Goal: Task Accomplishment & Management: Use online tool/utility

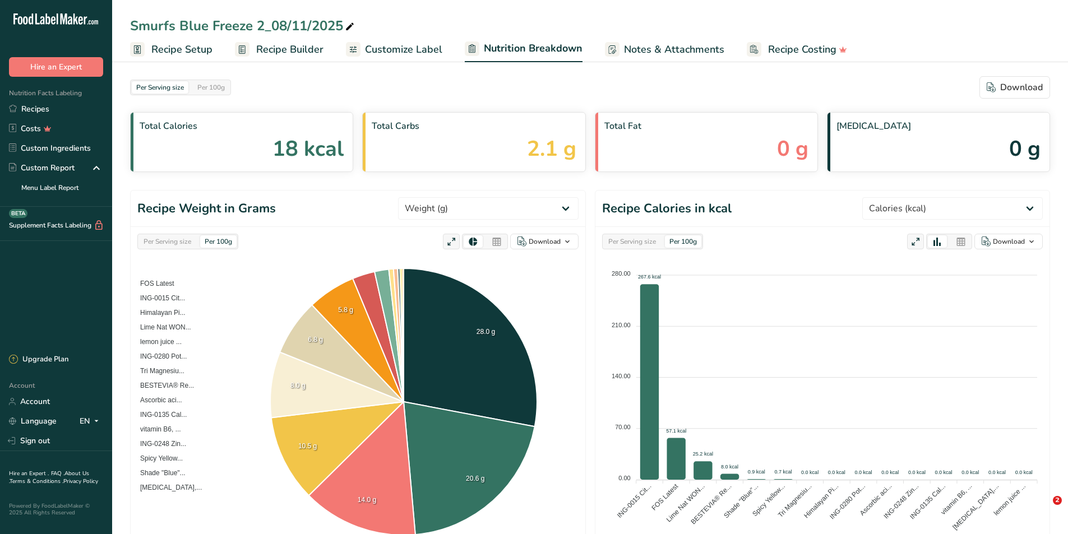
select select "Calories"
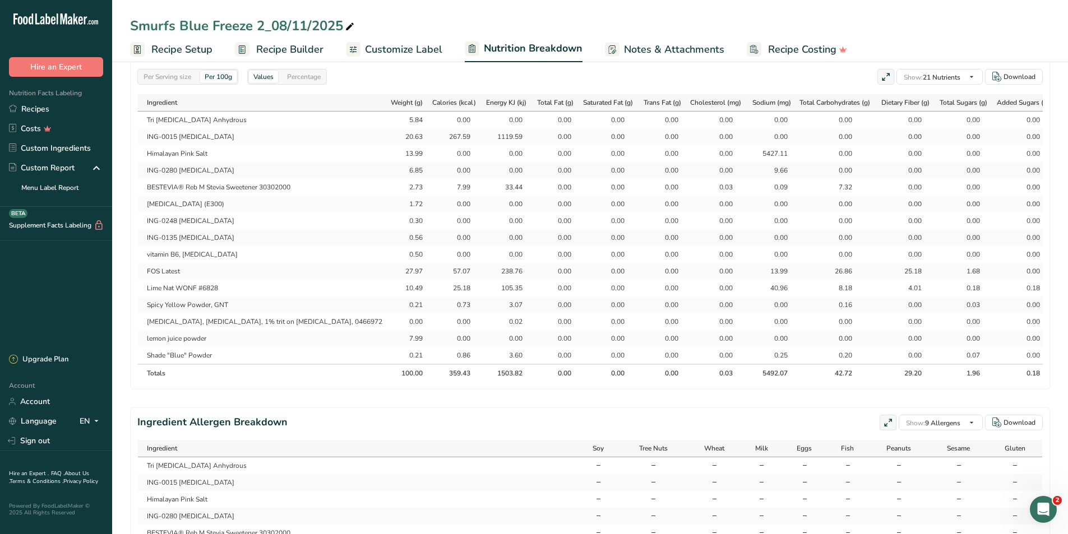
scroll to position [535, 0]
click at [284, 51] on span "Recipe Builder" at bounding box center [289, 49] width 67 height 15
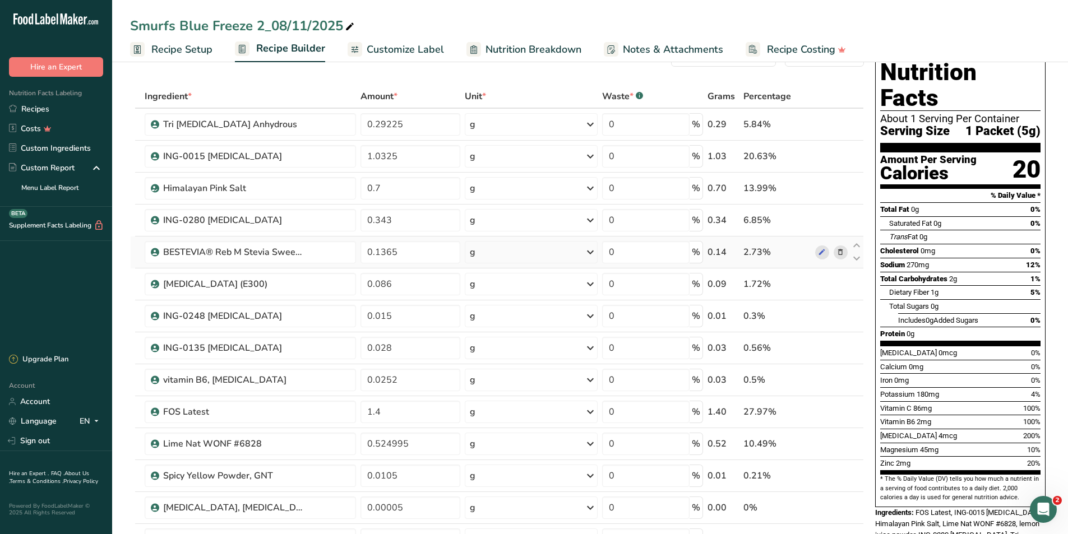
scroll to position [56, 0]
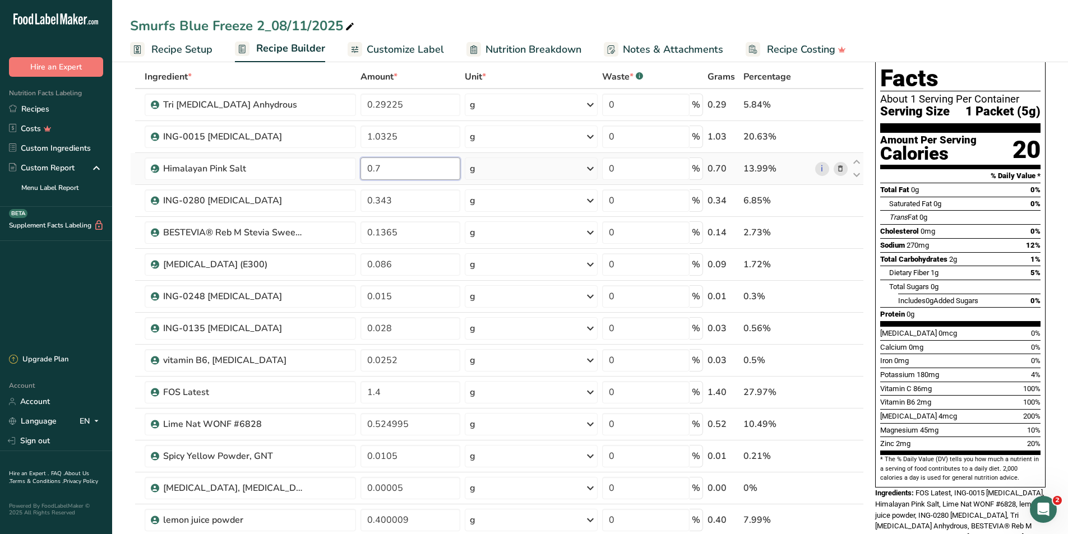
click at [406, 170] on input "0.7" at bounding box center [411, 169] width 100 height 22
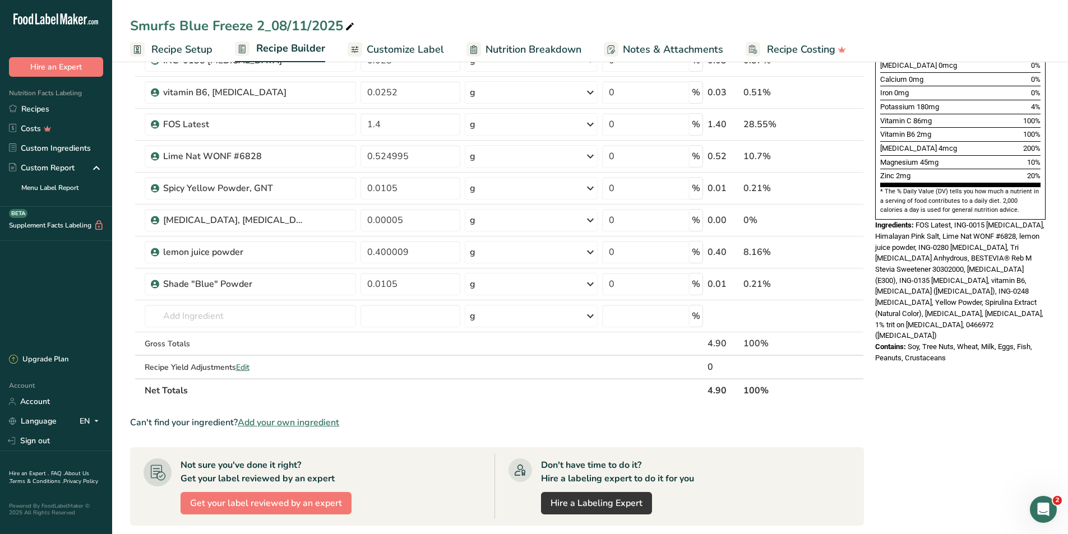
scroll to position [336, 0]
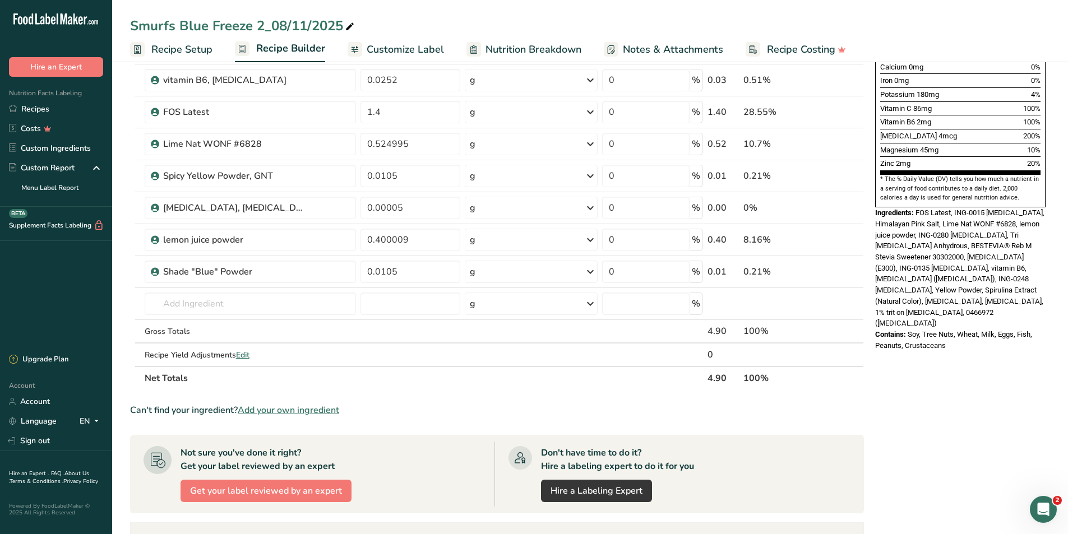
click at [793, 418] on section "Ingredient * Amount * Unit * Waste * .a-a{fill:#347362;}.b-a{fill:#fff;} Grams …" at bounding box center [497, 272] width 734 height 975
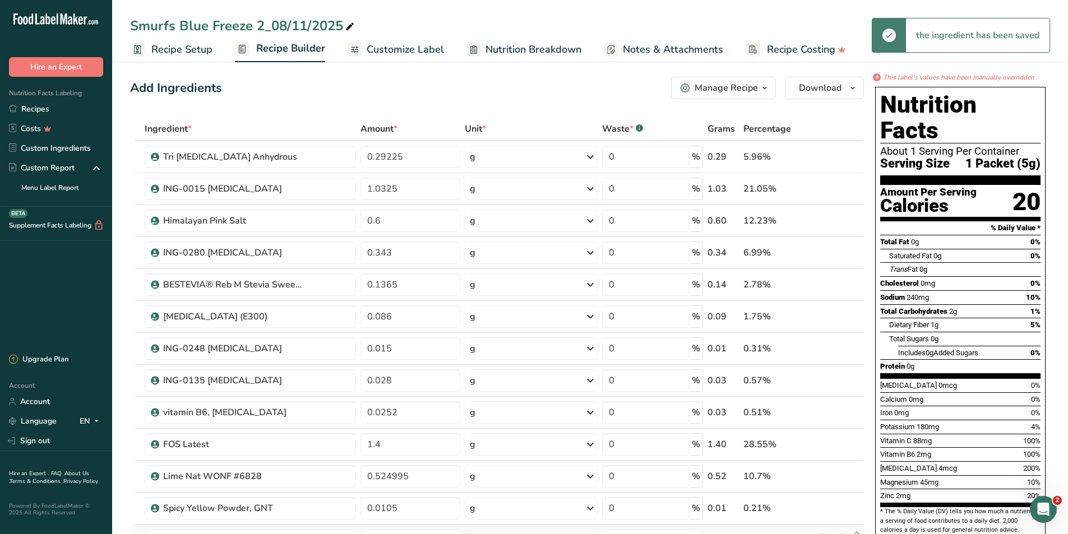
scroll to position [0, 0]
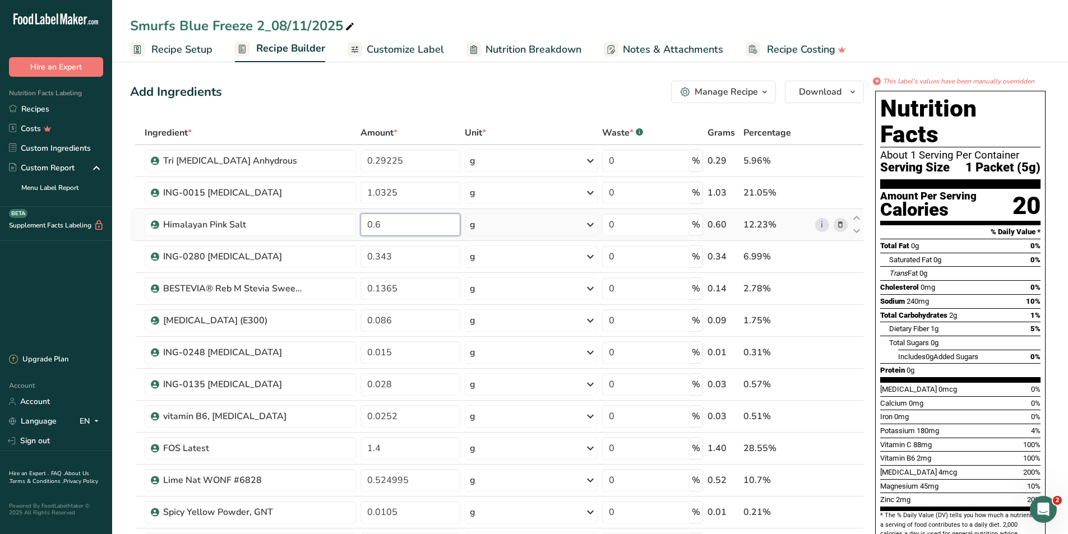
click at [396, 226] on input "0.6" at bounding box center [411, 225] width 100 height 22
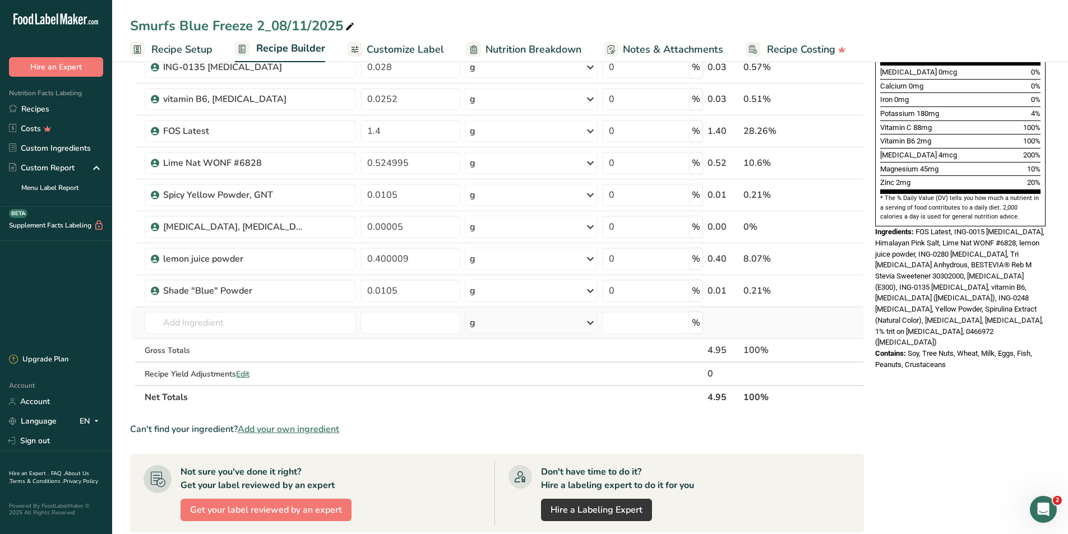
scroll to position [393, 0]
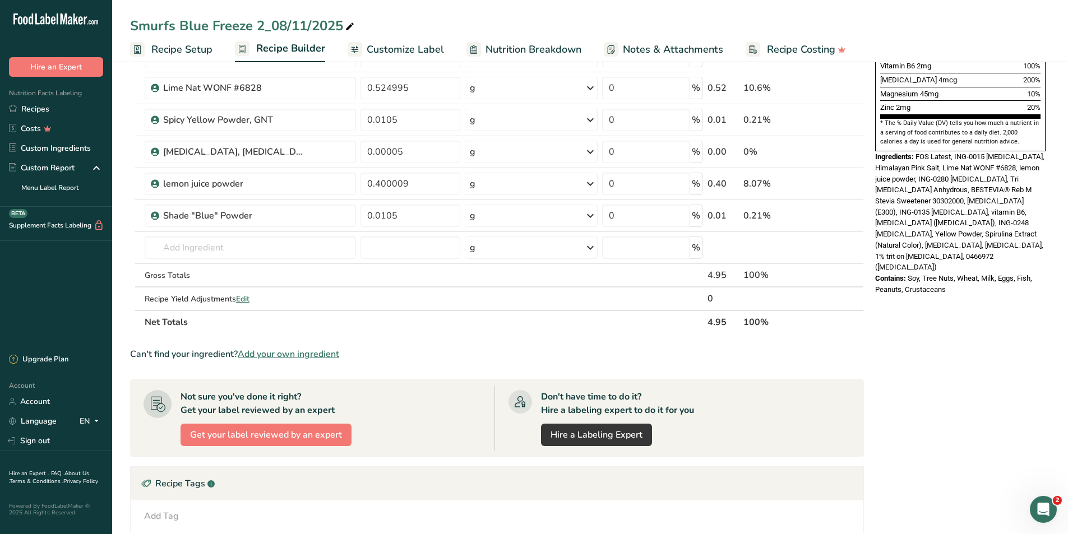
click at [811, 354] on div "Can't find your ingredient? Add your own ingredient" at bounding box center [497, 354] width 734 height 13
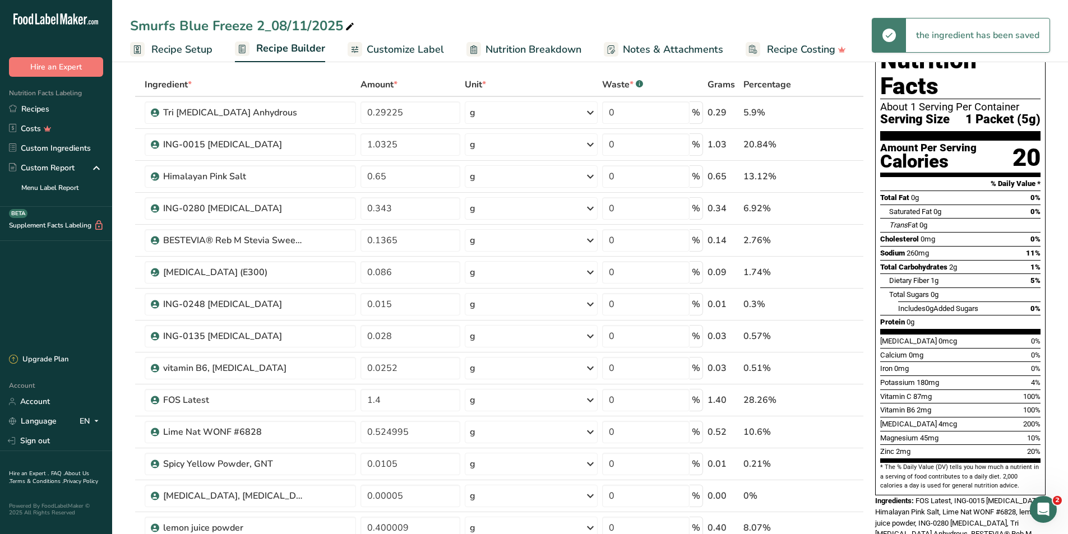
scroll to position [0, 0]
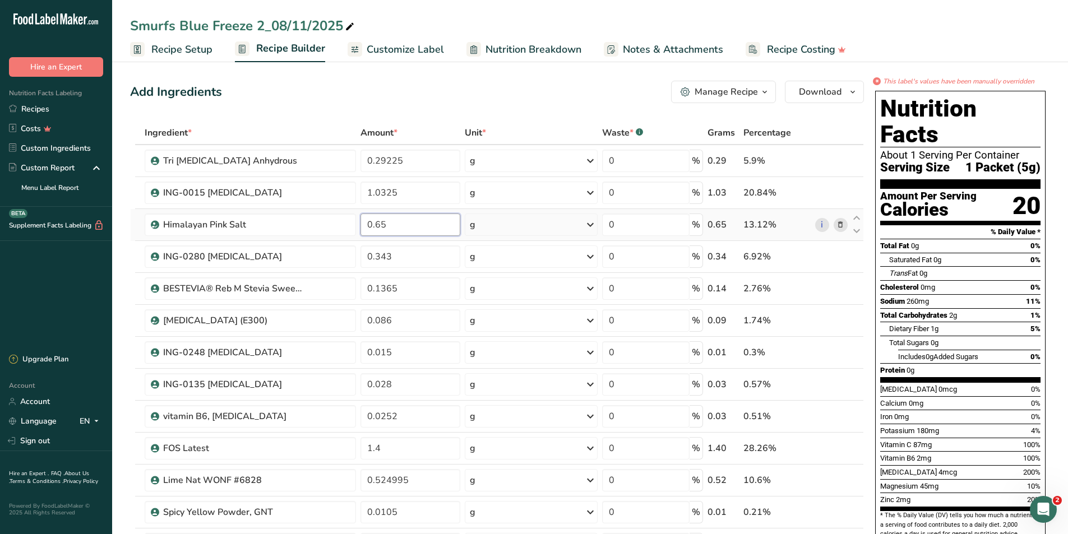
click at [411, 229] on input "0.65" at bounding box center [411, 225] width 100 height 22
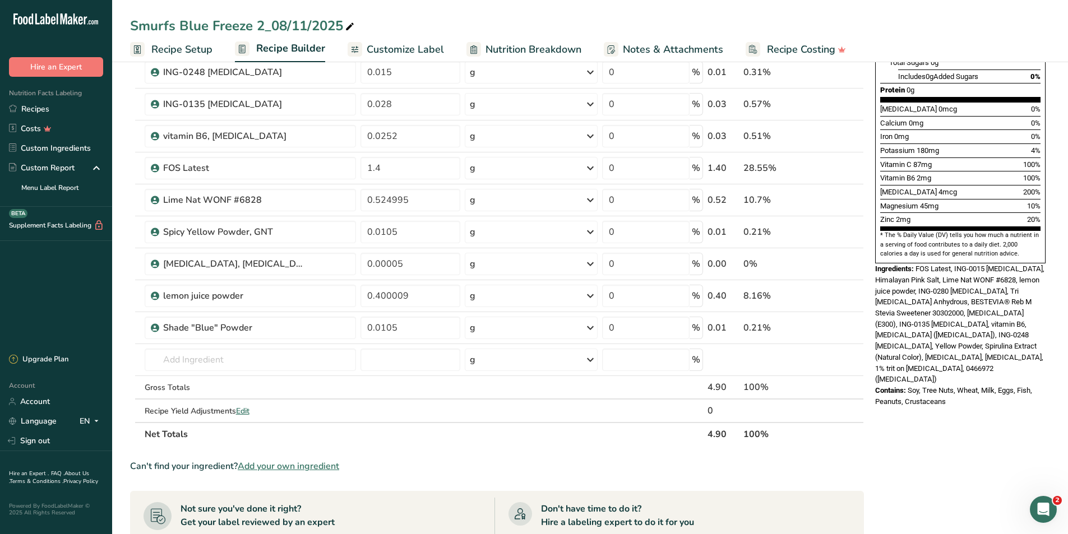
type input "0.60"
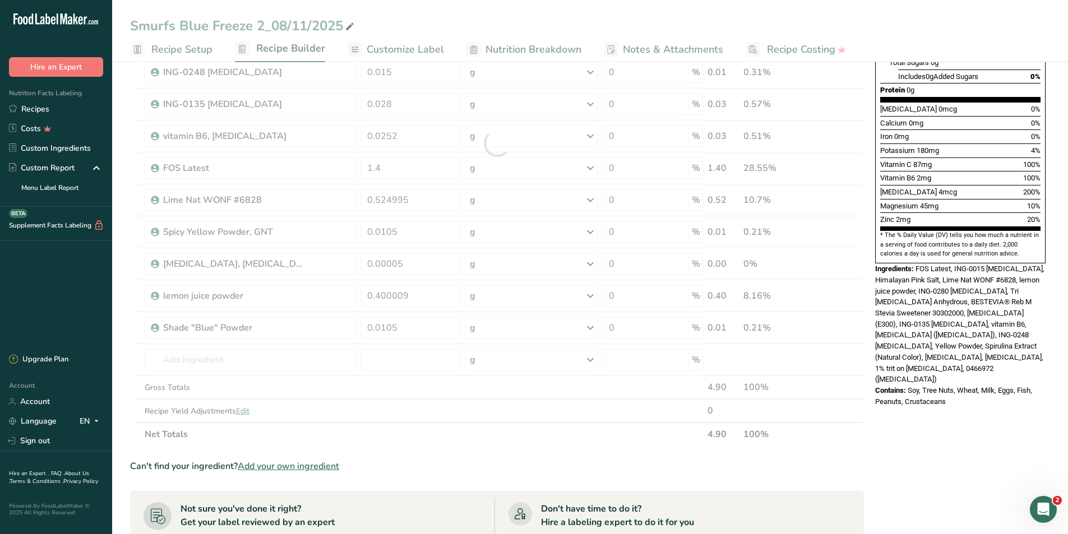
click at [648, 462] on div "Can't find your ingredient? Add your own ingredient" at bounding box center [497, 466] width 734 height 13
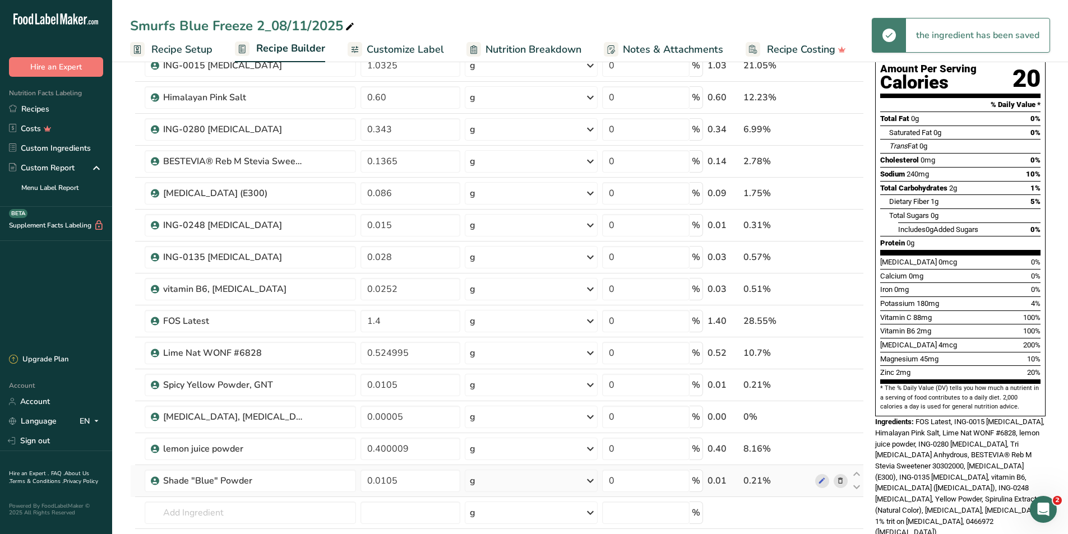
scroll to position [112, 0]
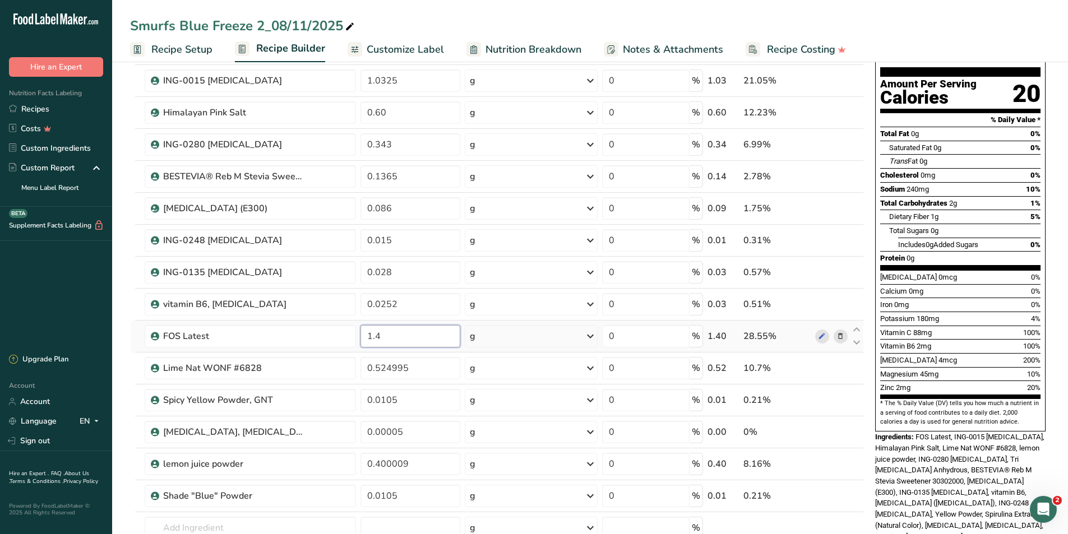
click at [384, 335] on input "1.4" at bounding box center [411, 336] width 100 height 22
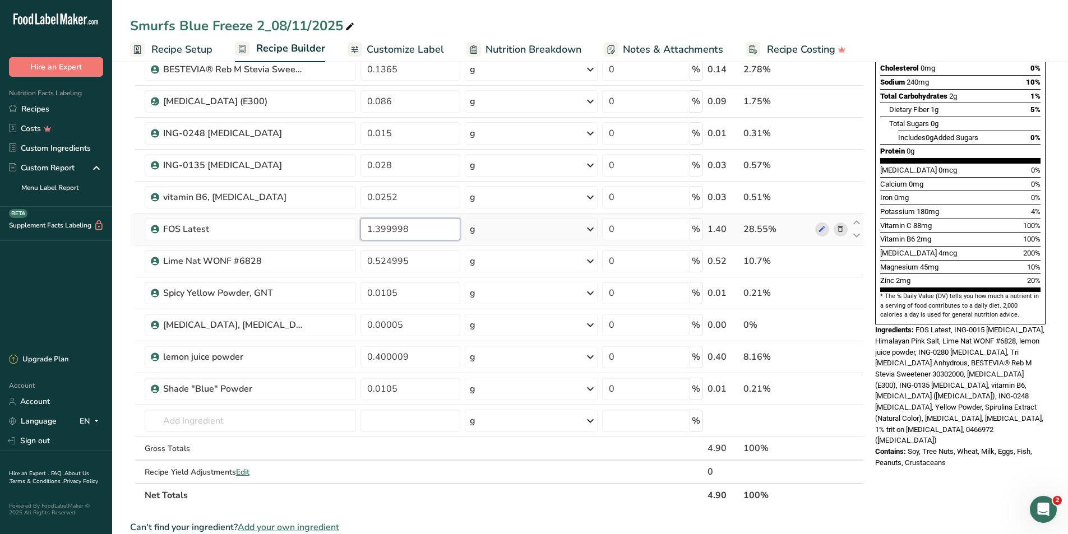
scroll to position [224, 0]
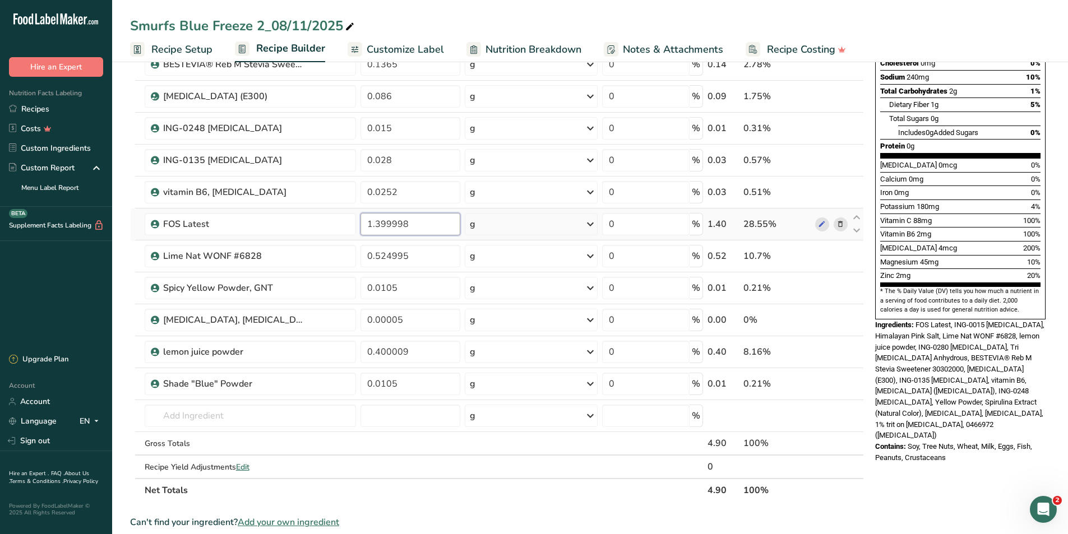
drag, startPoint x: 410, startPoint y: 223, endPoint x: 376, endPoint y: 226, distance: 33.8
click at [376, 226] on input "1.399998" at bounding box center [411, 224] width 100 height 22
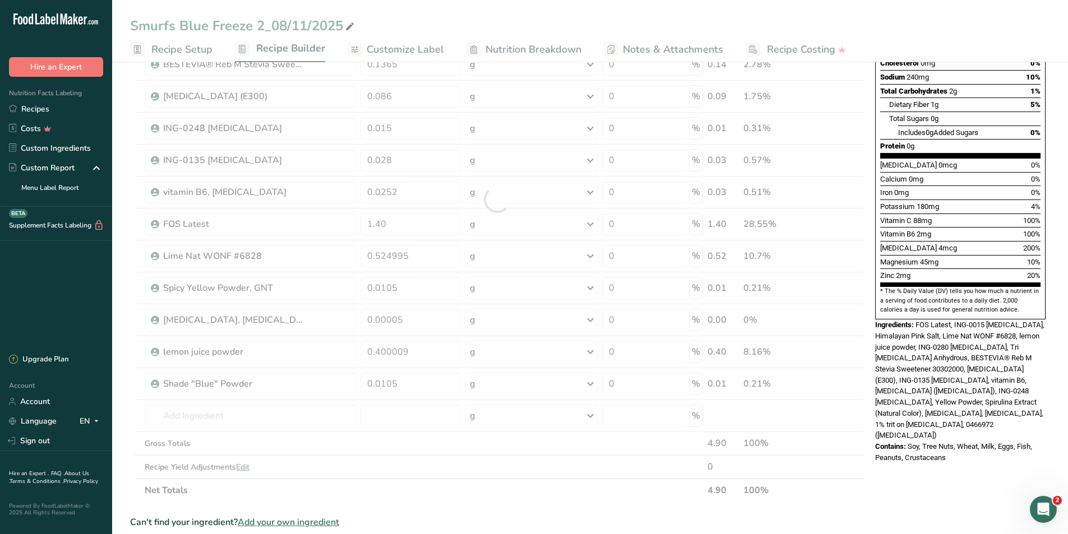
click at [507, 506] on section "Ingredient * Amount * Unit * Waste * .a-a{fill:#347362;}.b-a{fill:#fff;} Grams …" at bounding box center [497, 384] width 734 height 975
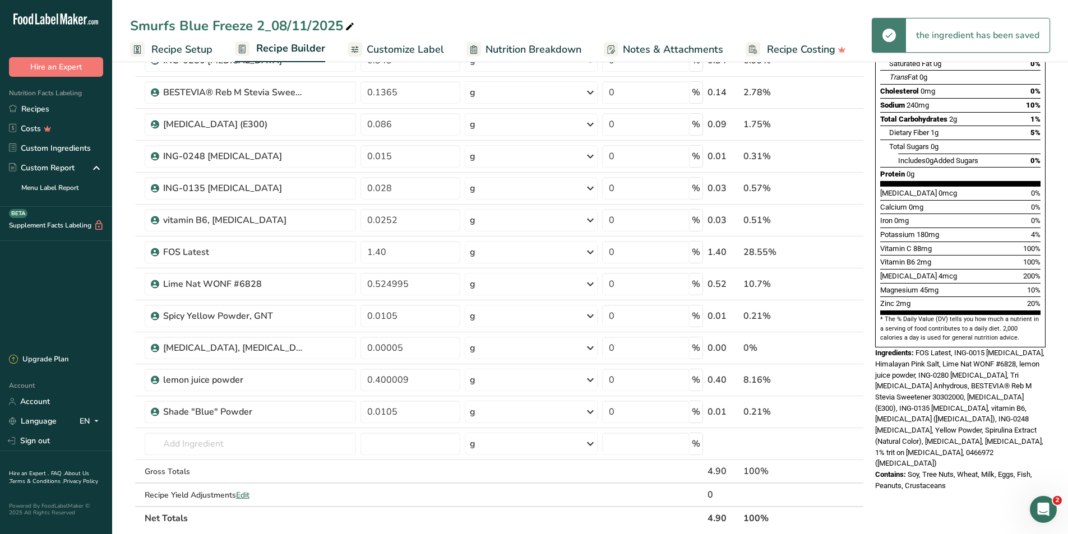
scroll to position [168, 0]
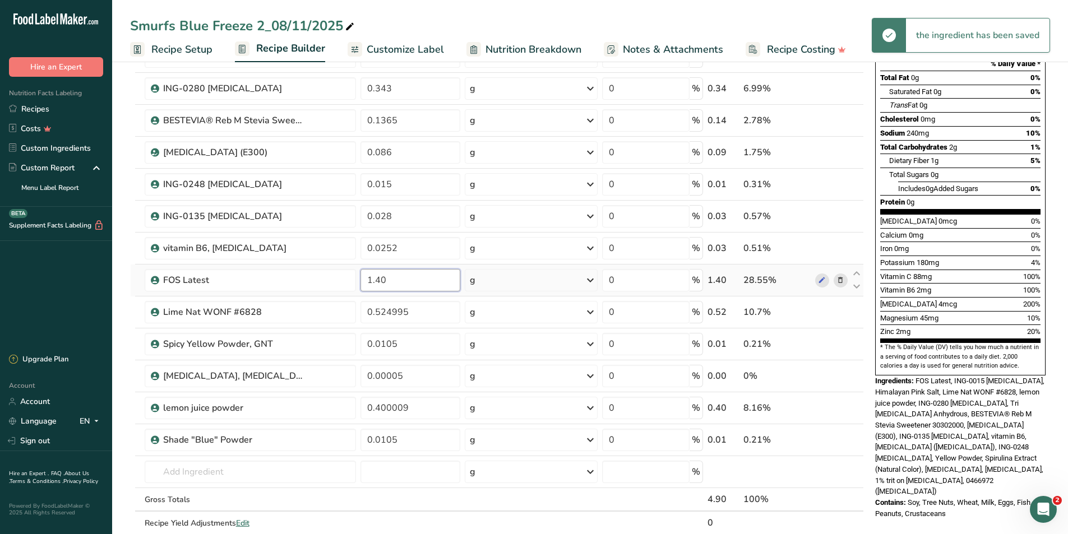
click at [382, 282] on input "1.40" at bounding box center [411, 280] width 100 height 22
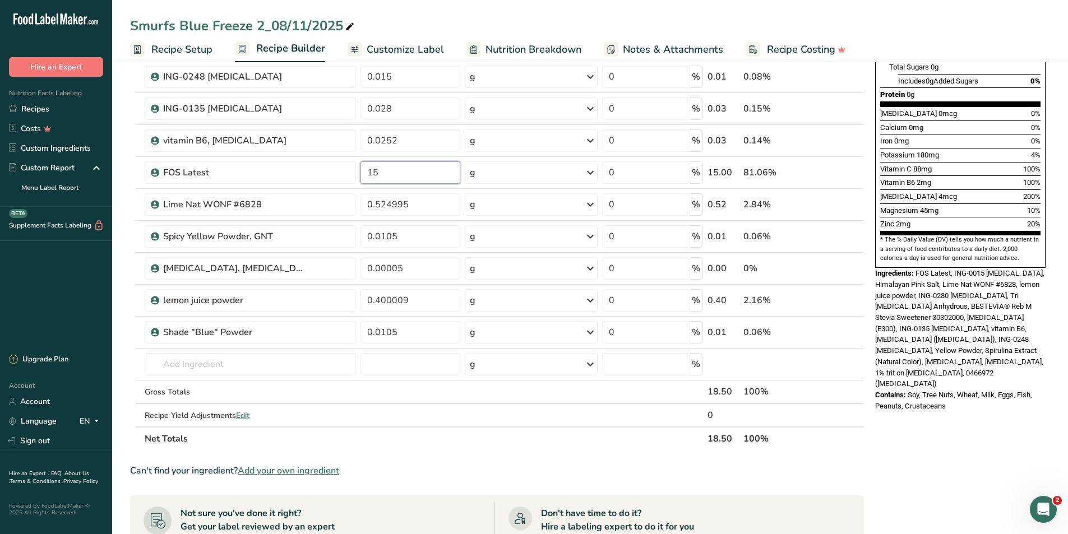
scroll to position [280, 0]
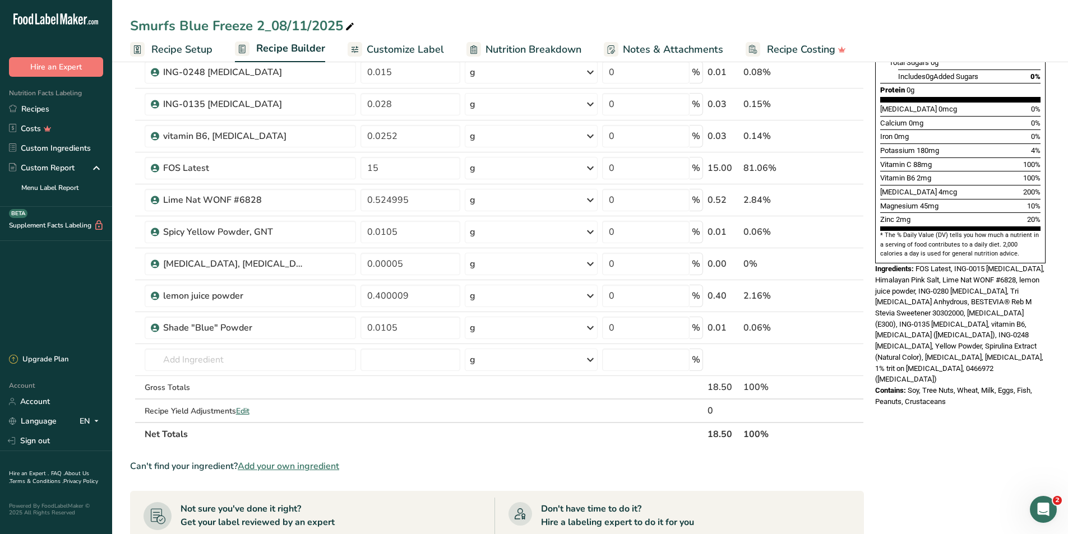
click at [948, 445] on div "* This label's values have been manually overridden Nutrition Facts About 1 Ser…" at bounding box center [960, 314] width 179 height 1037
click at [366, 166] on input "15" at bounding box center [411, 168] width 100 height 22
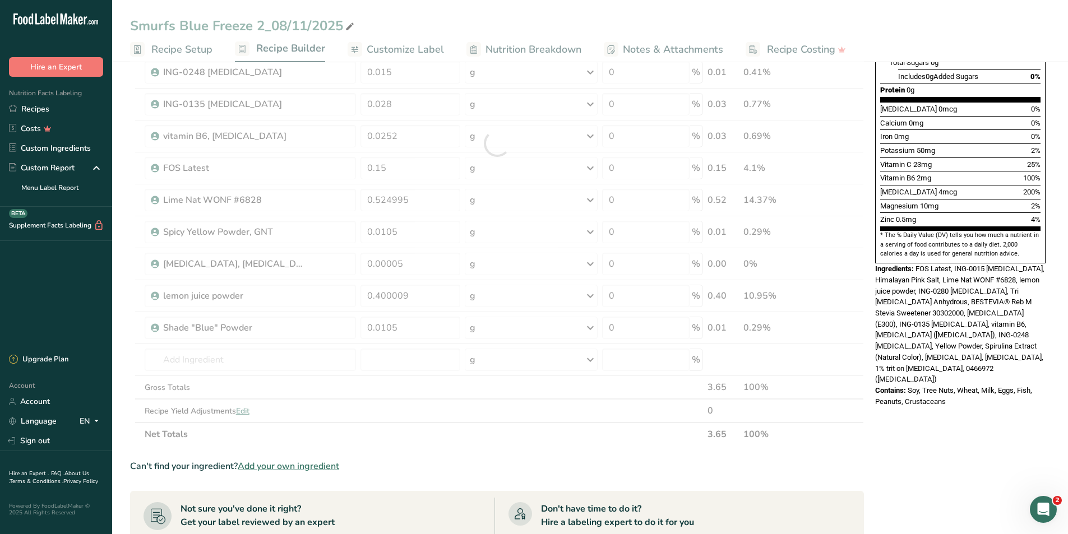
click at [941, 484] on div "* This label's values have been manually overridden Nutrition Facts About 3.5 S…" at bounding box center [960, 314] width 179 height 1037
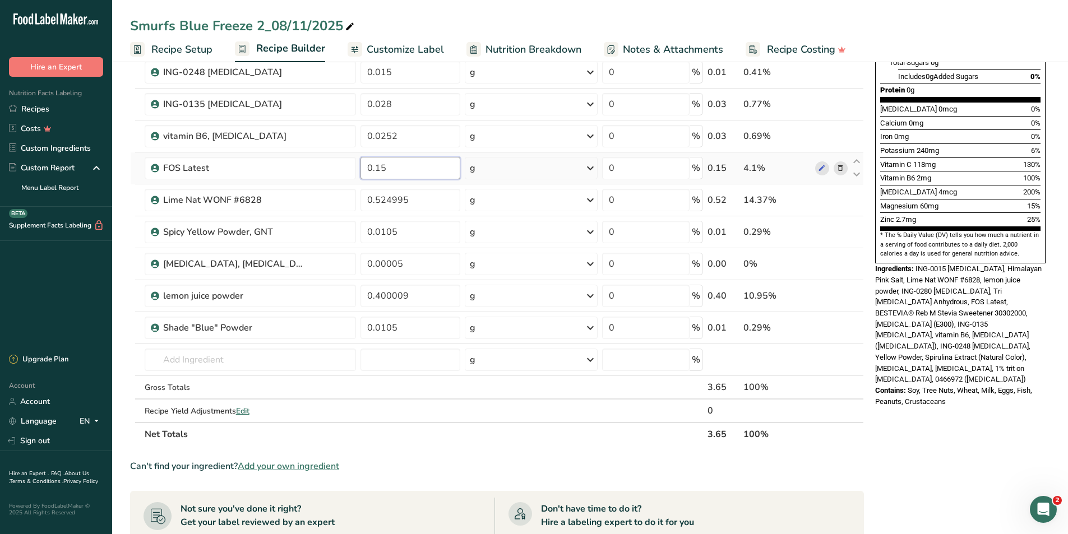
drag, startPoint x: 386, startPoint y: 171, endPoint x: 377, endPoint y: 170, distance: 8.5
click at [377, 170] on input "0.15" at bounding box center [411, 168] width 100 height 22
click at [651, 462] on div "Can't find your ingredient? Add your own ingredient" at bounding box center [497, 466] width 734 height 13
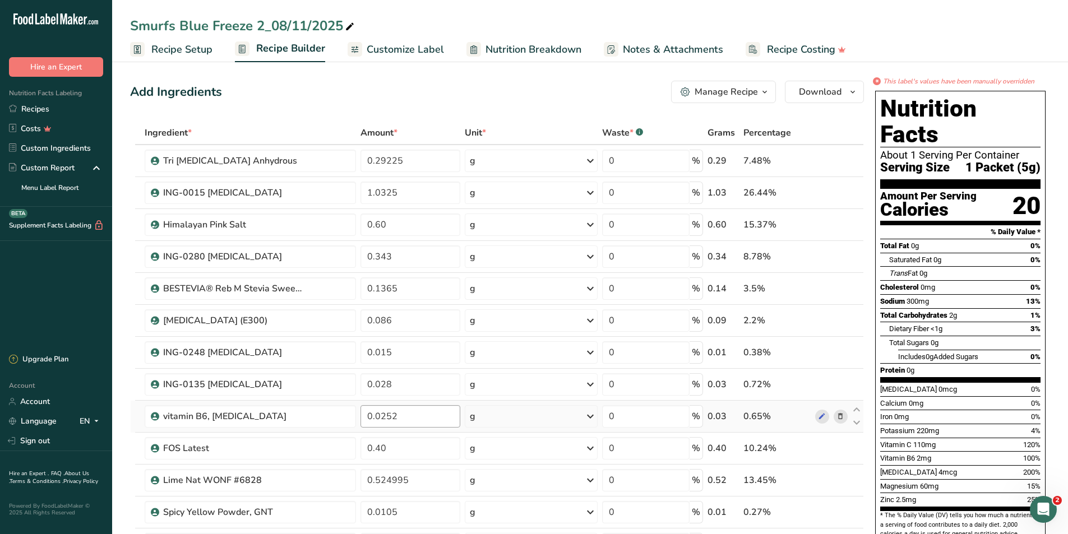
scroll to position [56, 0]
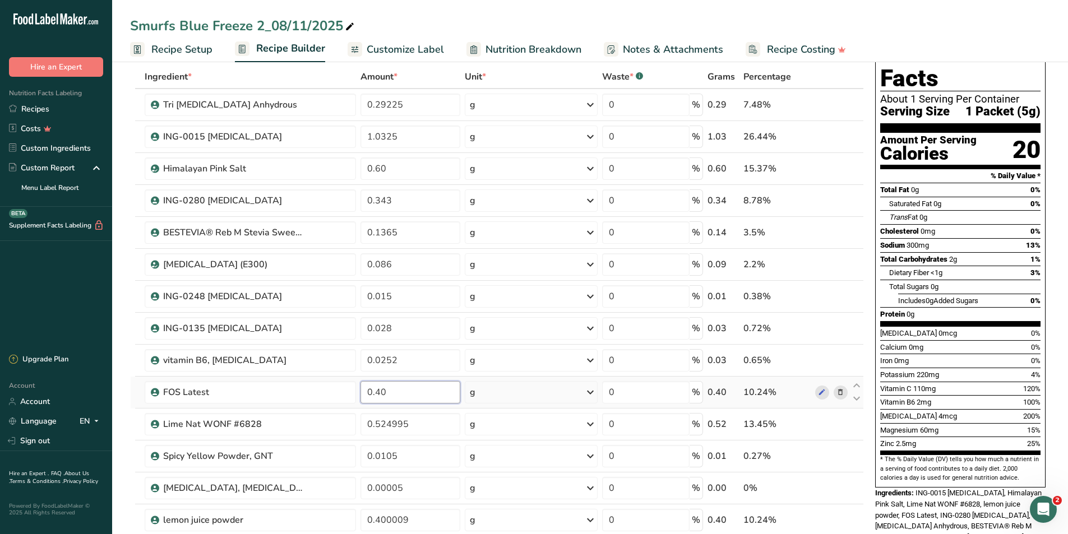
drag, startPoint x: 401, startPoint y: 390, endPoint x: 375, endPoint y: 395, distance: 26.7
click at [375, 395] on input "0.40" at bounding box center [411, 392] width 100 height 22
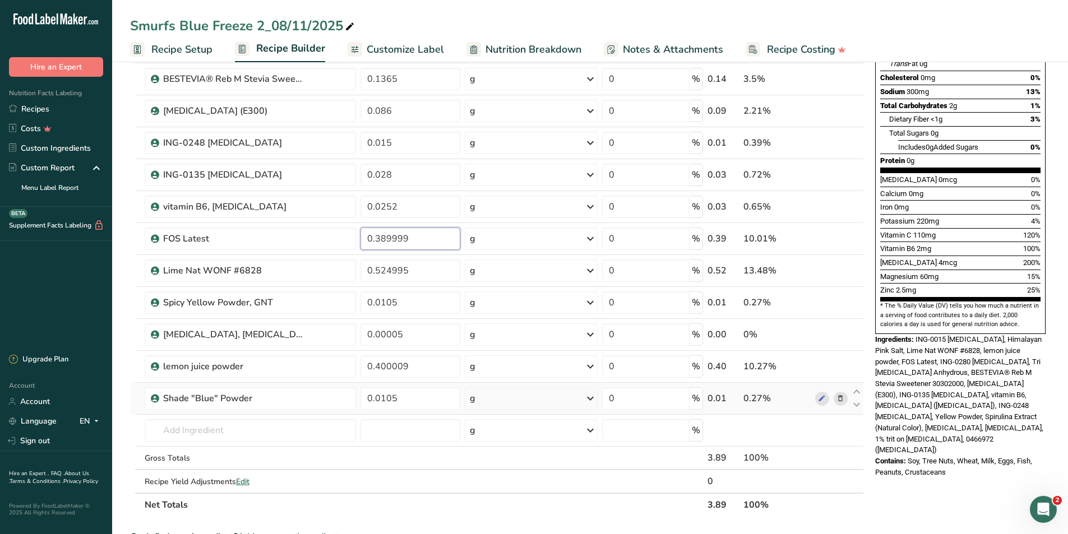
scroll to position [224, 0]
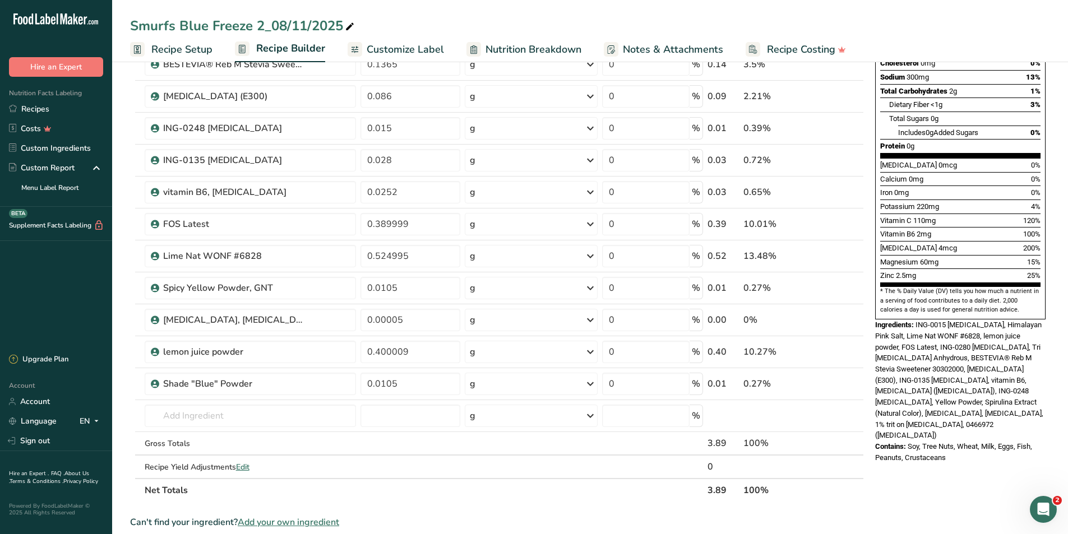
click at [840, 505] on section "Ingredient * Amount * Unit * Waste * .a-a{fill:#347362;}.b-a{fill:#fff;} Grams …" at bounding box center [497, 384] width 734 height 975
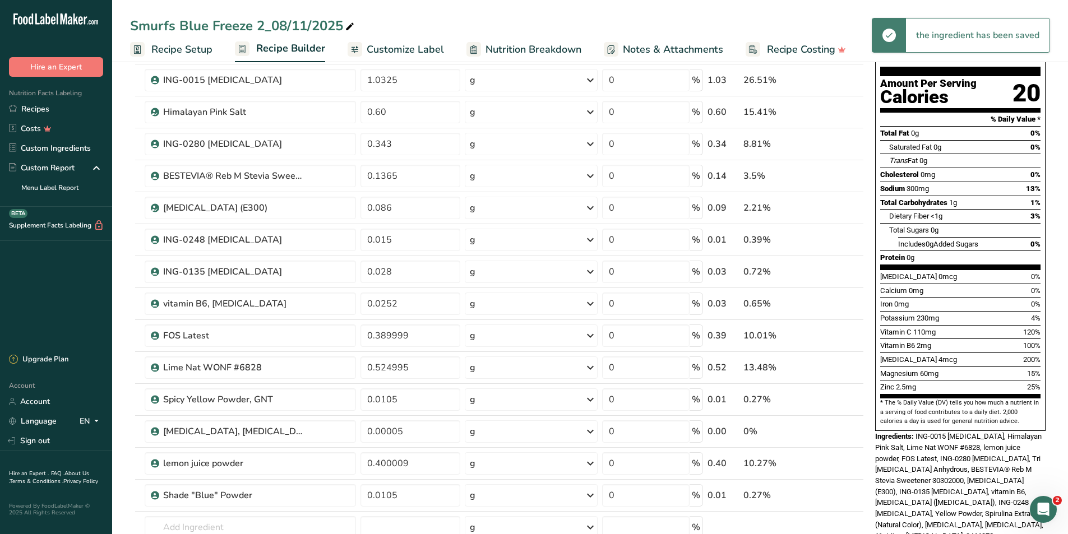
scroll to position [112, 0]
drag, startPoint x: 422, startPoint y: 331, endPoint x: 375, endPoint y: 336, distance: 47.9
click at [375, 336] on input "0.389999" at bounding box center [411, 336] width 100 height 22
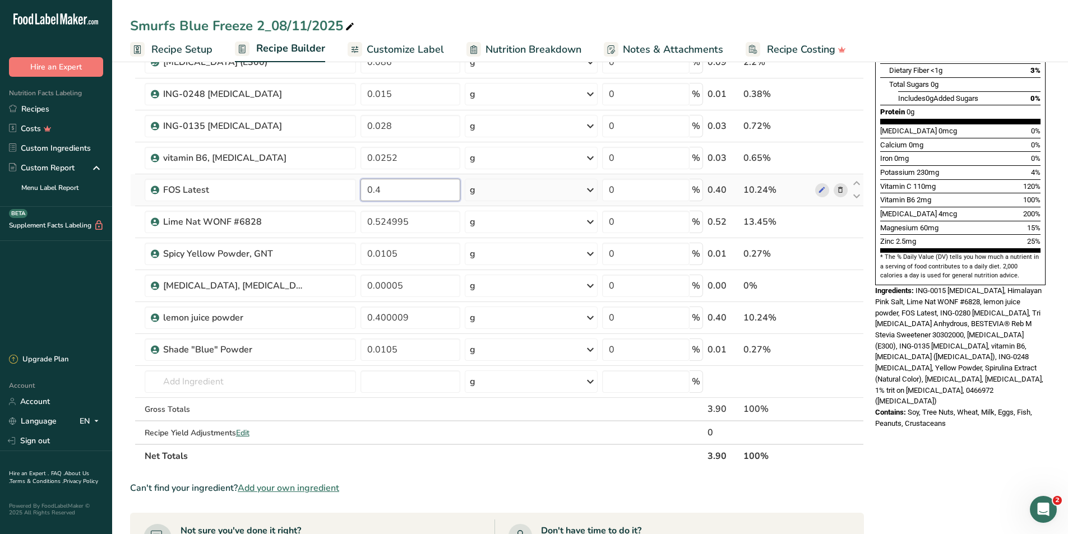
scroll to position [280, 0]
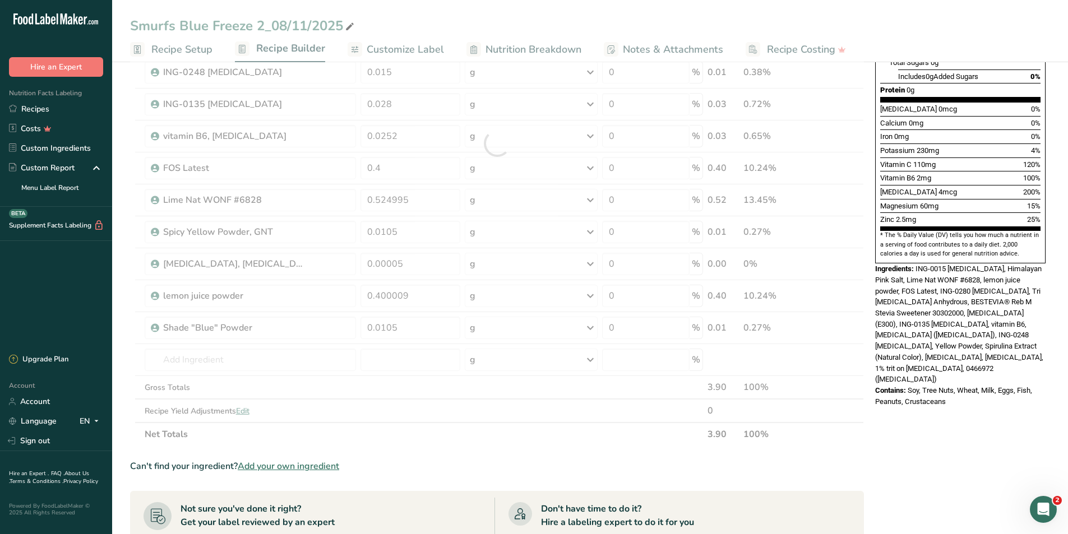
click at [815, 479] on section "Ingredient * Amount * Unit * Waste * .a-a{fill:#347362;}.b-a{fill:#fff;} Grams …" at bounding box center [497, 328] width 734 height 975
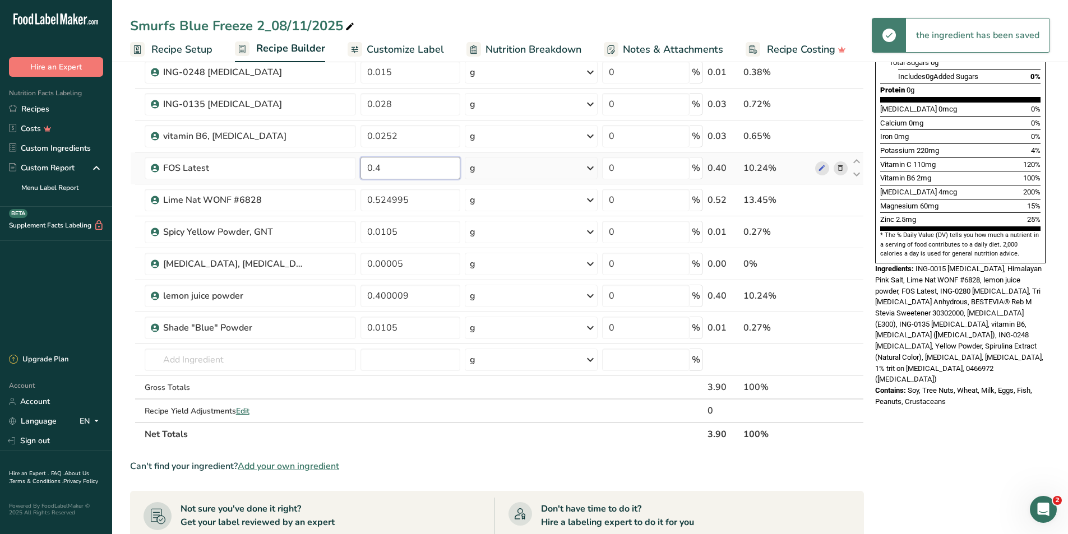
click at [390, 172] on input "0.4" at bounding box center [411, 168] width 100 height 22
type input "0.5"
click at [584, 455] on section "Ingredient * Amount * Unit * Waste * .a-a{fill:#347362;}.b-a{fill:#fff;} Grams …" at bounding box center [497, 328] width 734 height 975
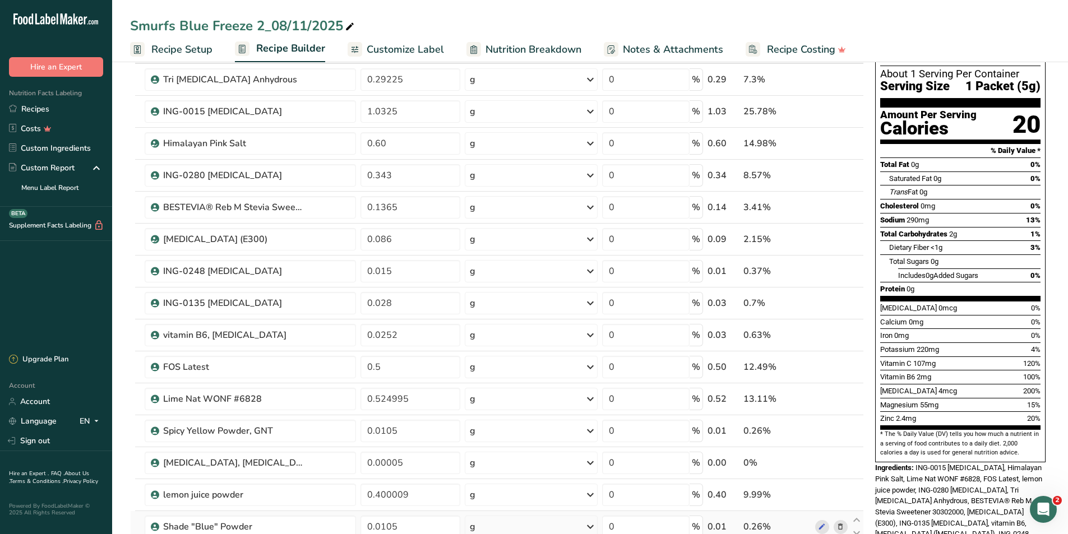
scroll to position [56, 0]
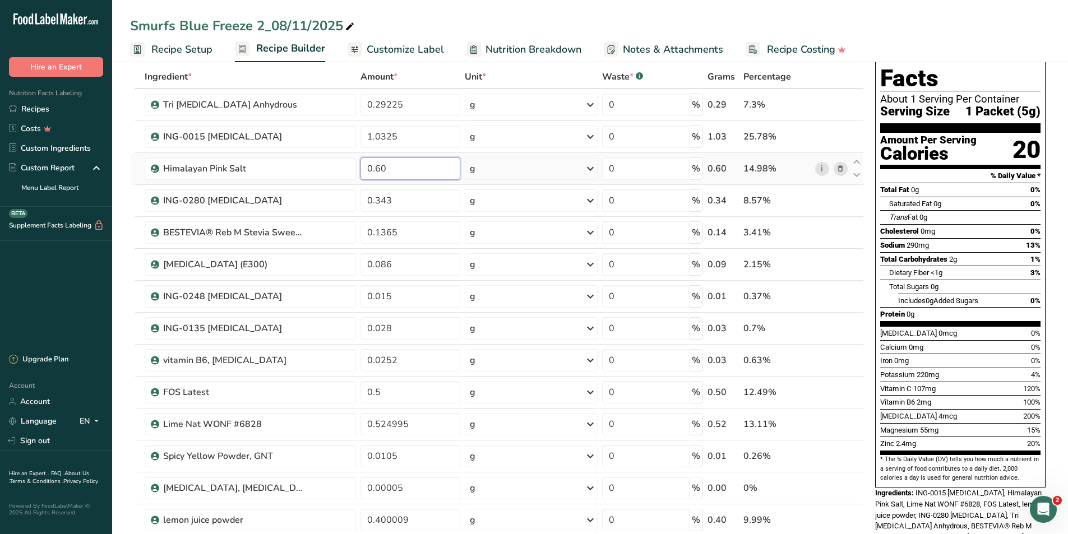
click at [380, 170] on input "0.60" at bounding box center [411, 169] width 100 height 22
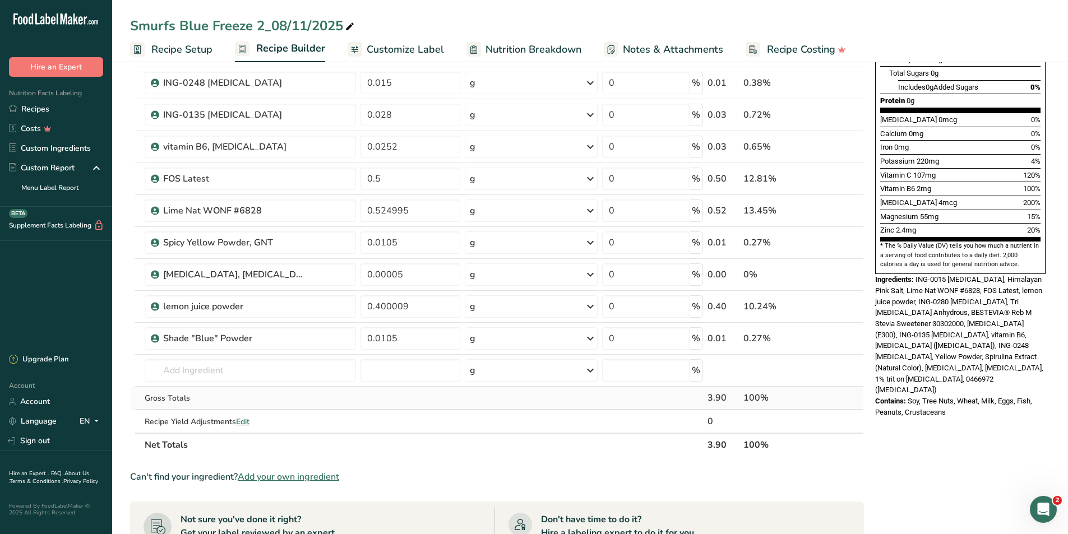
scroll to position [280, 0]
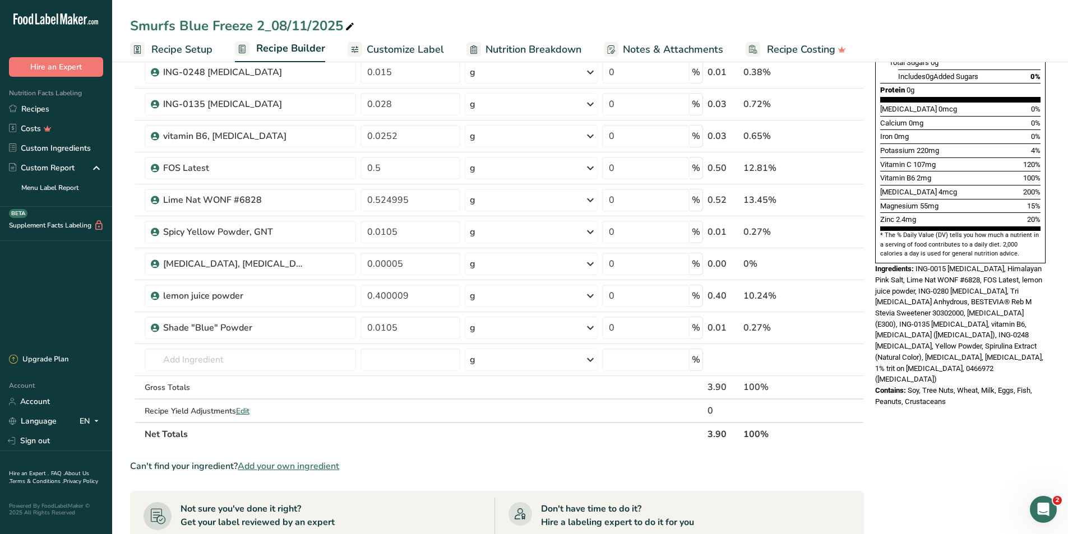
type input "0.5"
click at [841, 446] on div "Ingredient * Amount * Unit * Waste * .a-a{fill:#347362;}.b-a{fill:#fff;} Grams …" at bounding box center [497, 144] width 734 height 606
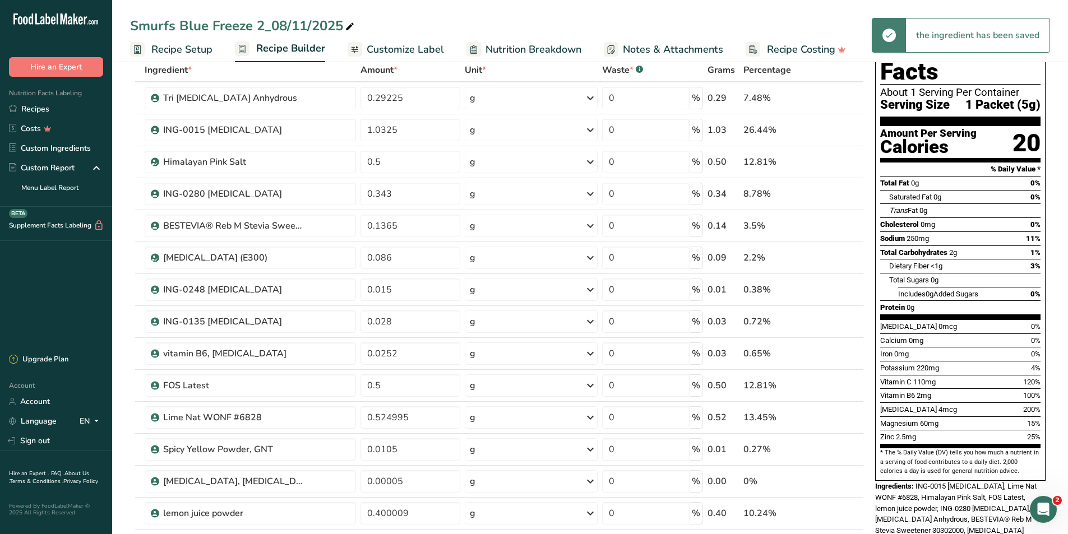
scroll to position [56, 0]
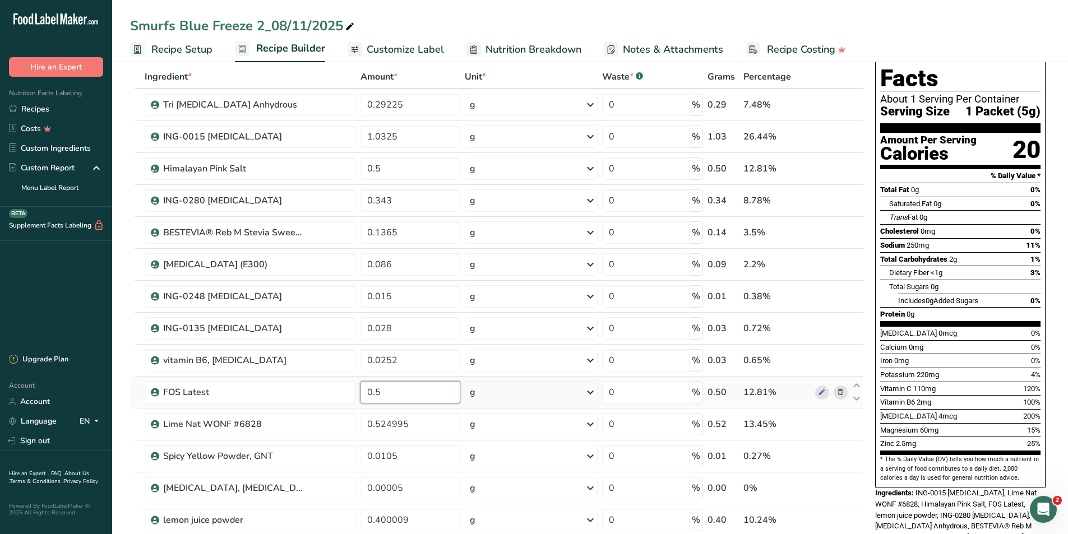
click at [390, 394] on input "0.5" at bounding box center [411, 392] width 100 height 22
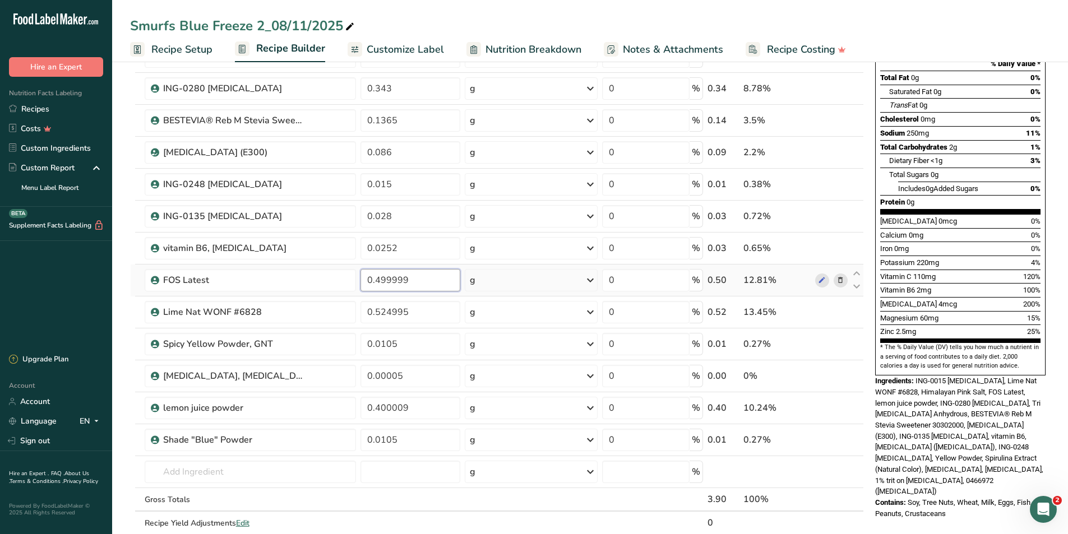
scroll to position [224, 0]
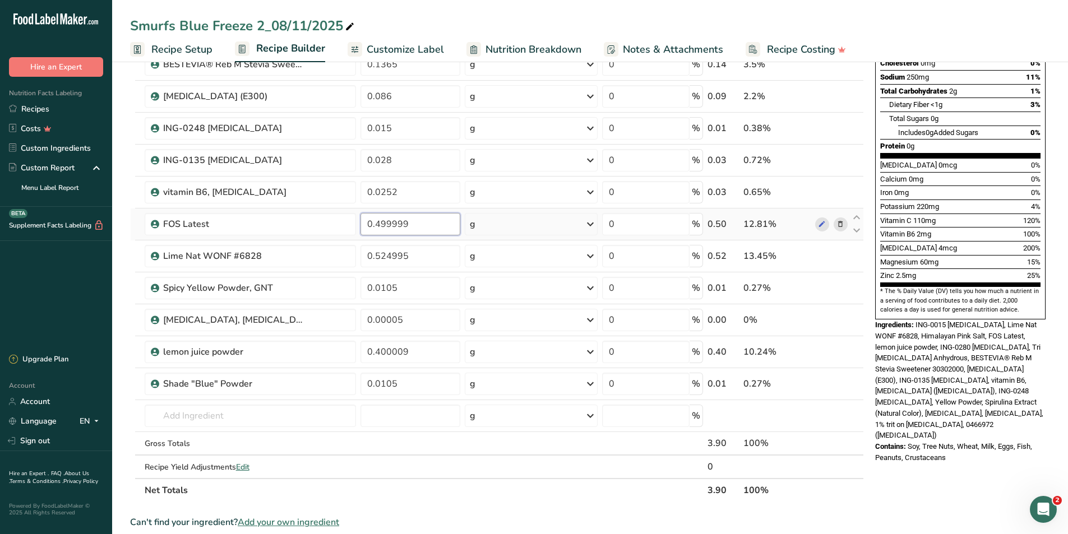
drag, startPoint x: 412, startPoint y: 225, endPoint x: 375, endPoint y: 225, distance: 37.0
click at [375, 225] on input "0.499999" at bounding box center [411, 224] width 100 height 22
type input "0.60"
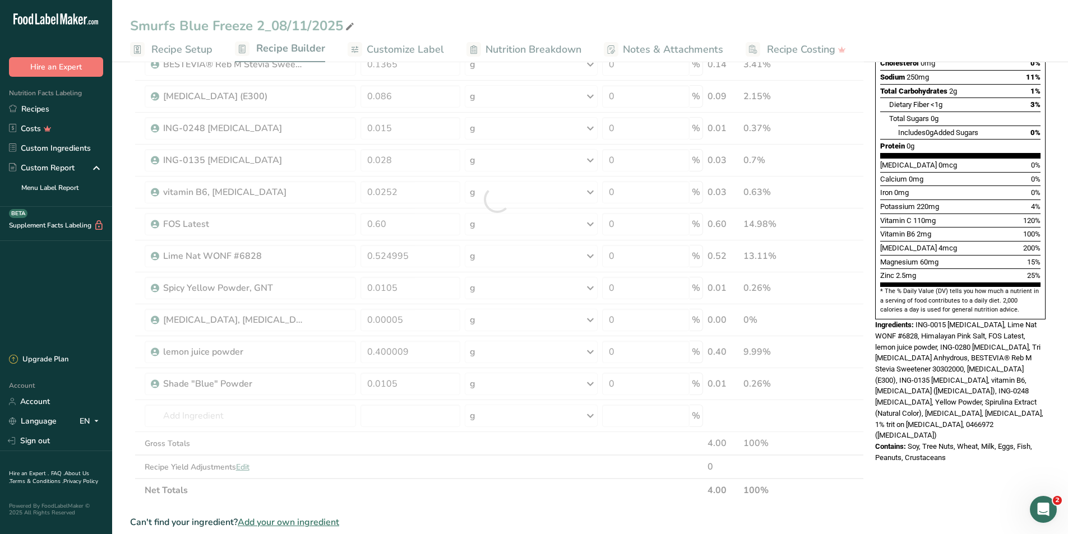
click at [516, 510] on section "Ingredient * Amount * Unit * Waste * .a-a{fill:#347362;}.b-a{fill:#fff;} Grams …" at bounding box center [497, 384] width 734 height 975
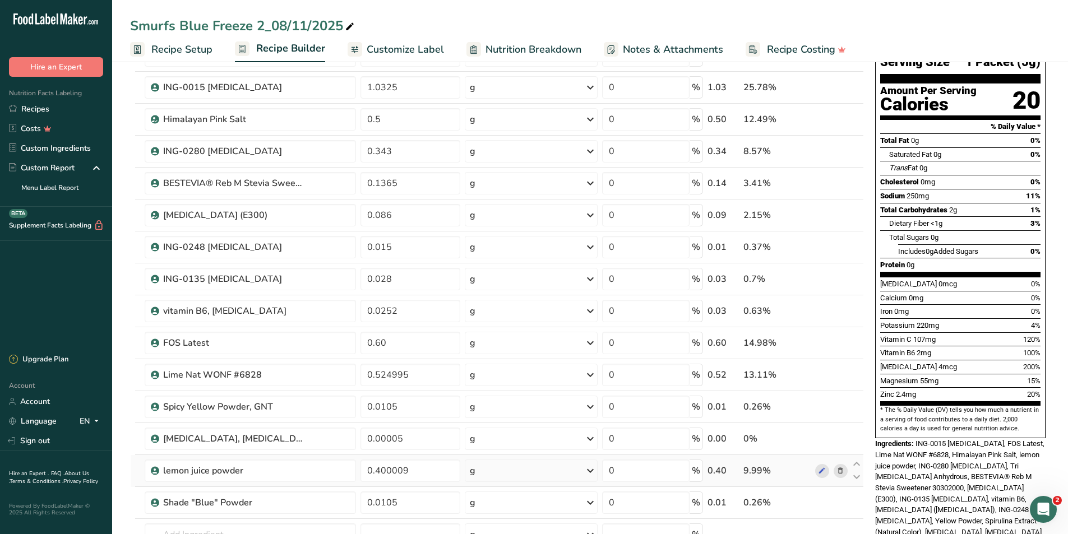
scroll to position [0, 0]
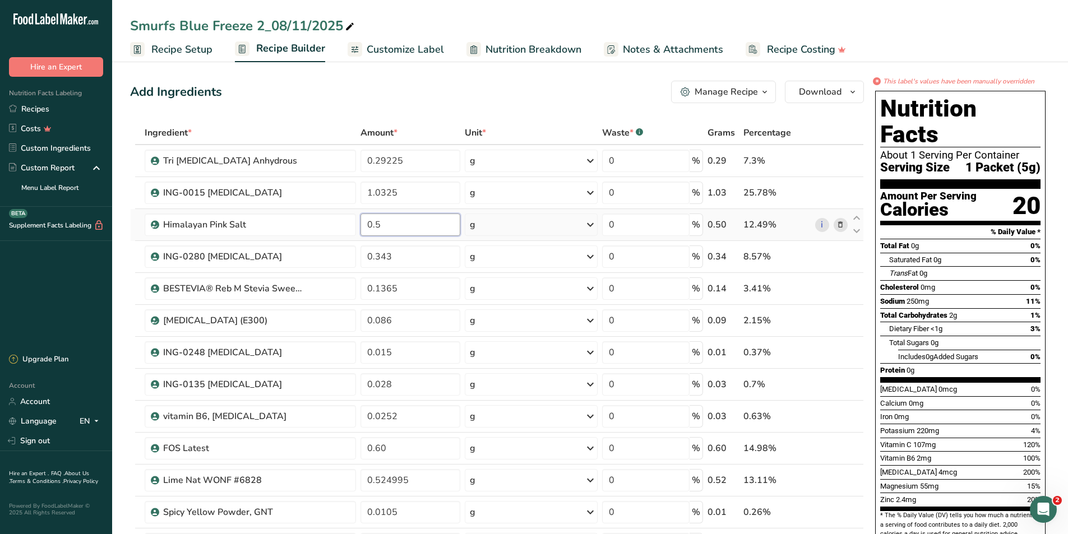
click at [393, 227] on input "0.5" at bounding box center [411, 225] width 100 height 22
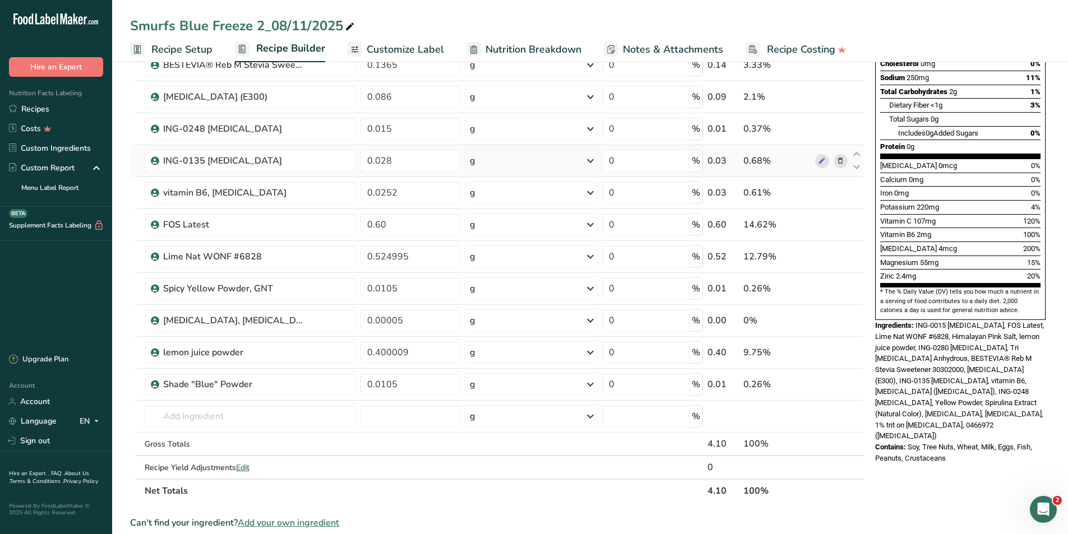
scroll to position [224, 0]
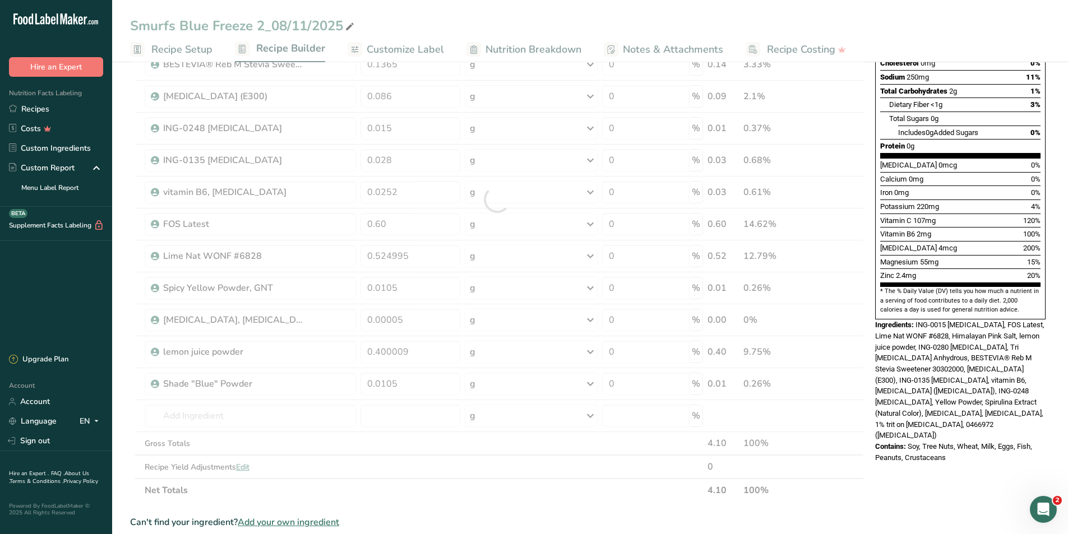
click at [518, 491] on div "Ingredient * Amount * Unit * Waste * .a-a{fill:#347362;}.b-a{fill:#fff;} Grams …" at bounding box center [497, 200] width 734 height 606
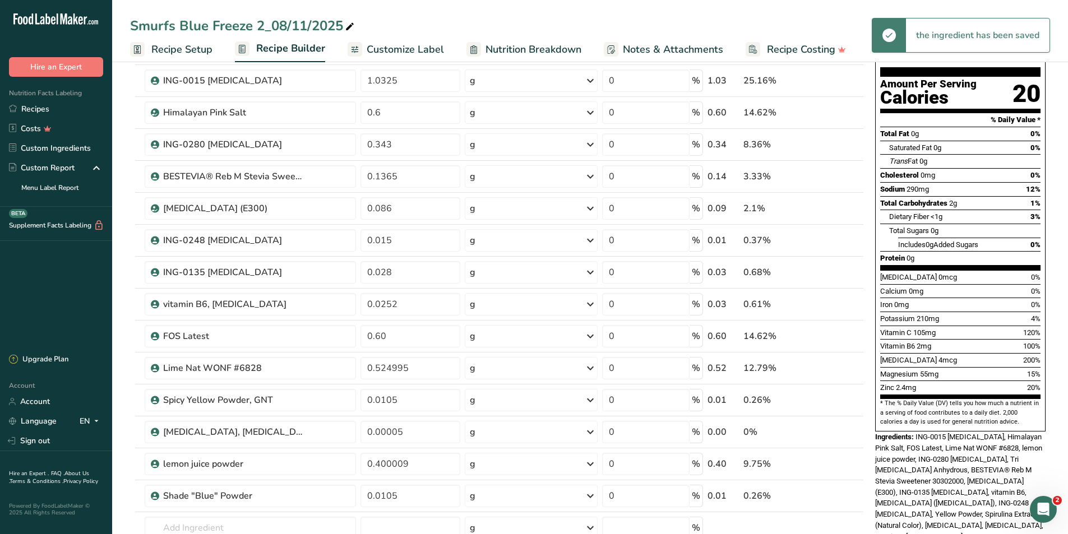
scroll to position [56, 0]
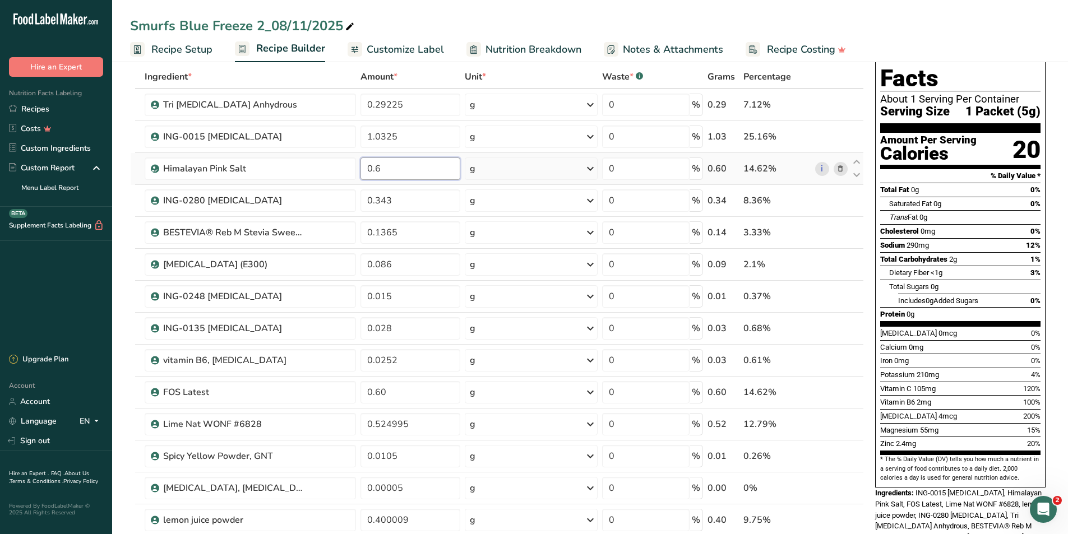
click at [394, 170] on input "0.6" at bounding box center [411, 169] width 100 height 22
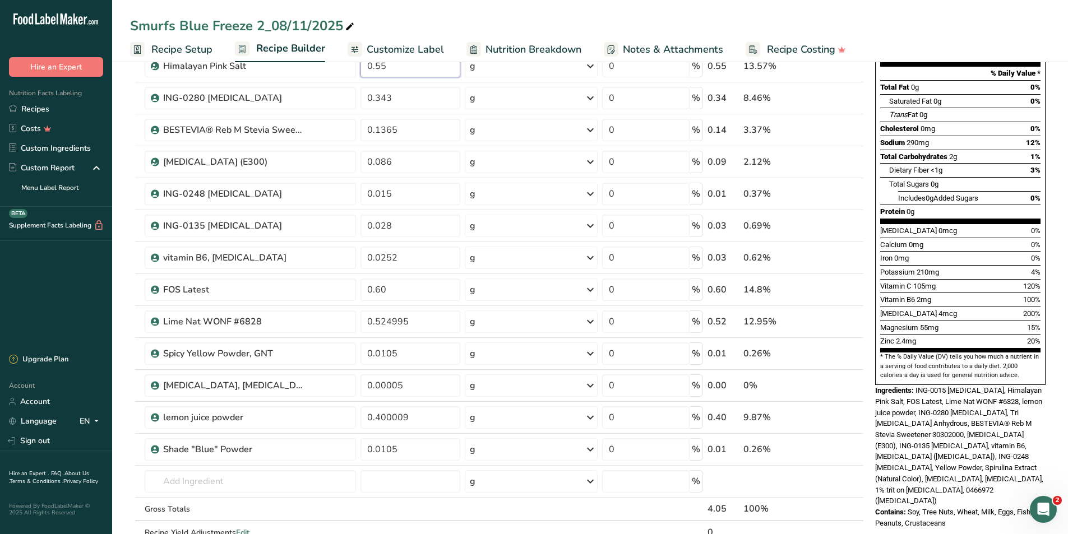
scroll to position [280, 0]
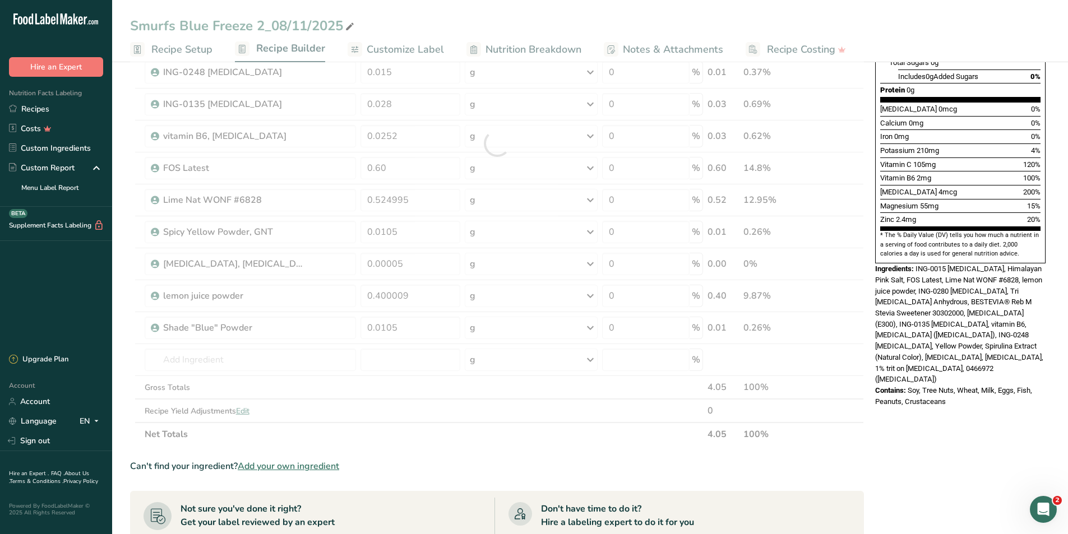
click at [711, 460] on div "Can't find your ingredient? Add your own ingredient" at bounding box center [497, 466] width 734 height 13
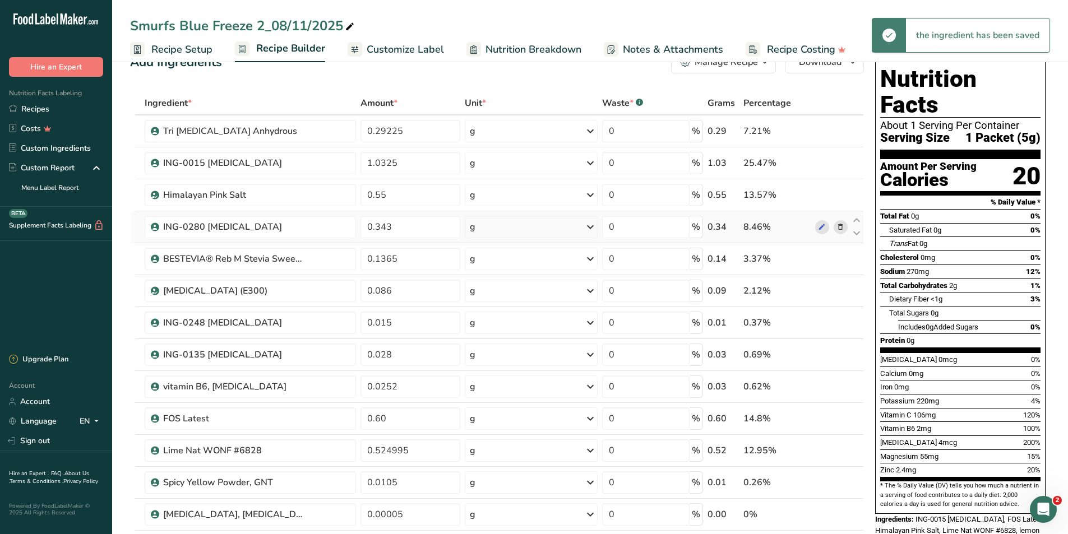
scroll to position [0, 0]
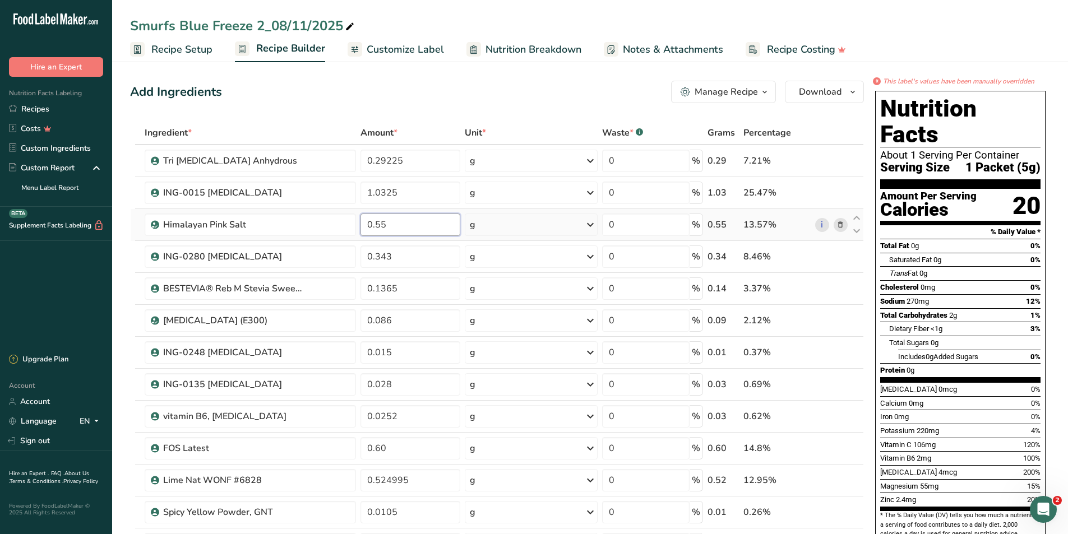
click at [415, 229] on input "0.55" at bounding box center [411, 225] width 100 height 22
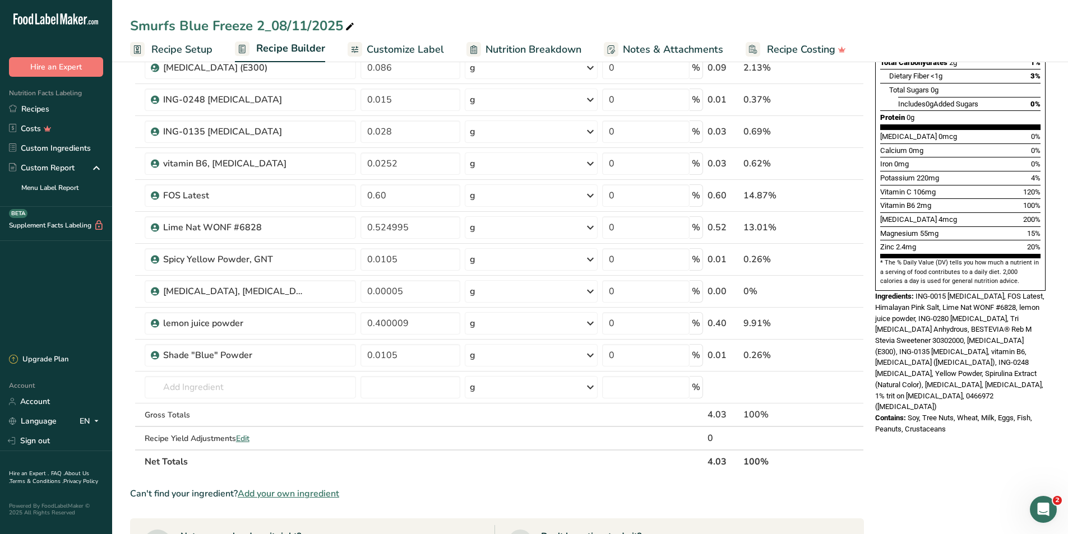
scroll to position [336, 0]
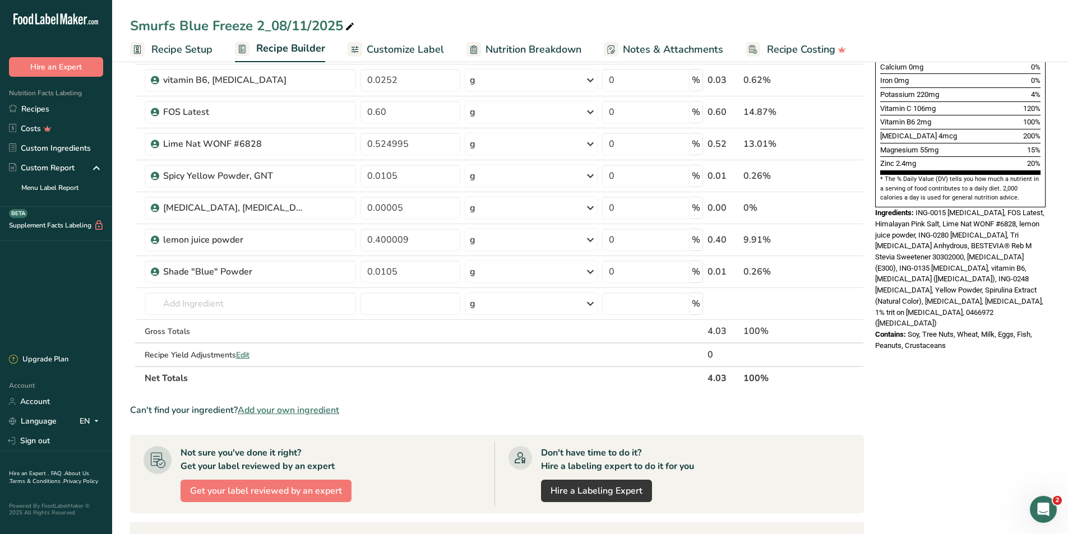
click at [829, 407] on div "Can't find your ingredient? Add your own ingredient" at bounding box center [497, 410] width 734 height 13
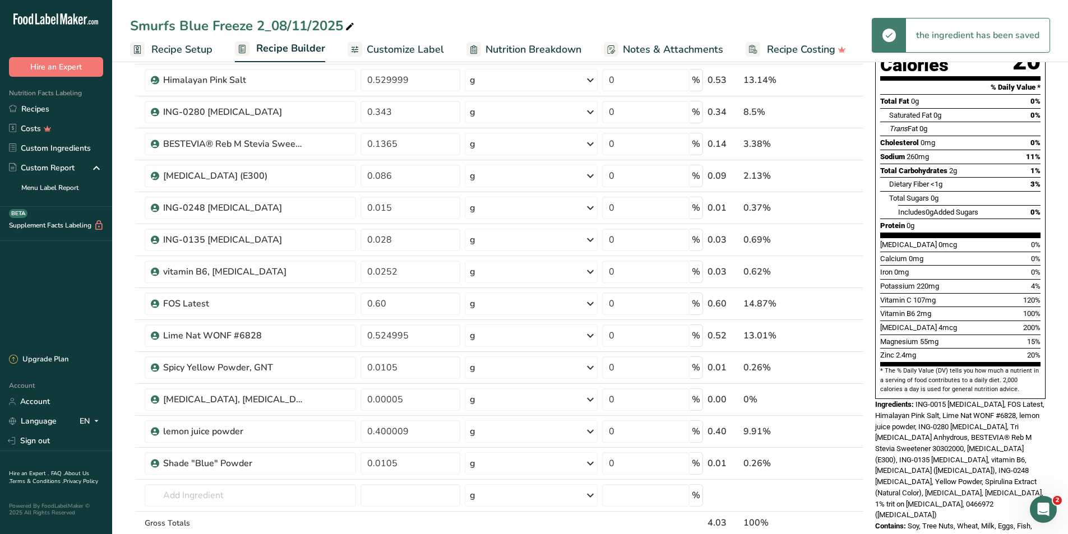
scroll to position [56, 0]
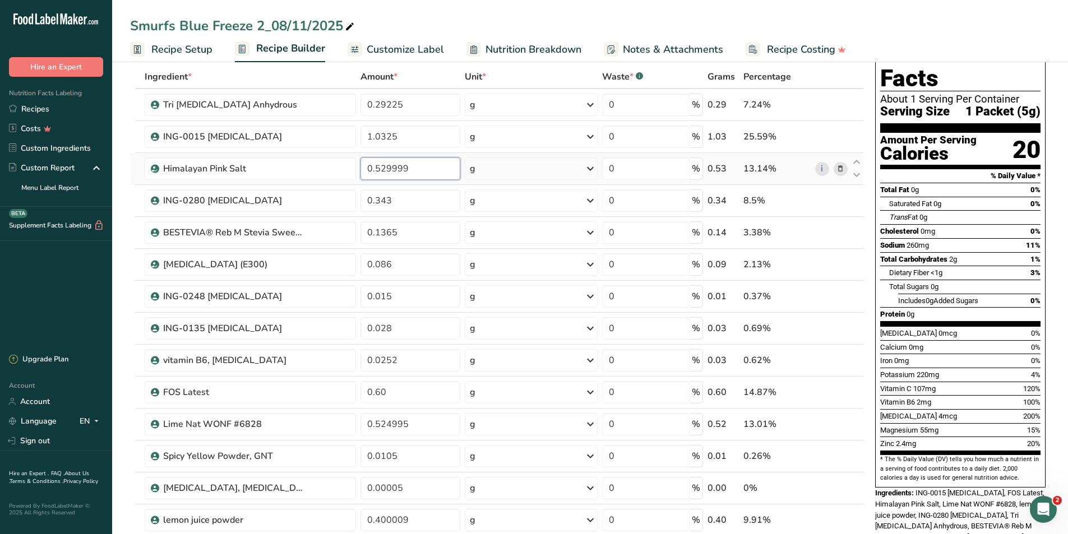
drag, startPoint x: 413, startPoint y: 169, endPoint x: 381, endPoint y: 167, distance: 31.4
click at [382, 167] on input "0.529999" at bounding box center [411, 169] width 100 height 22
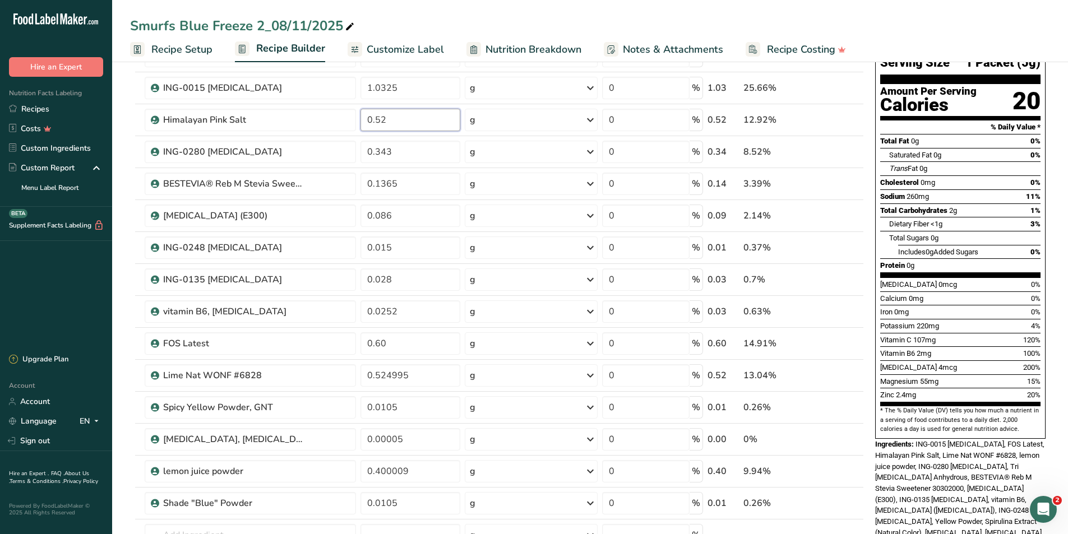
scroll to position [336, 0]
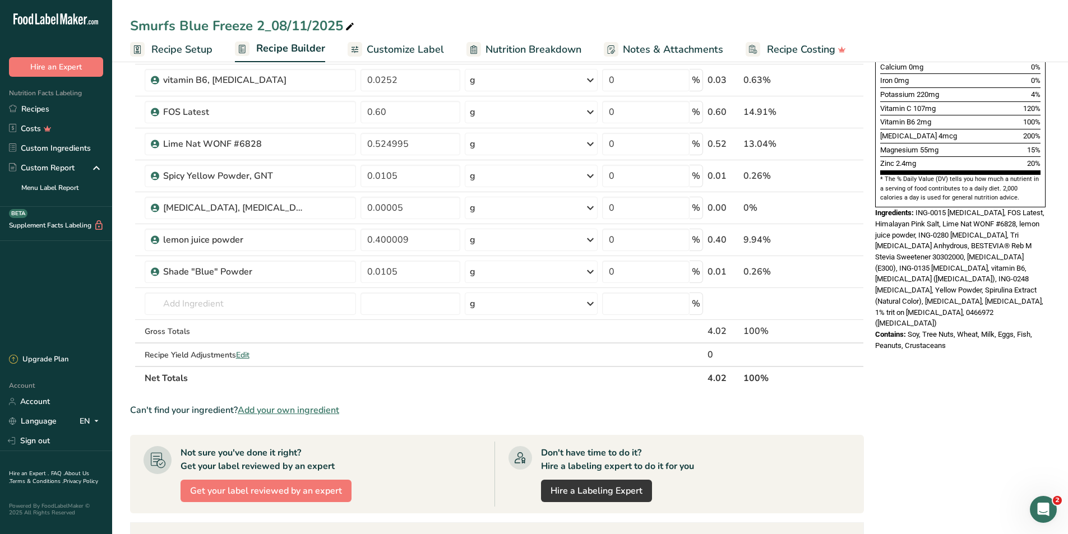
click at [765, 414] on div "Can't find your ingredient? Add your own ingredient" at bounding box center [497, 410] width 734 height 13
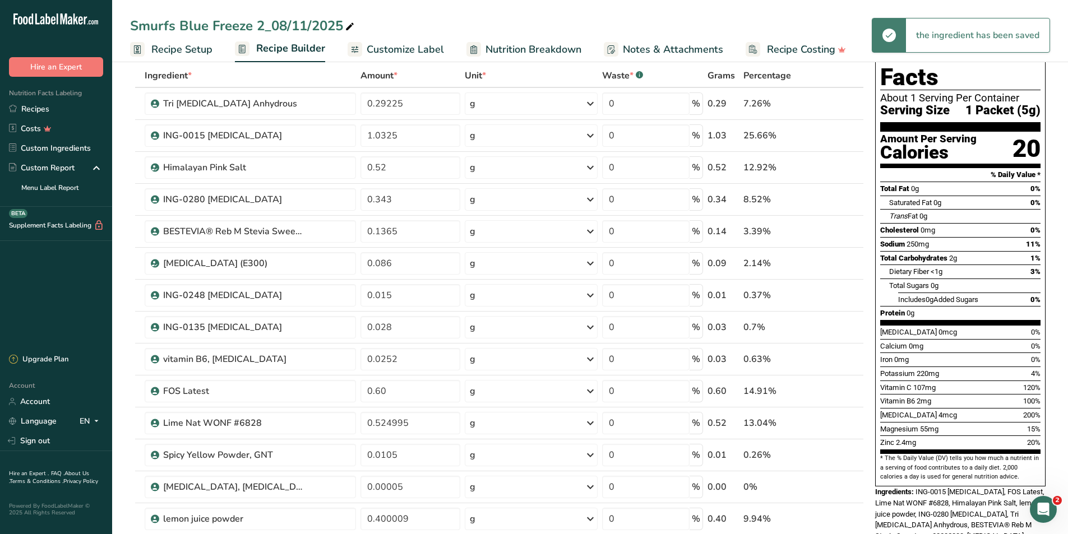
scroll to position [56, 0]
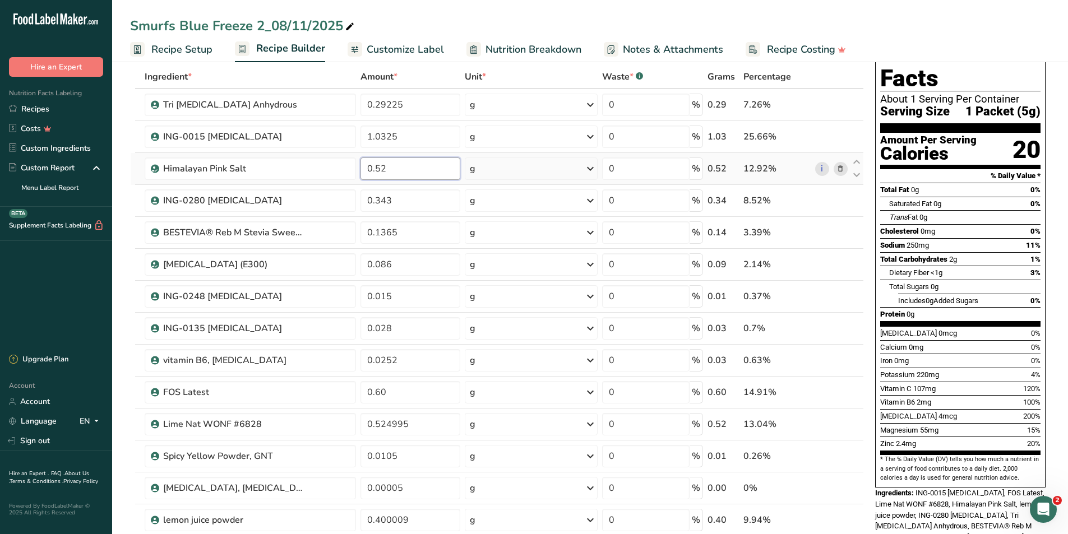
click at [398, 173] on input "0.52" at bounding box center [411, 169] width 100 height 22
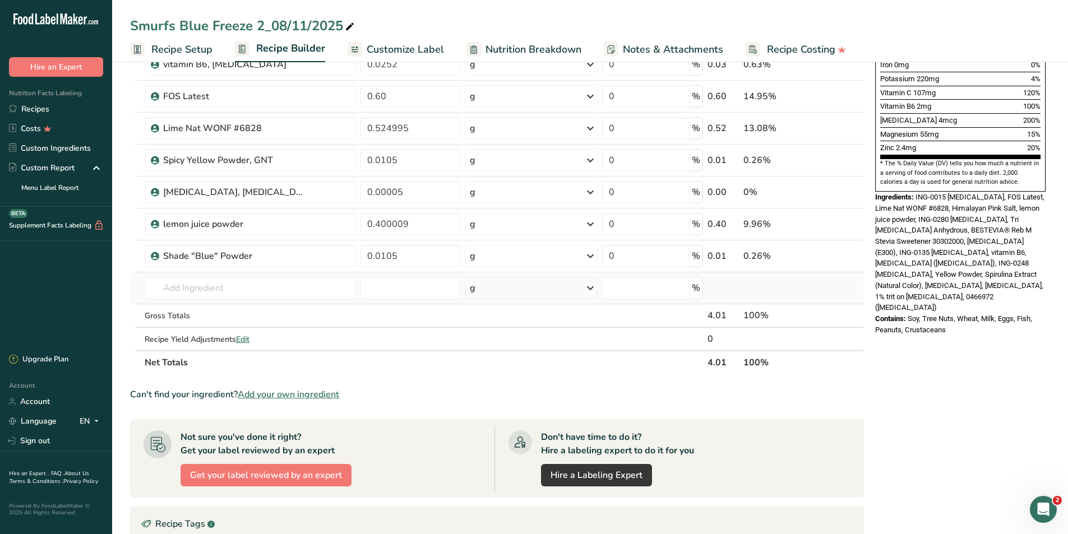
scroll to position [393, 0]
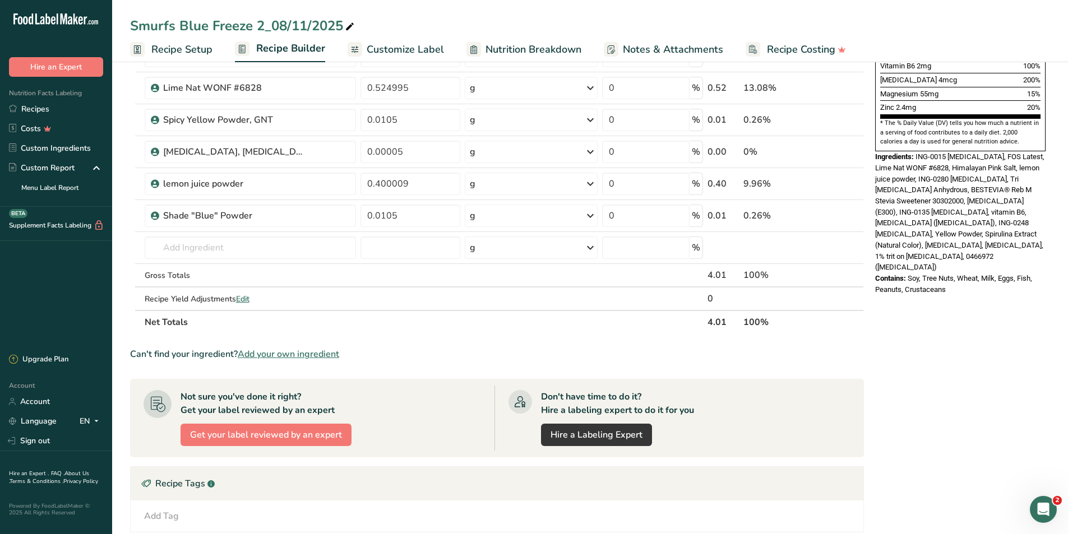
click at [653, 350] on div "Can't find your ingredient? Add your own ingredient" at bounding box center [497, 354] width 734 height 13
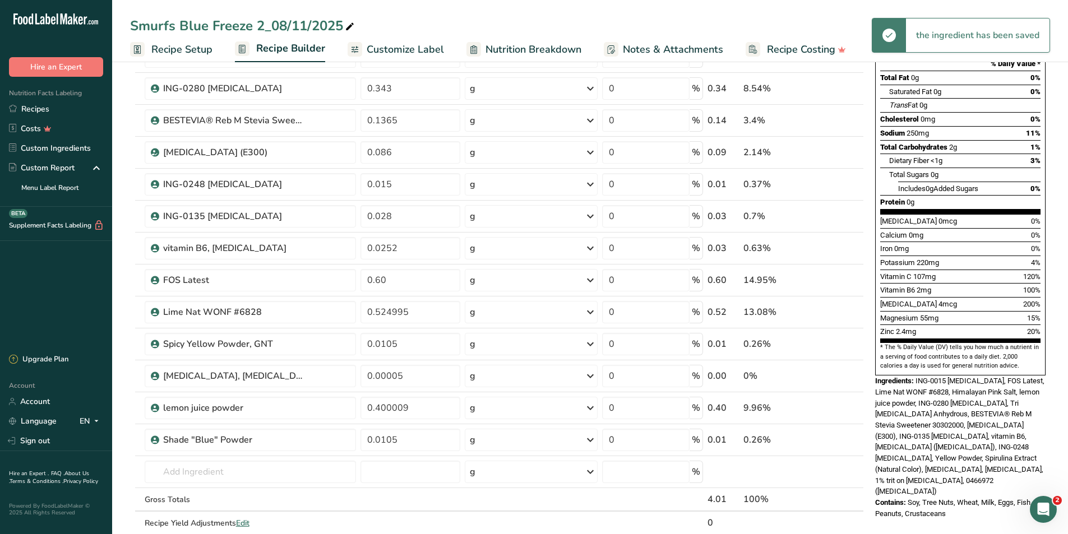
scroll to position [112, 0]
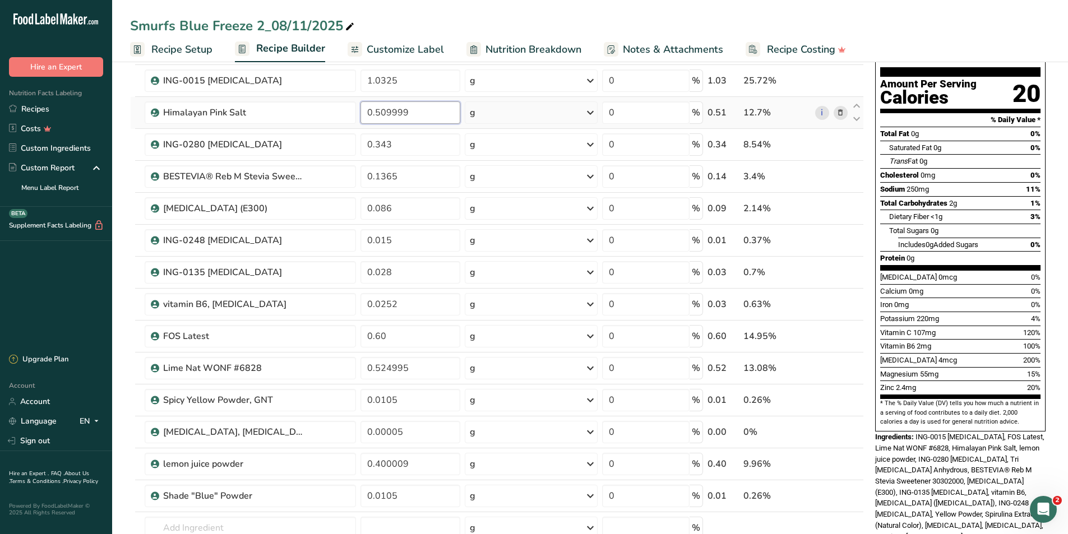
click at [415, 112] on input "0.509999" at bounding box center [411, 112] width 100 height 22
drag, startPoint x: 415, startPoint y: 112, endPoint x: 375, endPoint y: 108, distance: 40.6
click at [375, 108] on input "0.509999" at bounding box center [411, 112] width 100 height 22
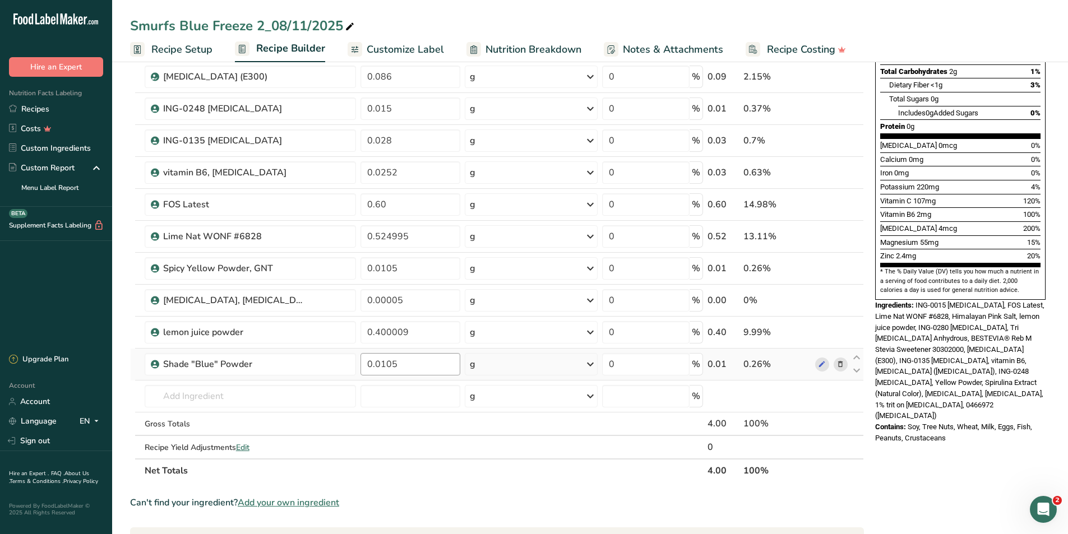
scroll to position [280, 0]
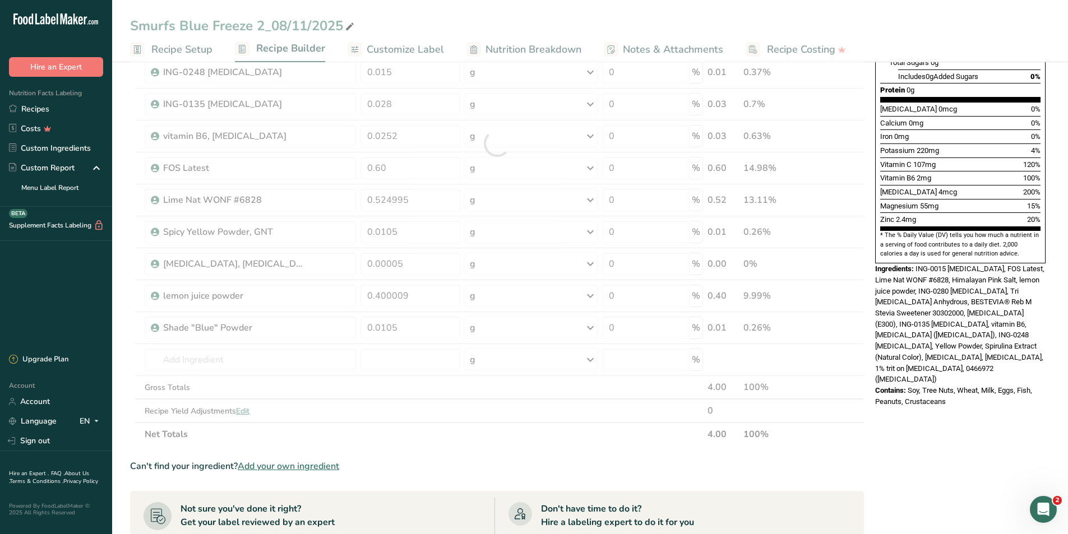
click at [521, 465] on div "Can't find your ingredient? Add your own ingredient" at bounding box center [497, 466] width 734 height 13
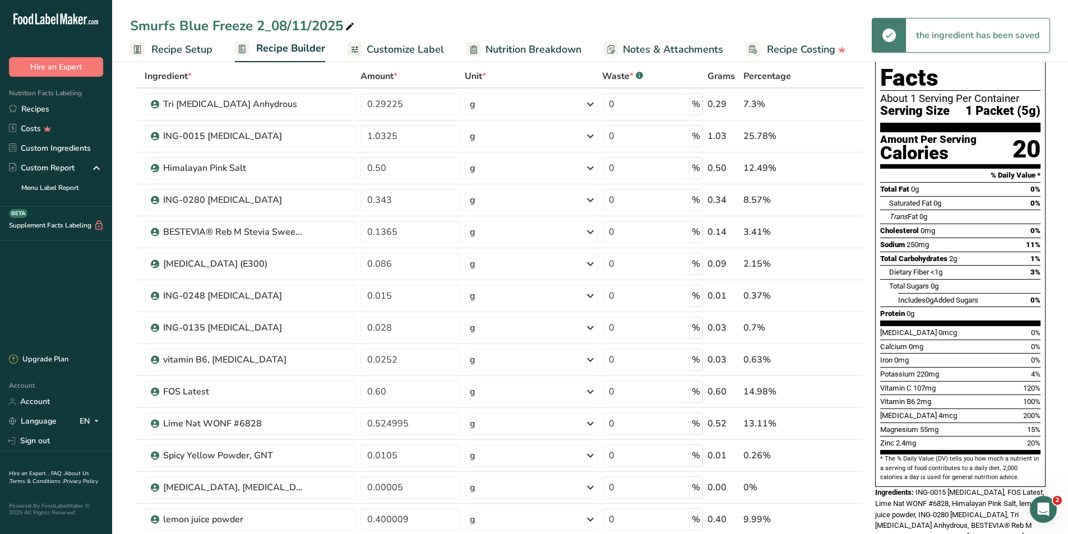
scroll to position [56, 0]
drag, startPoint x: 401, startPoint y: 166, endPoint x: 375, endPoint y: 170, distance: 26.2
click at [375, 170] on input "0.50" at bounding box center [411, 169] width 100 height 22
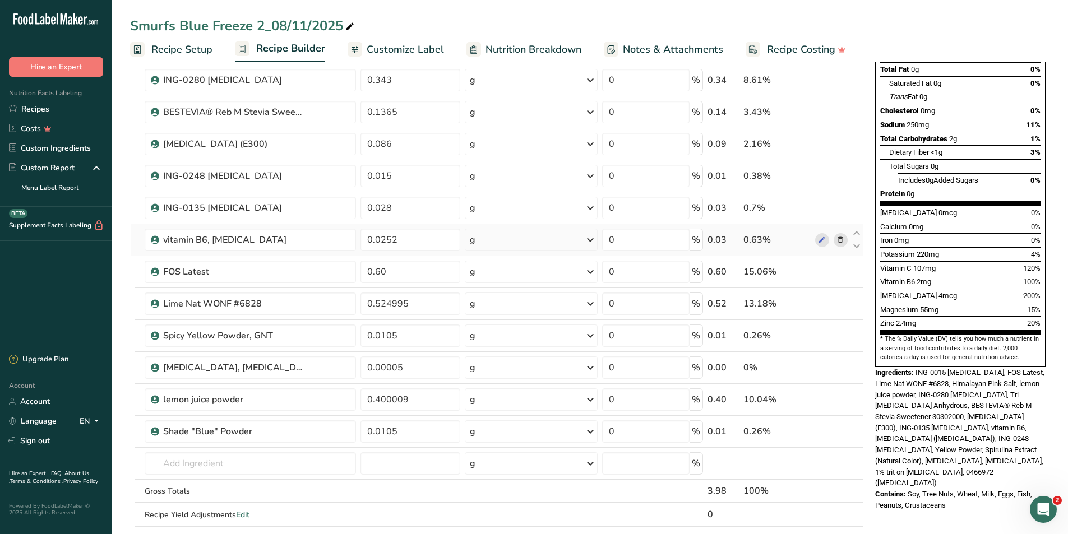
scroll to position [280, 0]
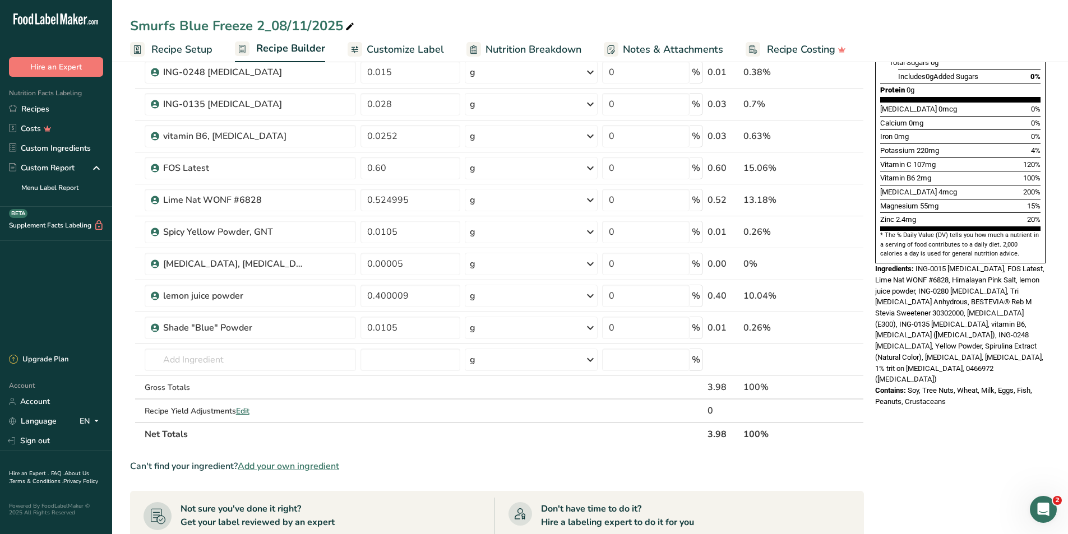
type input "0.48"
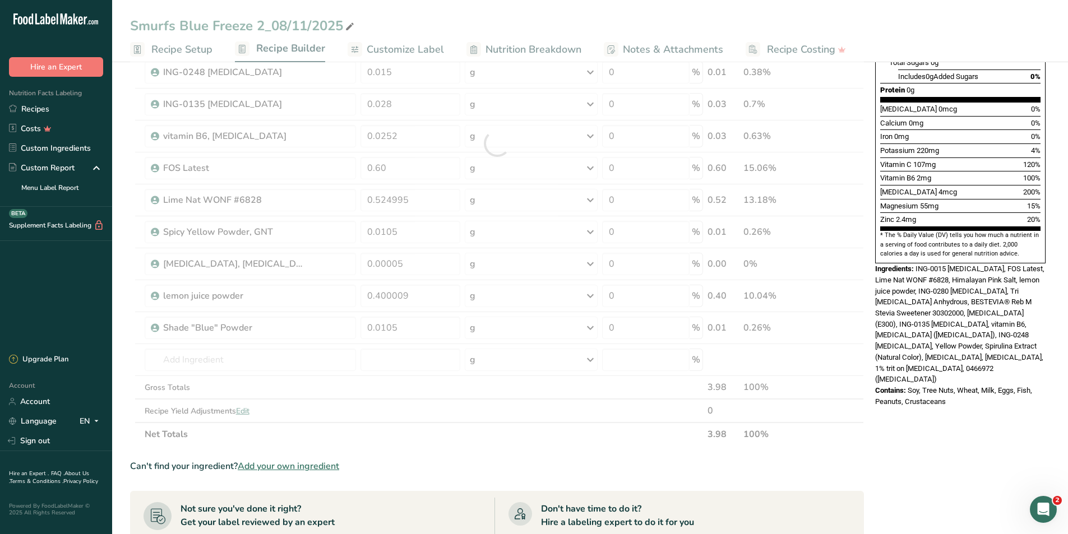
click at [569, 446] on div "Ingredient * Amount * Unit * Waste * .a-a{fill:#347362;}.b-a{fill:#fff;} Grams …" at bounding box center [497, 144] width 734 height 606
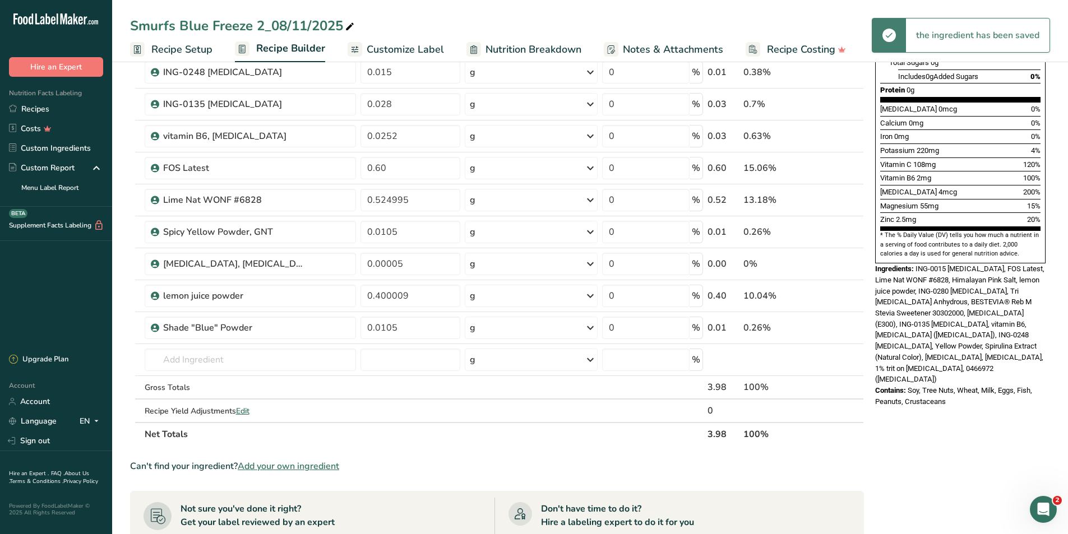
scroll to position [168, 0]
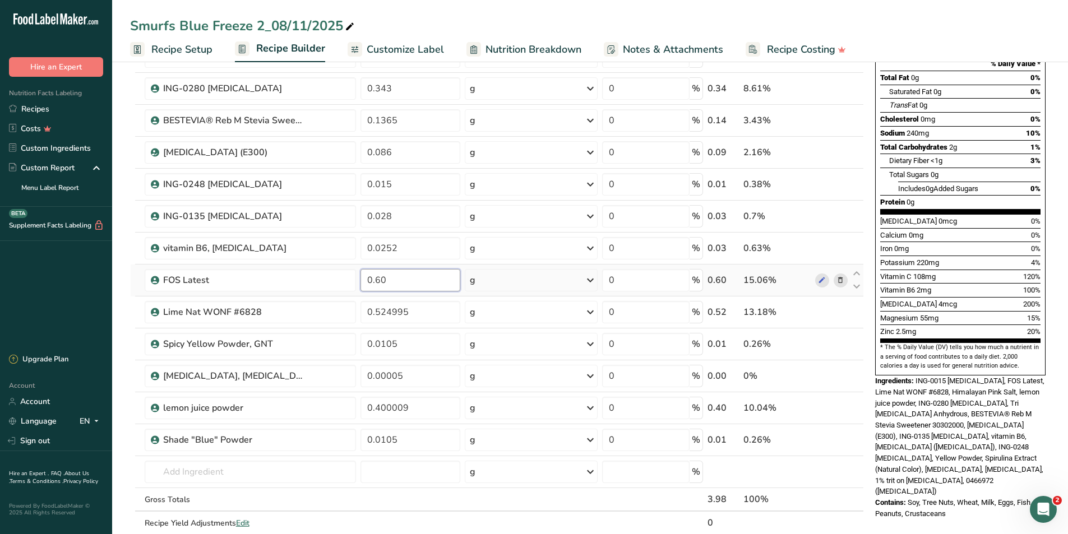
click at [401, 279] on input "0.60" at bounding box center [411, 280] width 100 height 22
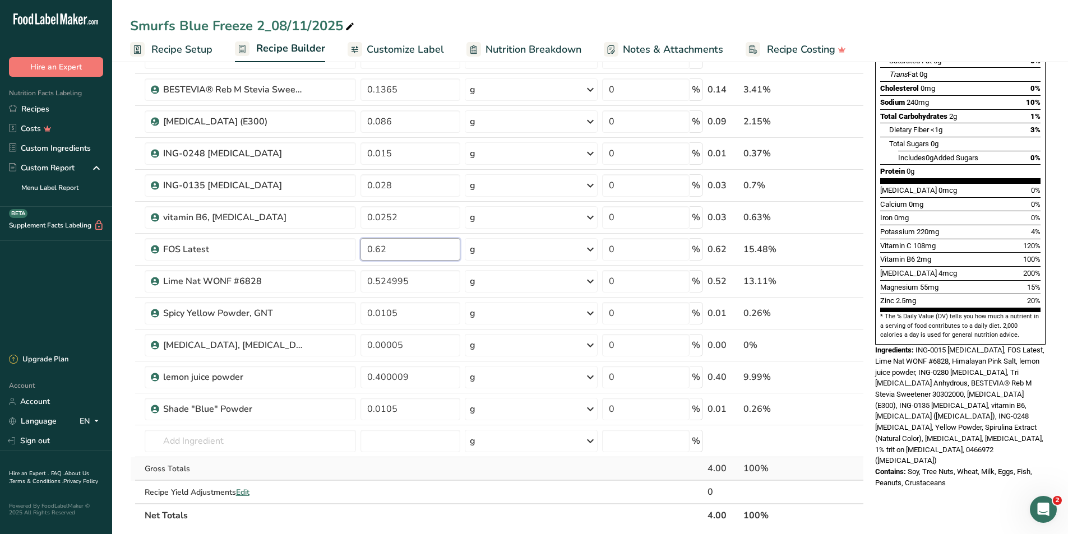
scroll to position [280, 0]
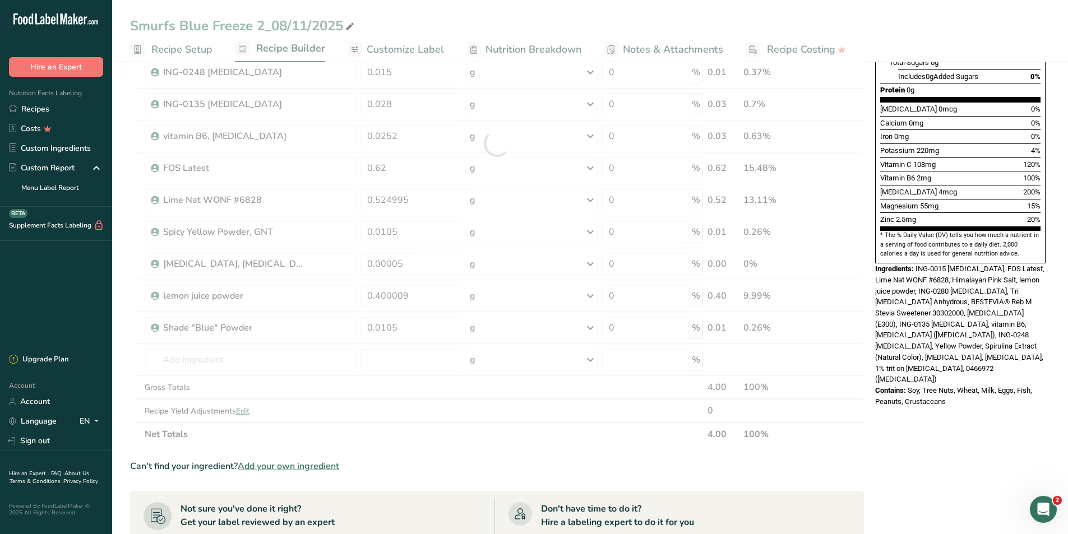
click at [626, 436] on div "Ingredient * Amount * Unit * Waste * .a-a{fill:#347362;}.b-a{fill:#fff;} Grams …" at bounding box center [497, 144] width 734 height 606
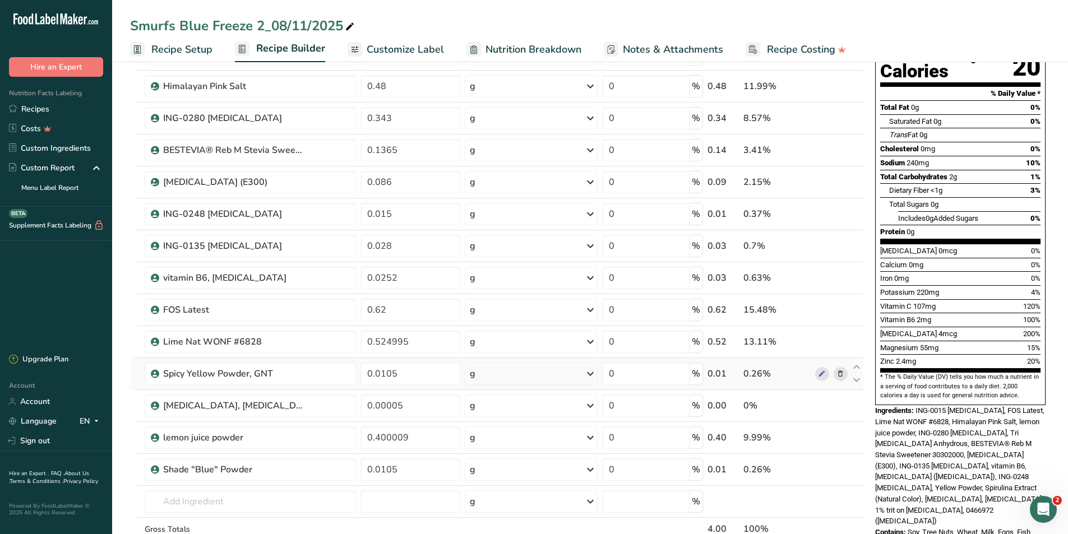
scroll to position [112, 0]
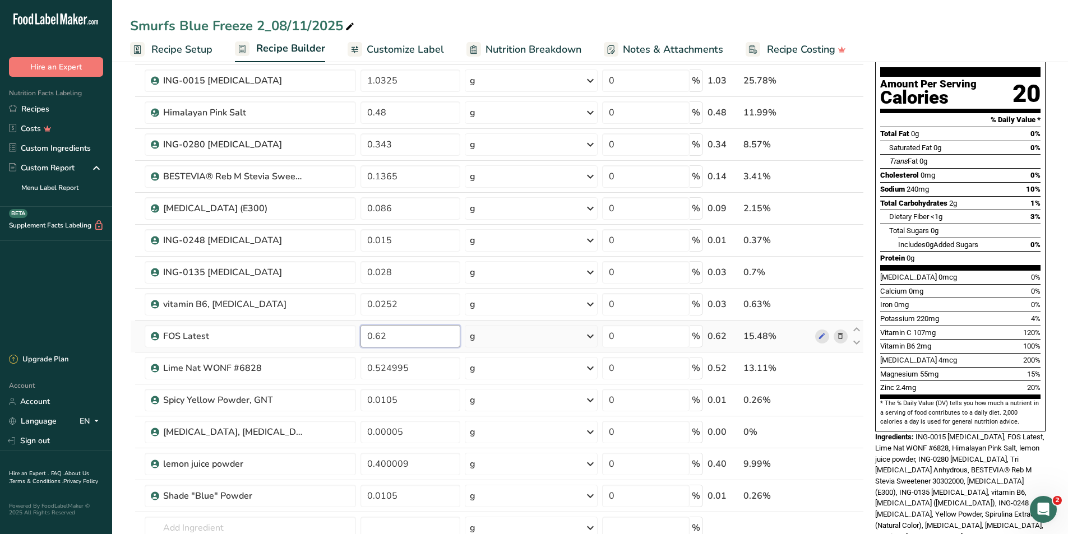
drag, startPoint x: 402, startPoint y: 336, endPoint x: 375, endPoint y: 335, distance: 26.9
click at [375, 335] on input "0.62" at bounding box center [411, 336] width 100 height 22
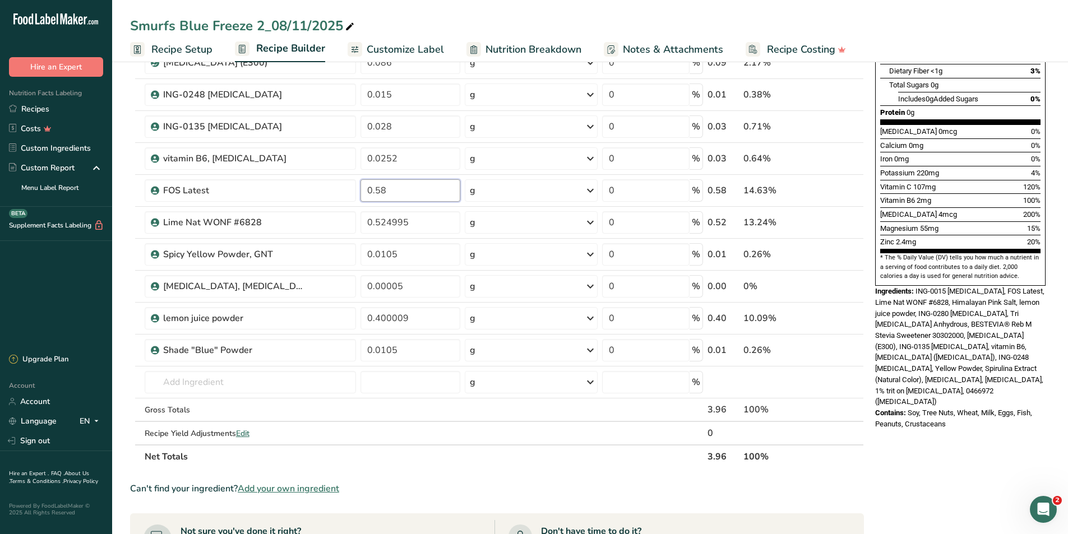
scroll to position [280, 0]
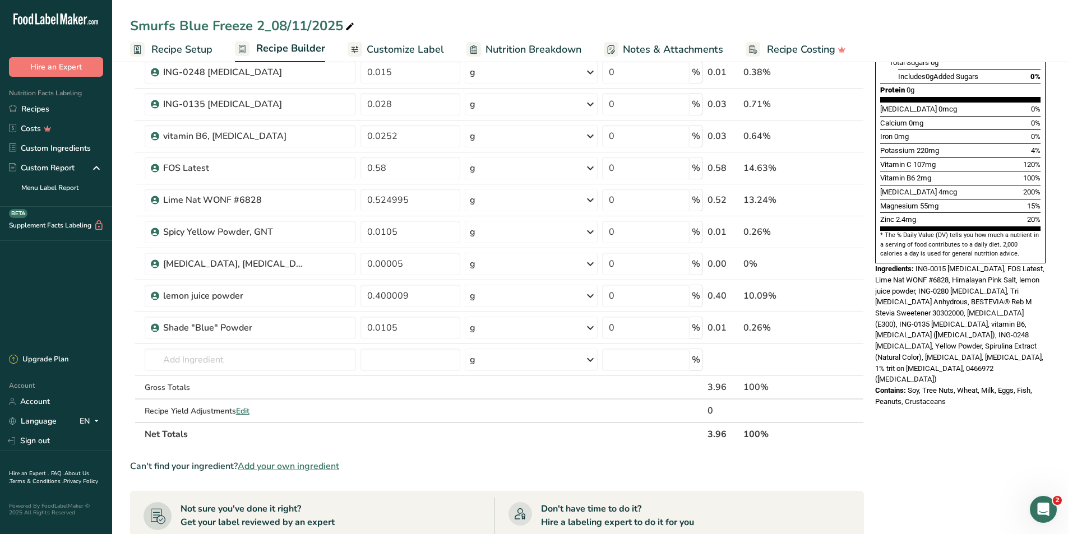
click at [649, 450] on section "Ingredient * Amount * Unit * Waste * .a-a{fill:#347362;}.b-a{fill:#fff;} Grams …" at bounding box center [497, 328] width 734 height 975
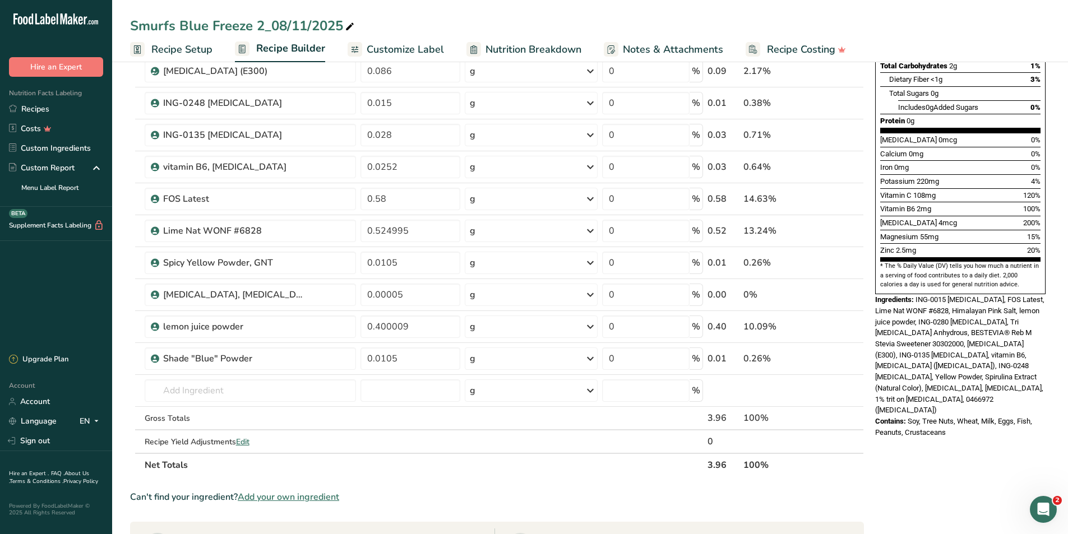
scroll to position [224, 0]
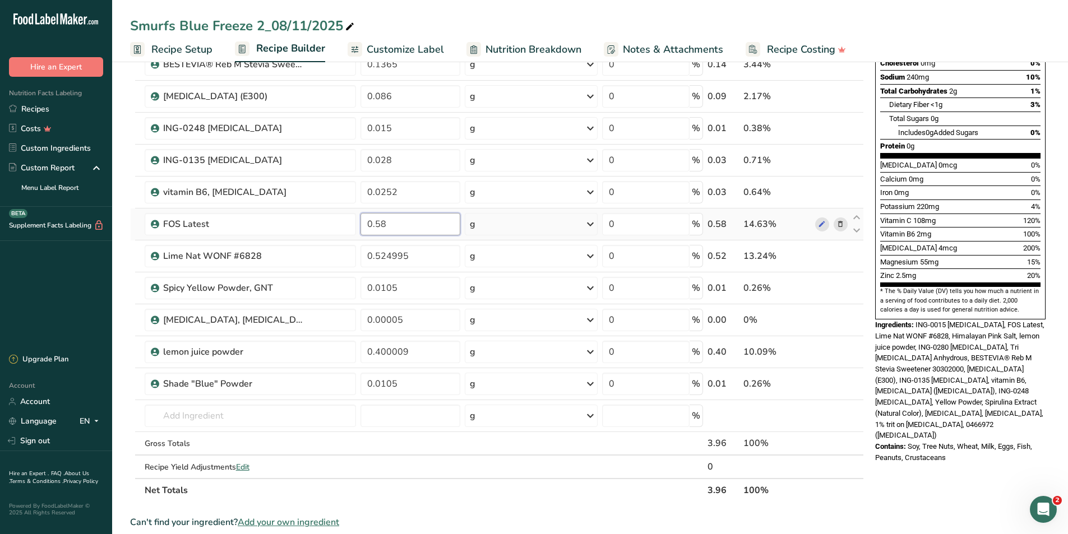
click at [400, 224] on input "0.58" at bounding box center [411, 224] width 100 height 22
click at [631, 512] on section "Ingredient * Amount * Unit * Waste * .a-a{fill:#347362;}.b-a{fill:#fff;} Grams …" at bounding box center [497, 384] width 734 height 975
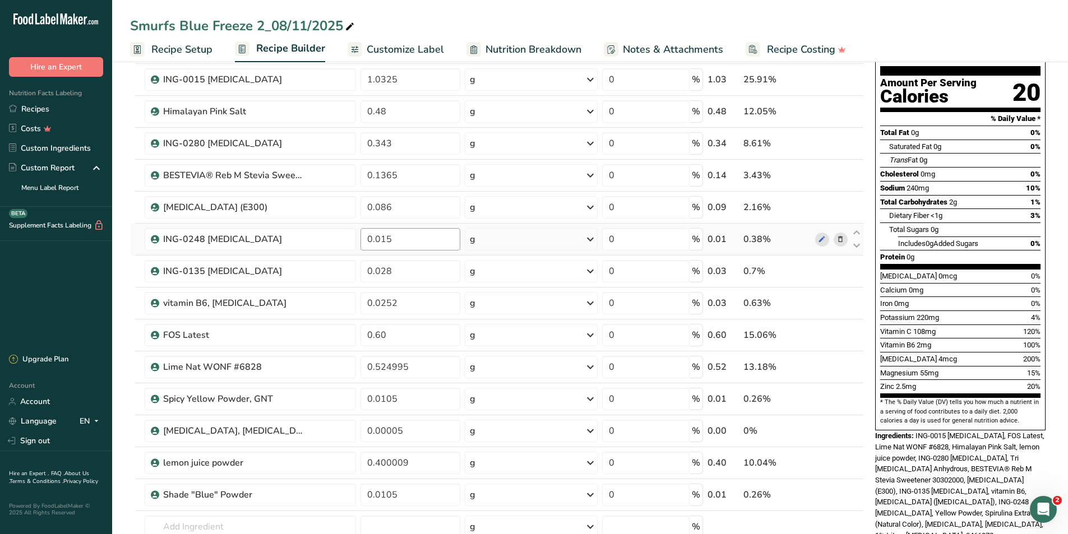
scroll to position [112, 0]
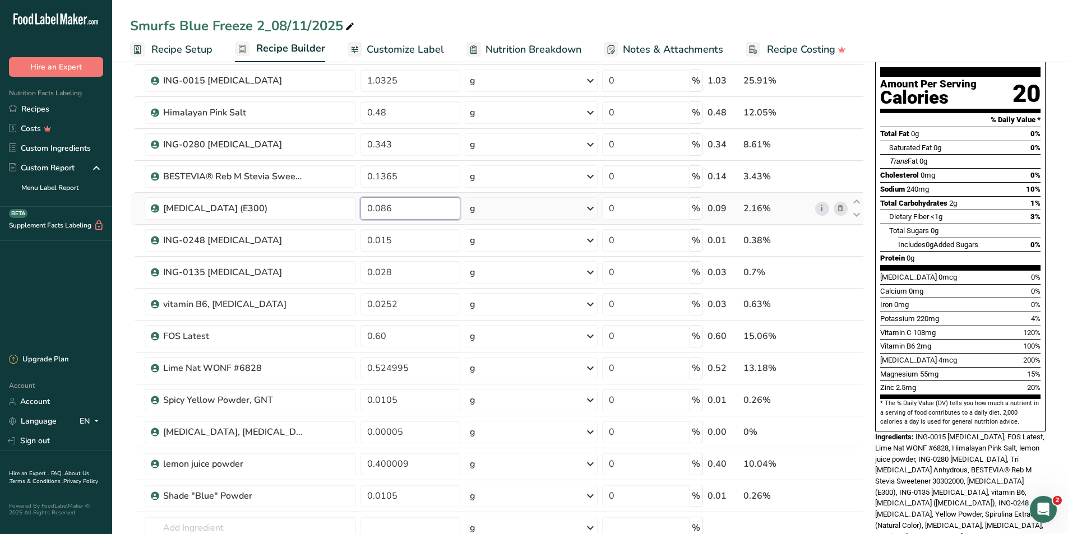
click at [401, 210] on input "0.086" at bounding box center [411, 208] width 100 height 22
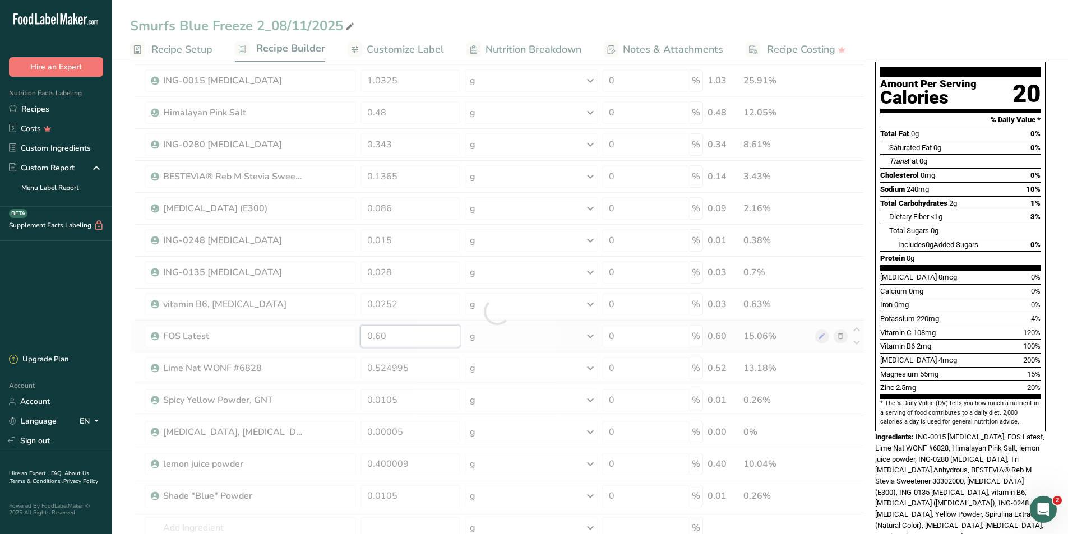
click at [421, 342] on div "Ingredient * Amount * Unit * Waste * .a-a{fill:#347362;}.b-a{fill:#fff;} Grams …" at bounding box center [497, 312] width 734 height 606
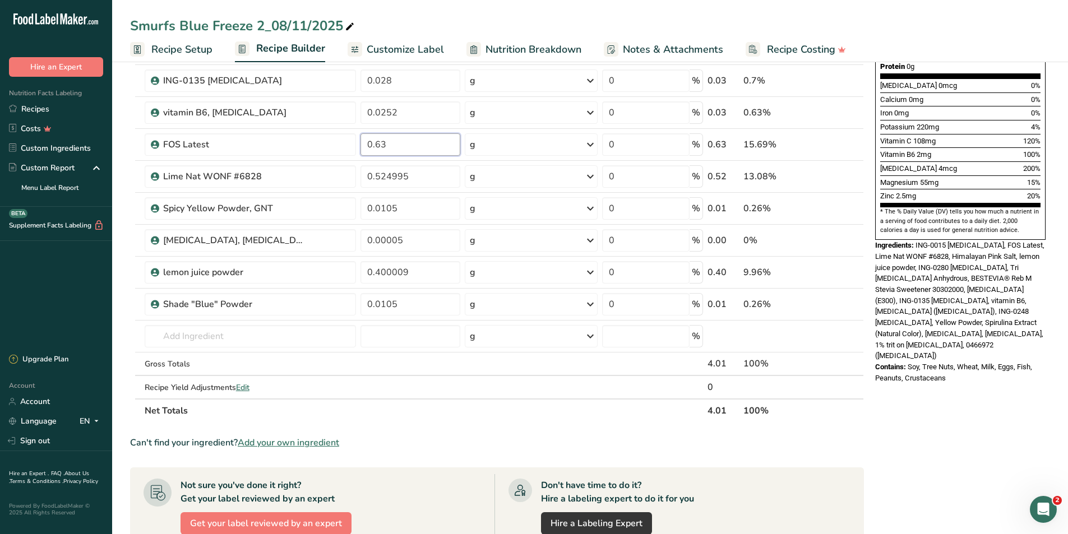
scroll to position [336, 0]
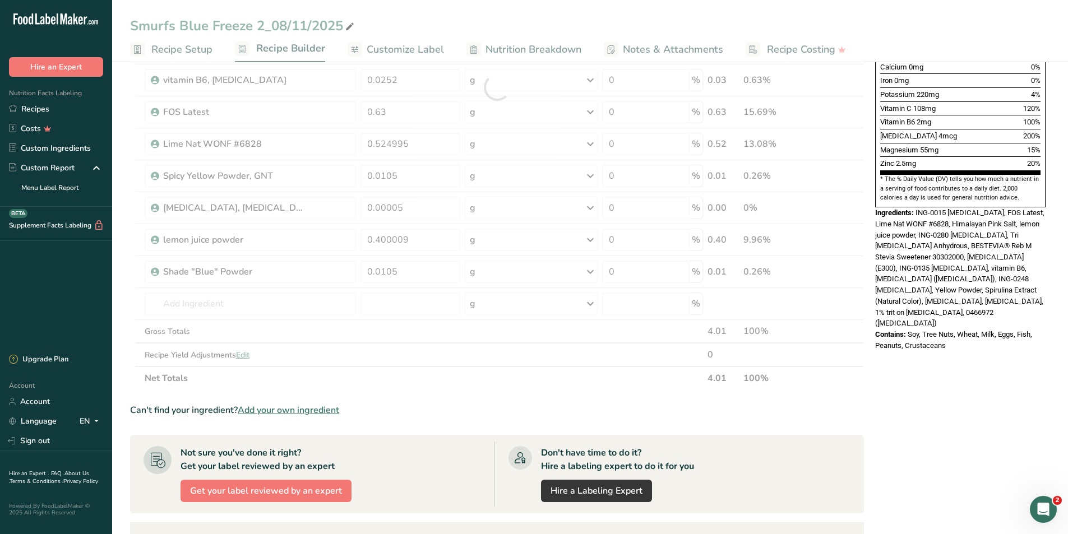
click at [808, 404] on div "Can't find your ingredient? Add your own ingredient" at bounding box center [497, 410] width 734 height 13
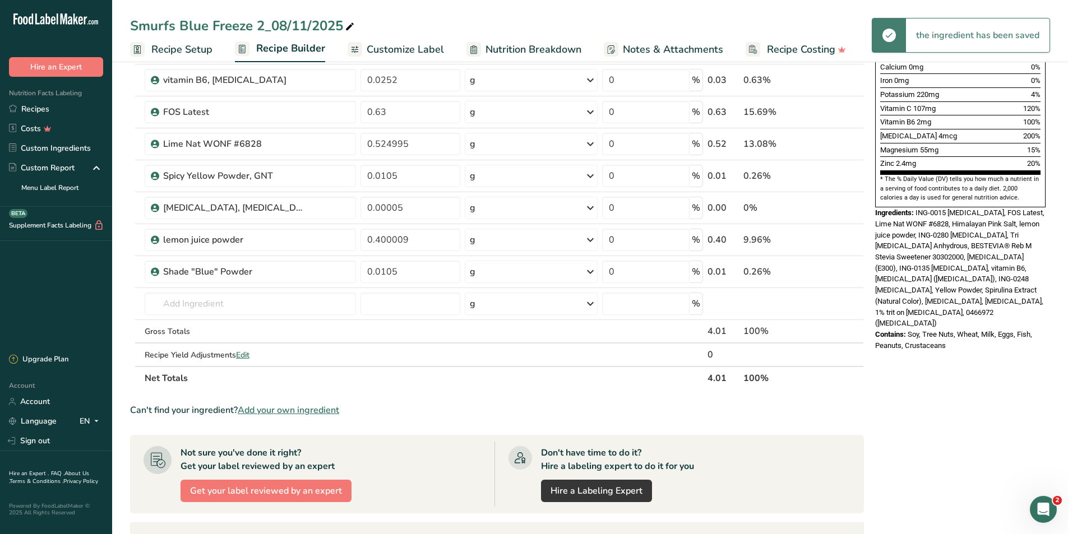
scroll to position [224, 0]
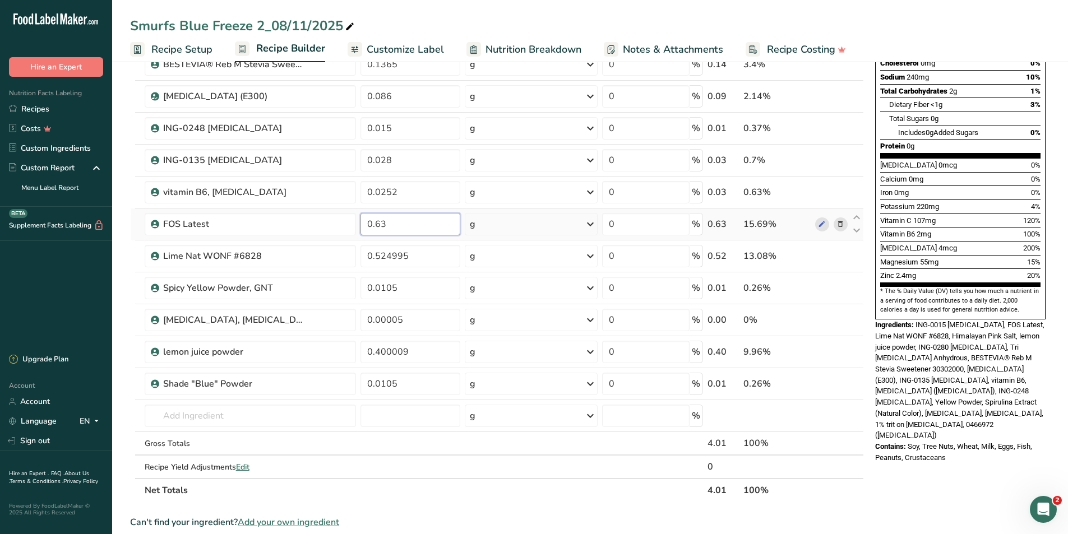
click at [398, 228] on input "0.63" at bounding box center [411, 224] width 100 height 22
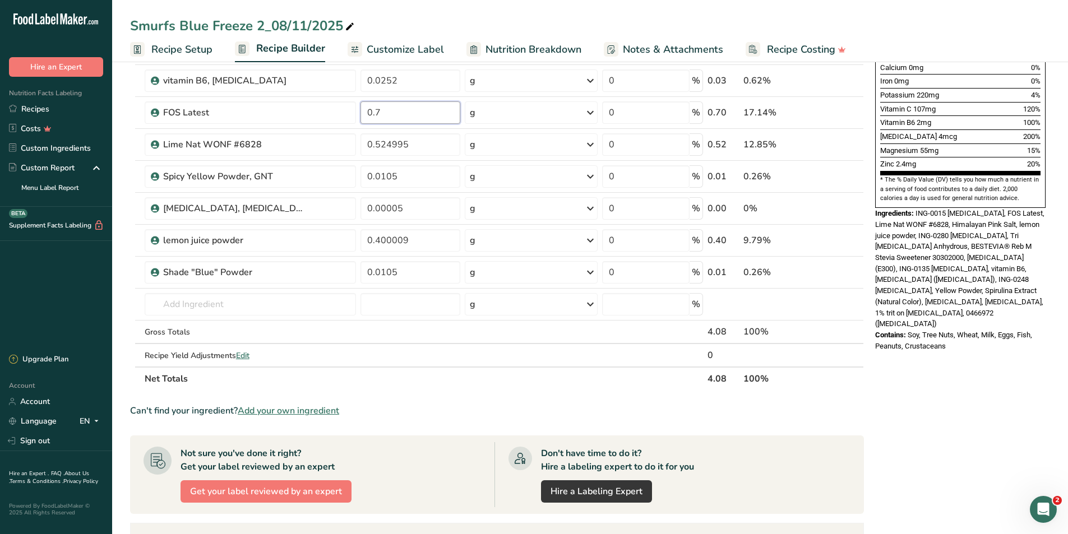
scroll to position [336, 0]
type input "0.7"
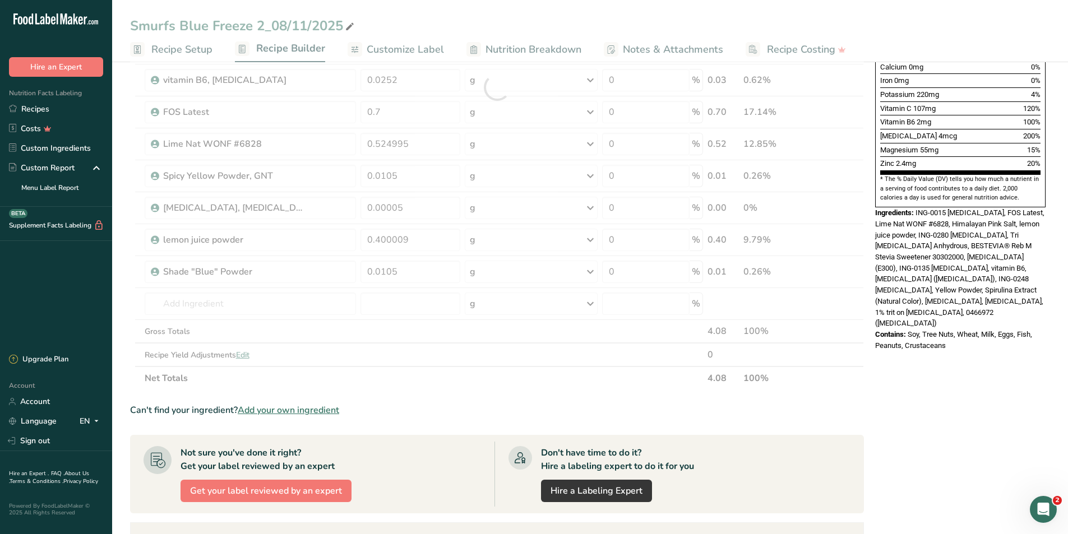
click at [676, 419] on section "Ingredient * Amount * Unit * Waste * .a-a{fill:#347362;}.b-a{fill:#fff;} Grams …" at bounding box center [497, 272] width 734 height 975
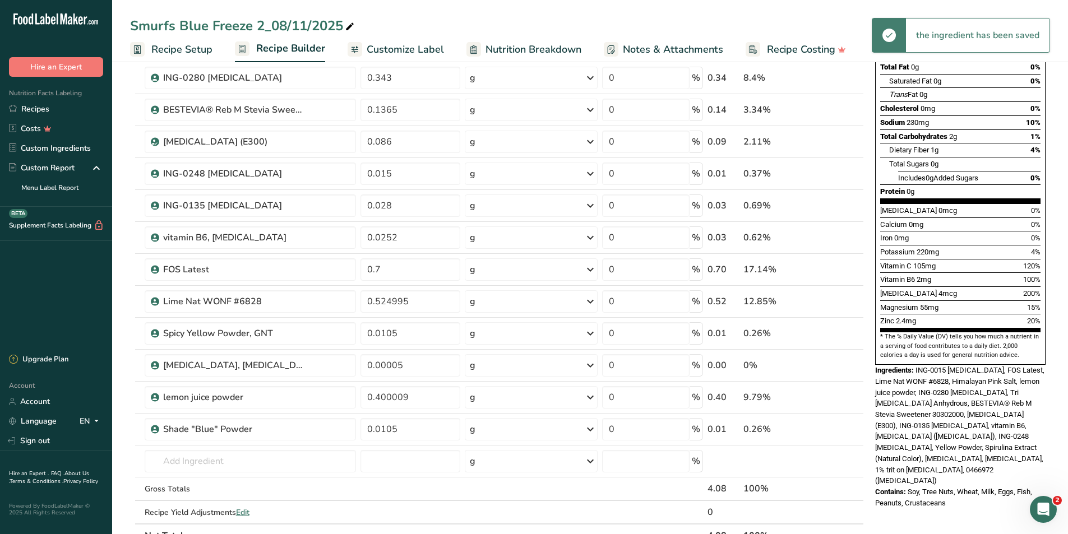
scroll to position [168, 0]
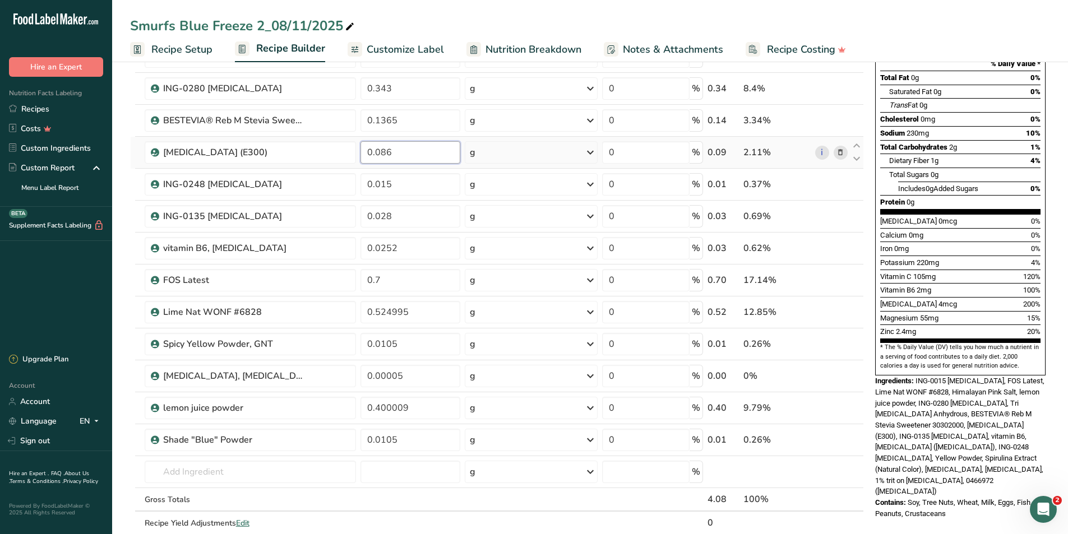
click at [403, 154] on input "0.086" at bounding box center [411, 152] width 100 height 22
click at [905, 527] on div "* This label's values have been manually overridden Nutrition Facts About 1 Ser…" at bounding box center [960, 426] width 179 height 1037
click at [401, 151] on input "0.08" at bounding box center [411, 152] width 100 height 22
type input "7"
click at [375, 152] on input "0.75" at bounding box center [411, 152] width 100 height 22
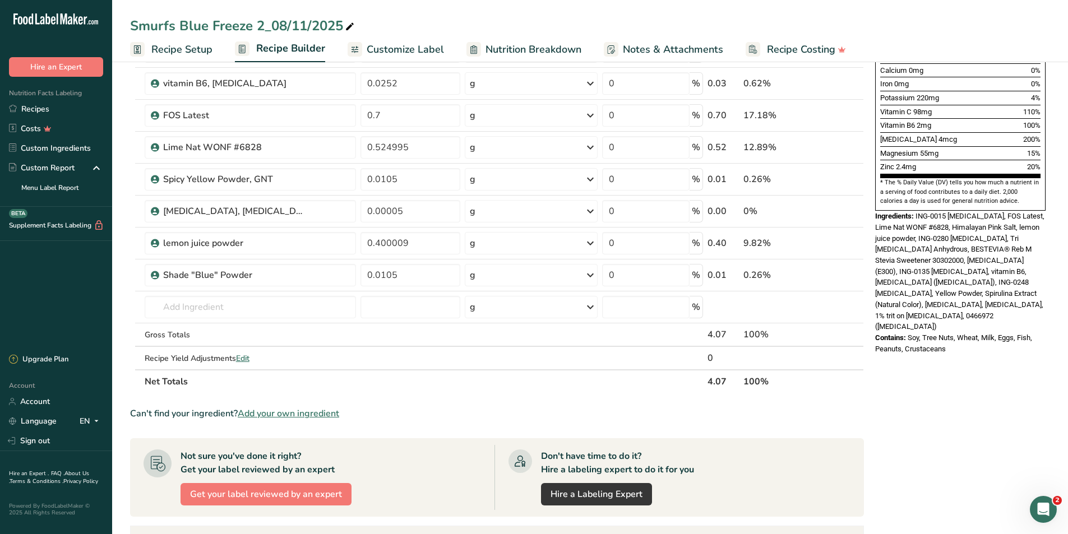
scroll to position [336, 0]
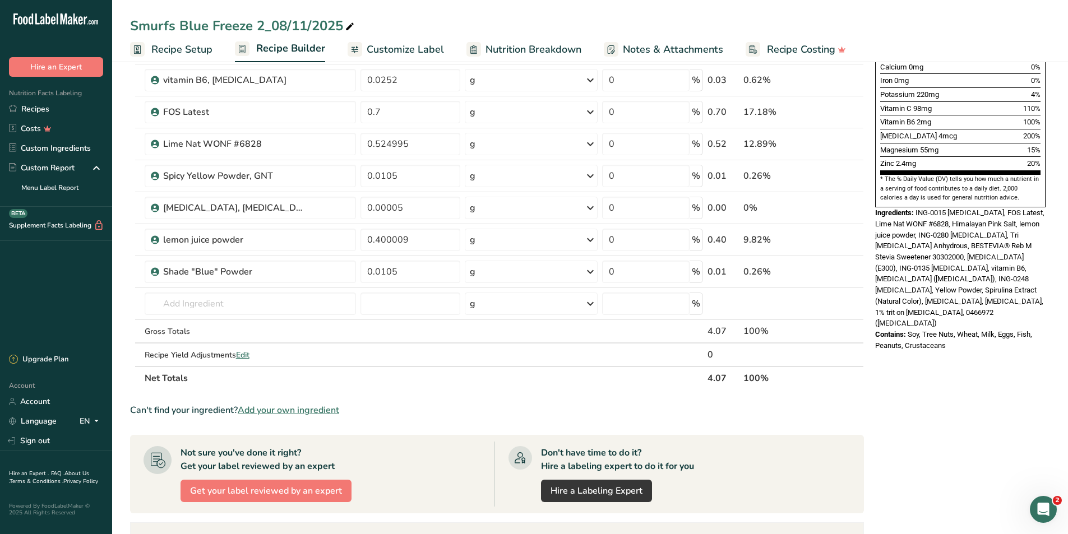
type input "0.075"
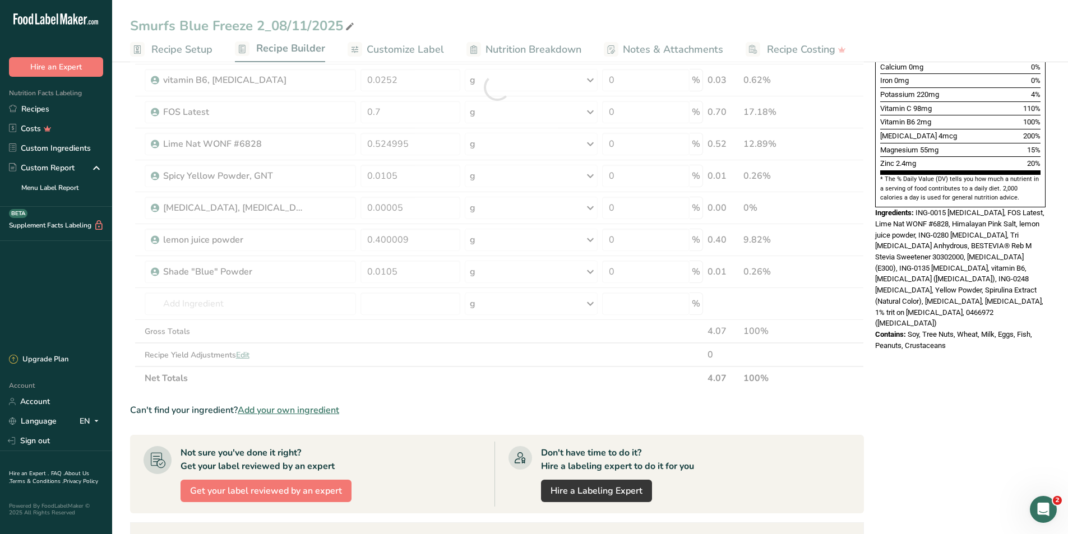
click at [774, 398] on section "Ingredient * Amount * Unit * Waste * .a-a{fill:#347362;}.b-a{fill:#fff;} Grams …" at bounding box center [497, 272] width 734 height 975
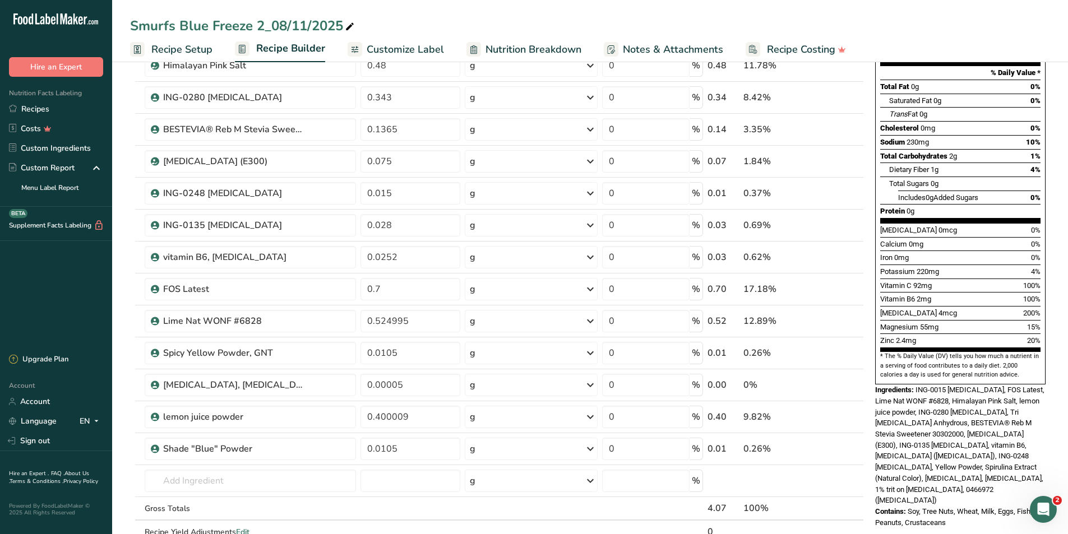
scroll to position [224, 0]
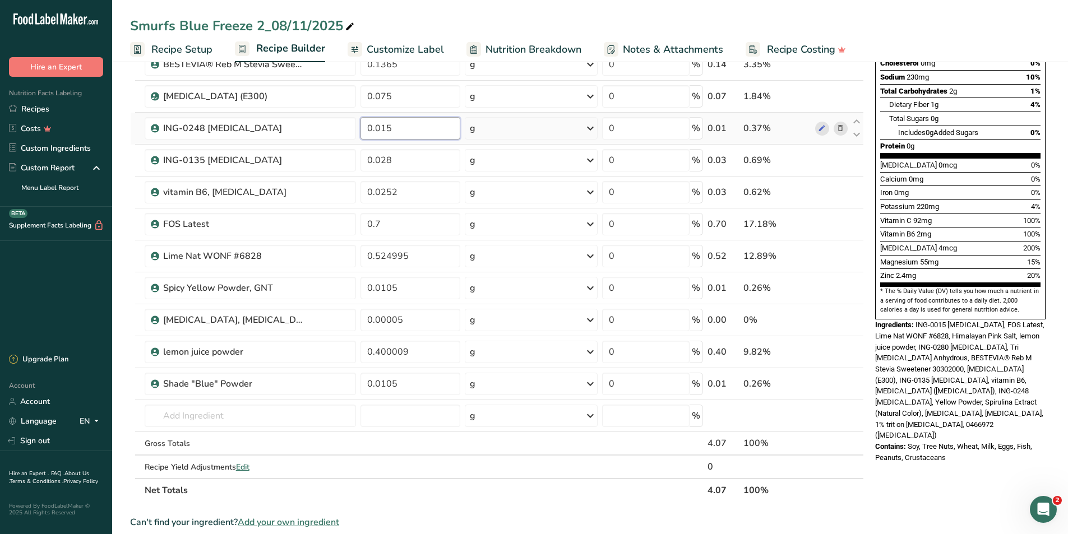
click at [414, 132] on input "0.015" at bounding box center [411, 128] width 100 height 22
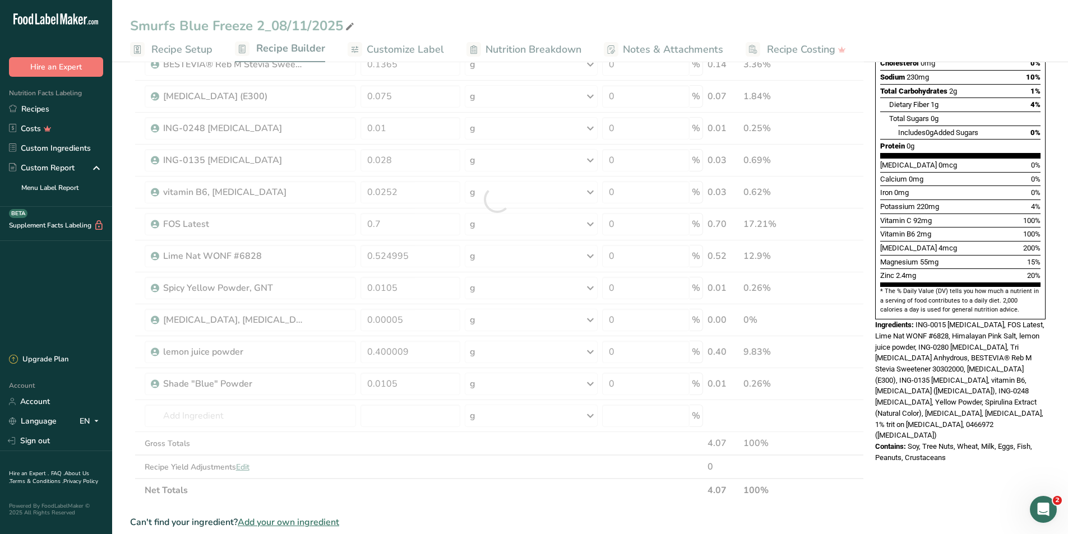
click at [847, 505] on section "Ingredient * Amount * Unit * Waste * .a-a{fill:#347362;}.b-a{fill:#fff;} Grams …" at bounding box center [497, 384] width 734 height 975
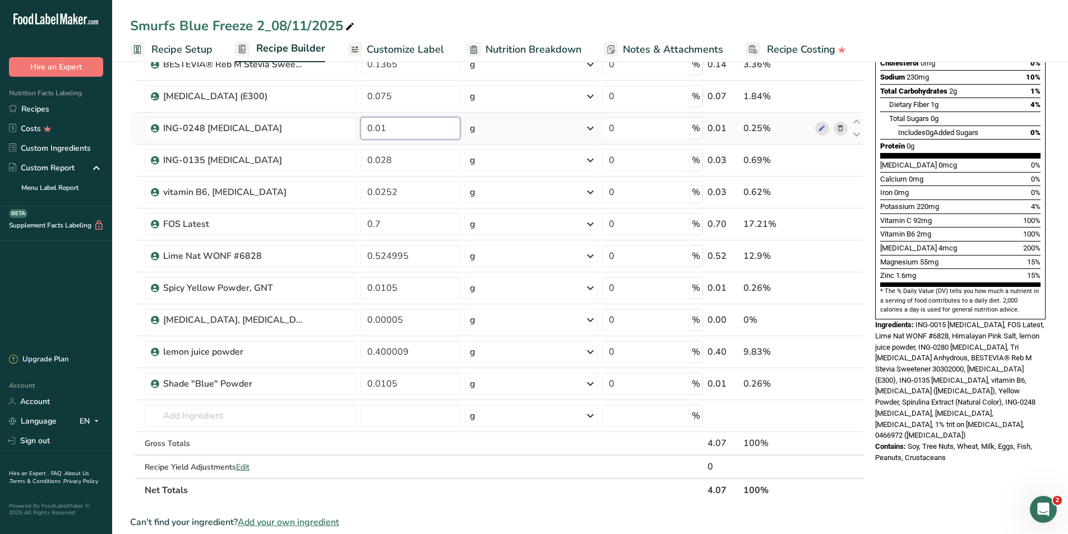
click at [396, 134] on input "0.01" at bounding box center [411, 128] width 100 height 22
click at [940, 498] on div "* This label's values have been manually overridden Nutrition Facts About 1 Ser…" at bounding box center [960, 370] width 179 height 1037
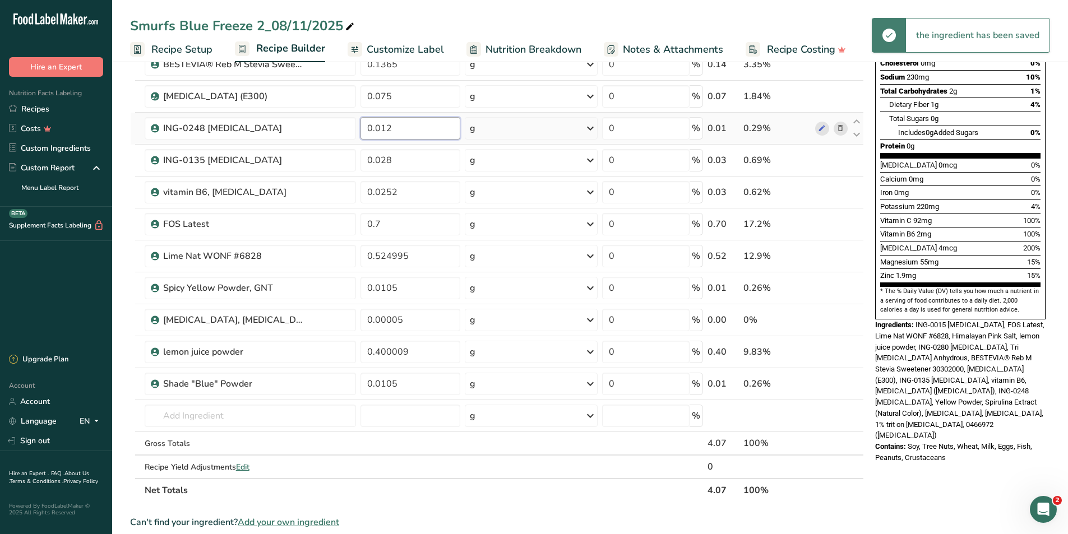
click at [402, 129] on input "0.012" at bounding box center [411, 128] width 100 height 22
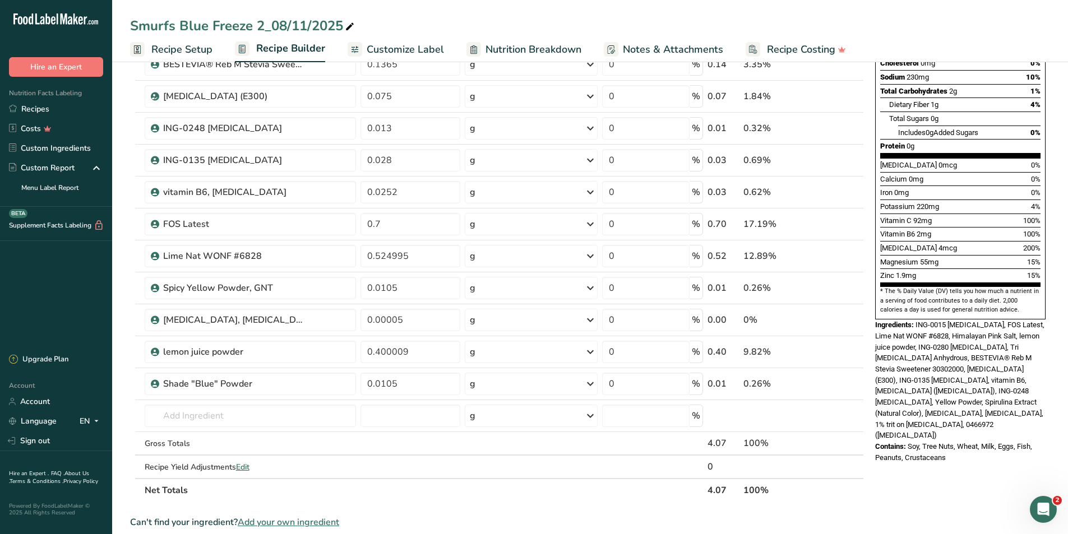
click at [966, 496] on div "* This label's values have been manually overridden Nutrition Facts About 1 Ser…" at bounding box center [960, 370] width 179 height 1037
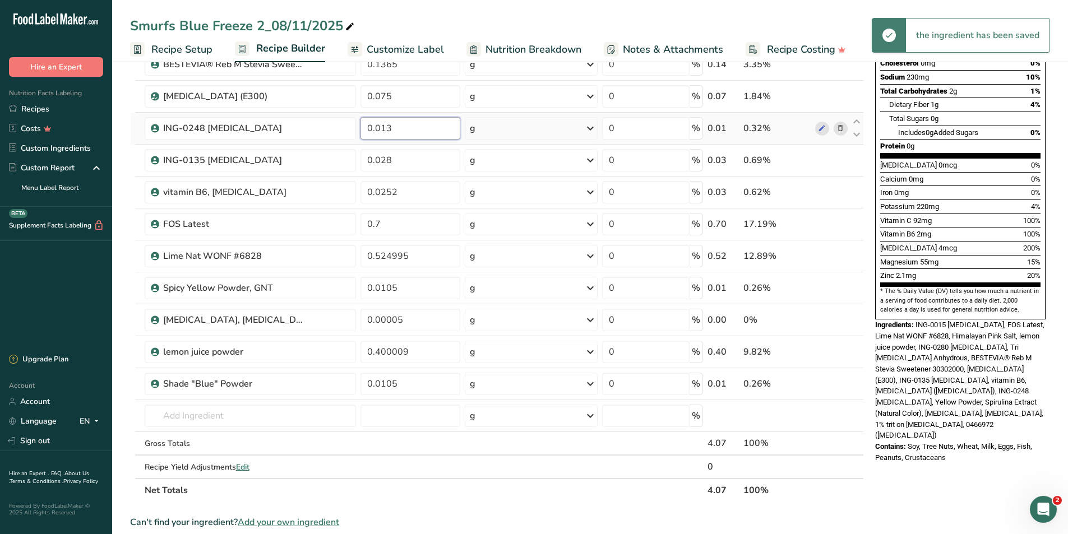
click at [421, 136] on input "0.013" at bounding box center [411, 128] width 100 height 22
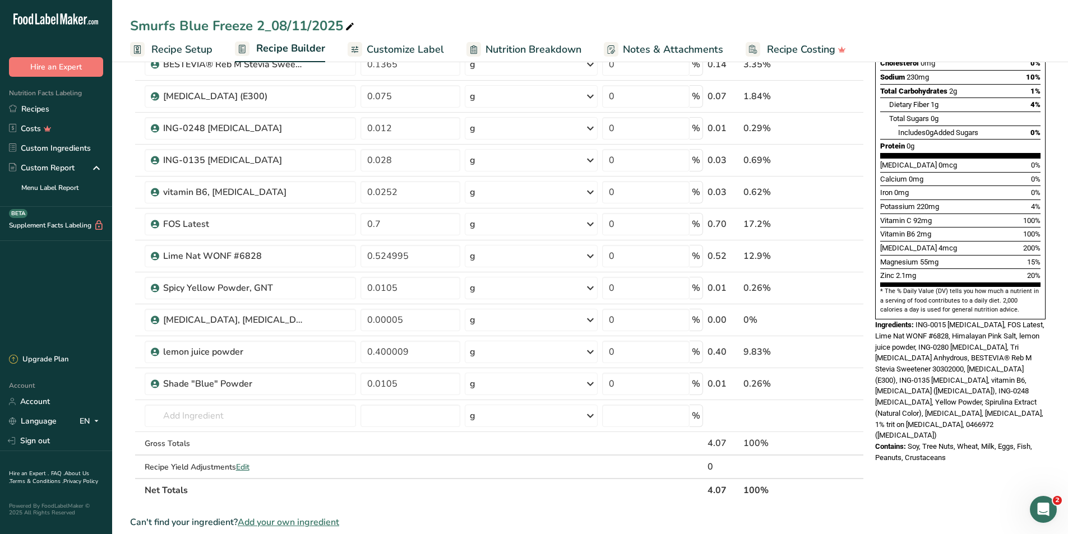
click at [920, 486] on div "* This label's values have been manually overridden Nutrition Facts About 1 Ser…" at bounding box center [960, 370] width 179 height 1037
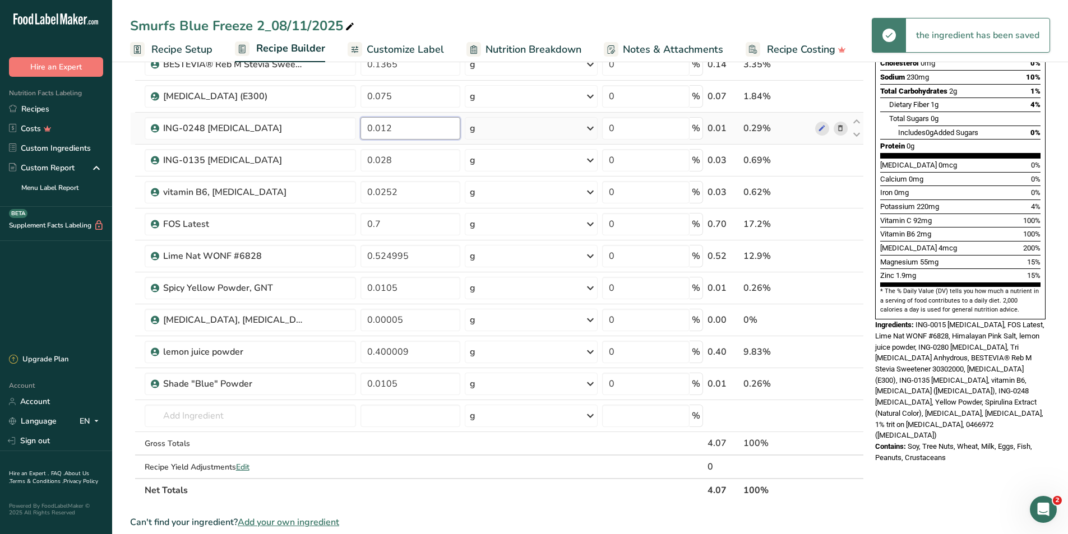
click at [431, 129] on input "0.012" at bounding box center [411, 128] width 100 height 22
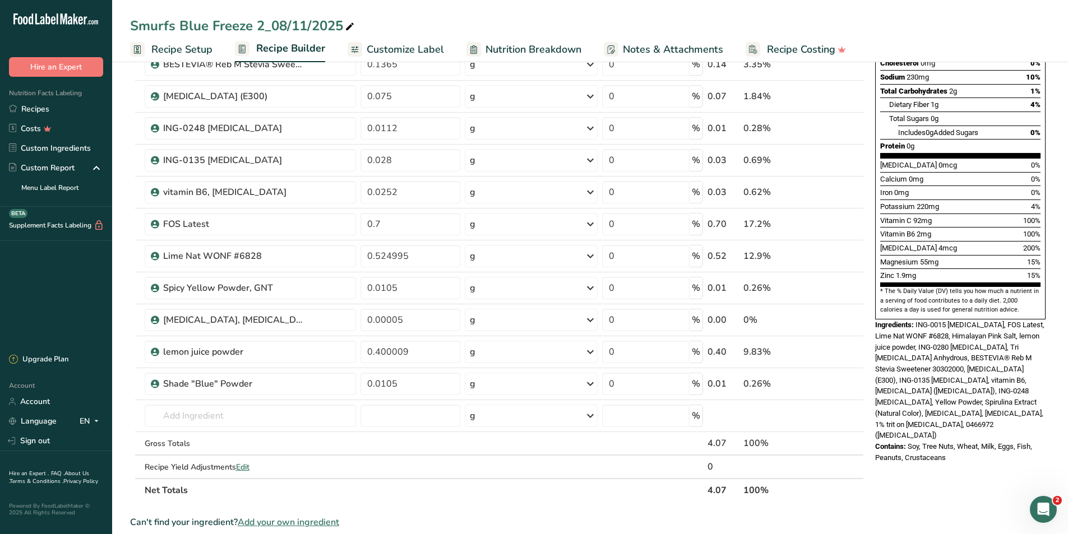
click at [938, 478] on div "* This label's values have been manually overridden Nutrition Facts About 1 Ser…" at bounding box center [960, 370] width 179 height 1037
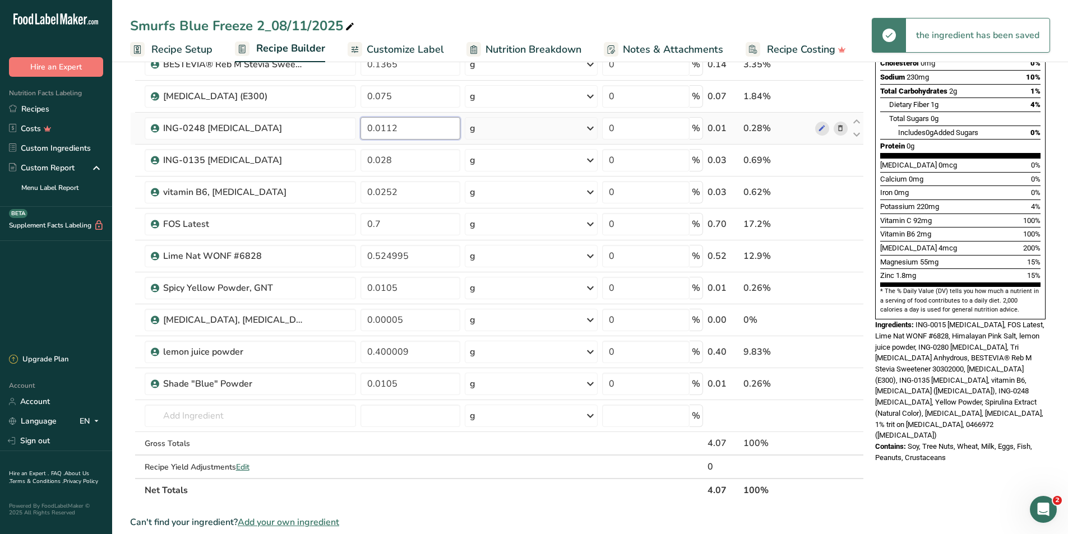
click at [403, 126] on input "0.0112" at bounding box center [411, 128] width 100 height 22
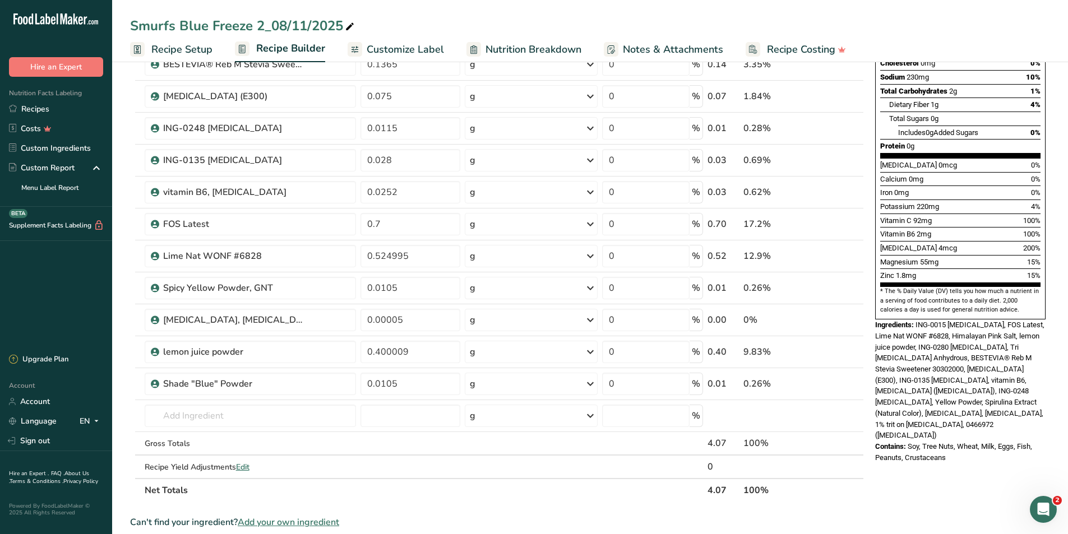
click at [901, 498] on div "* This label's values have been manually overridden Nutrition Facts About 1 Ser…" at bounding box center [960, 370] width 179 height 1037
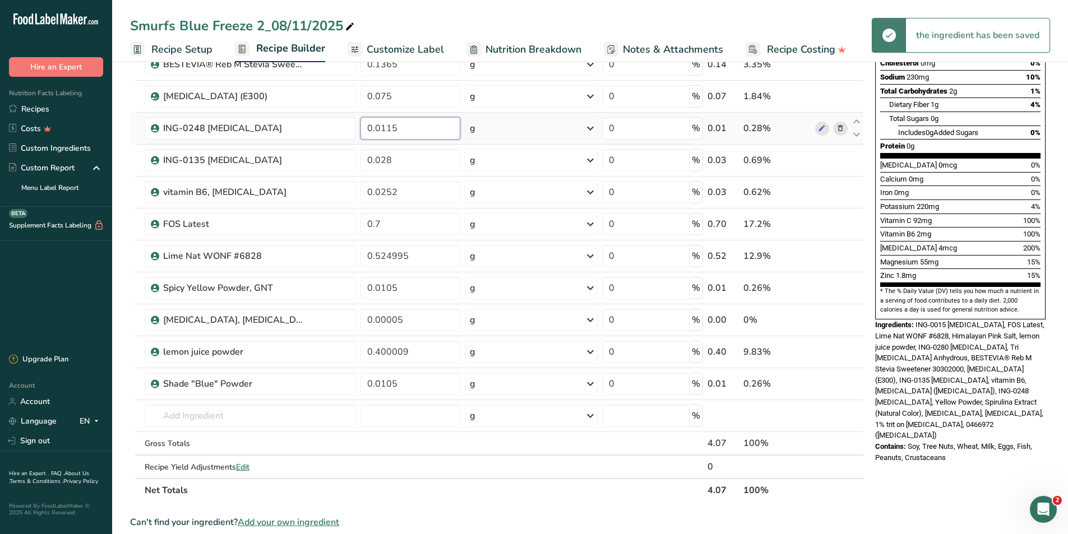
click at [410, 132] on input "0.0115" at bounding box center [411, 128] width 100 height 22
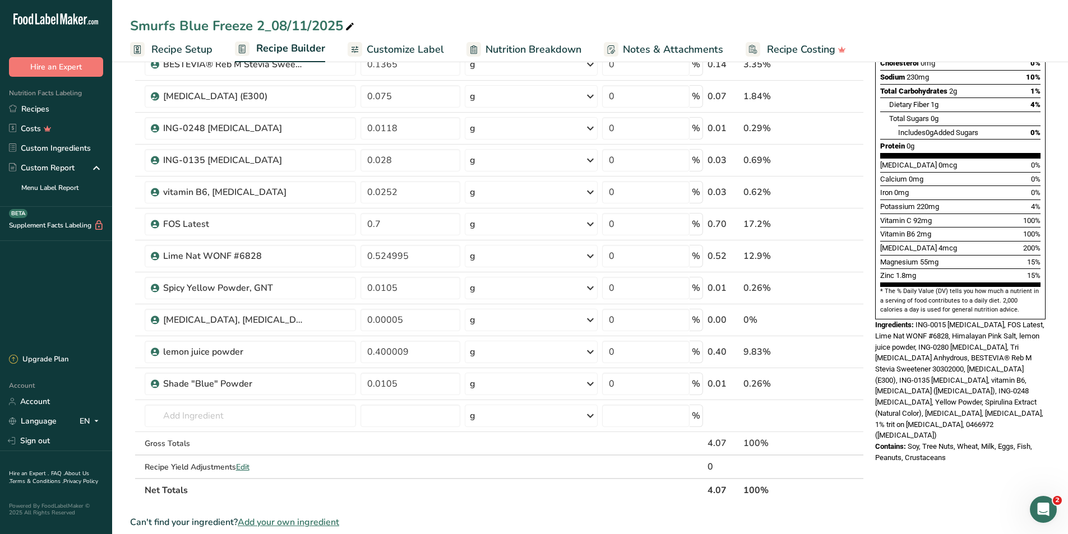
click at [886, 484] on div "* This label's values have been manually overridden Nutrition Facts About 1 Ser…" at bounding box center [960, 370] width 179 height 1037
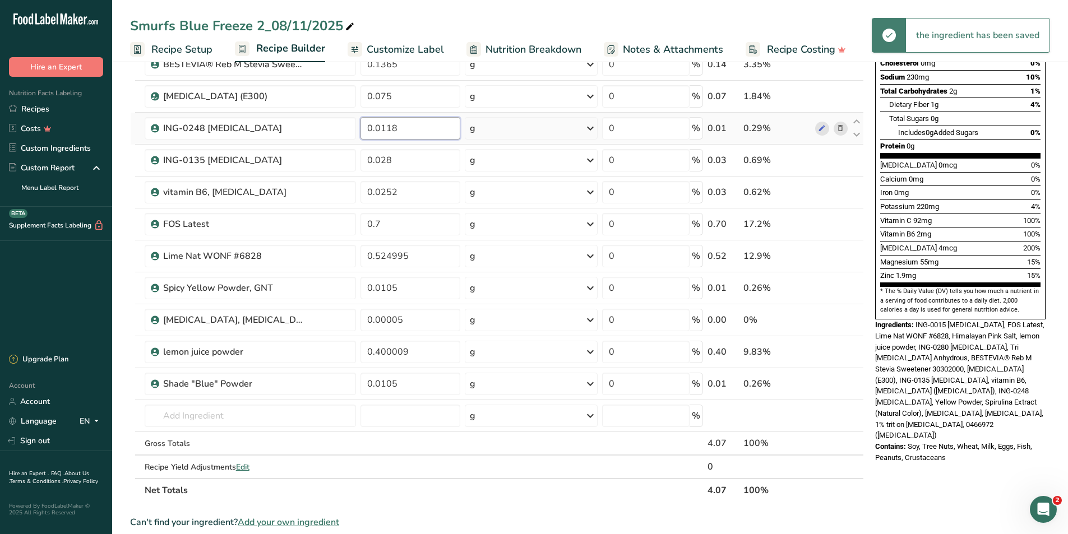
click at [413, 128] on input "0.0118" at bounding box center [411, 128] width 100 height 22
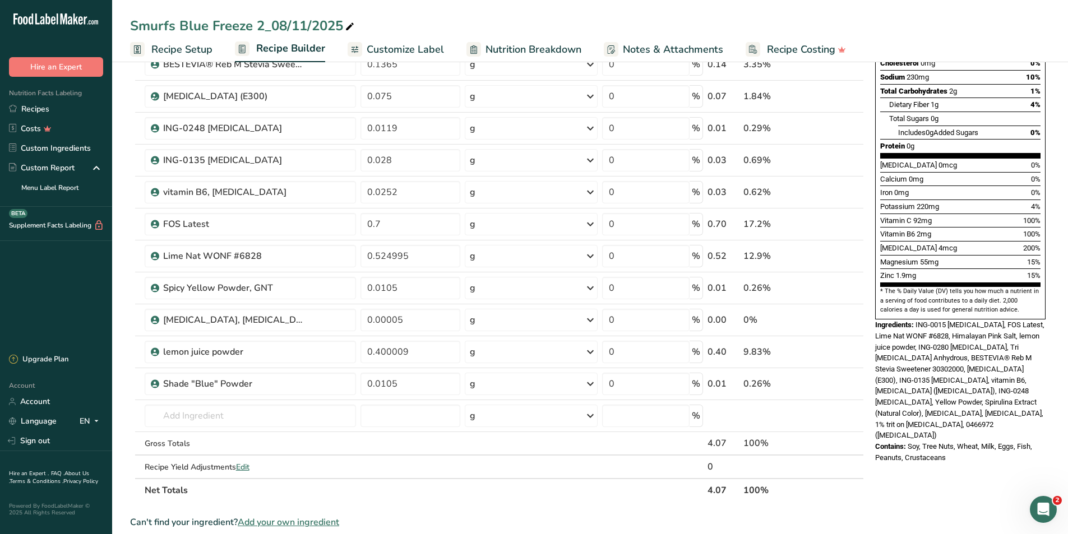
click at [915, 483] on div "* This label's values have been manually overridden Nutrition Facts About 1 Ser…" at bounding box center [960, 370] width 179 height 1037
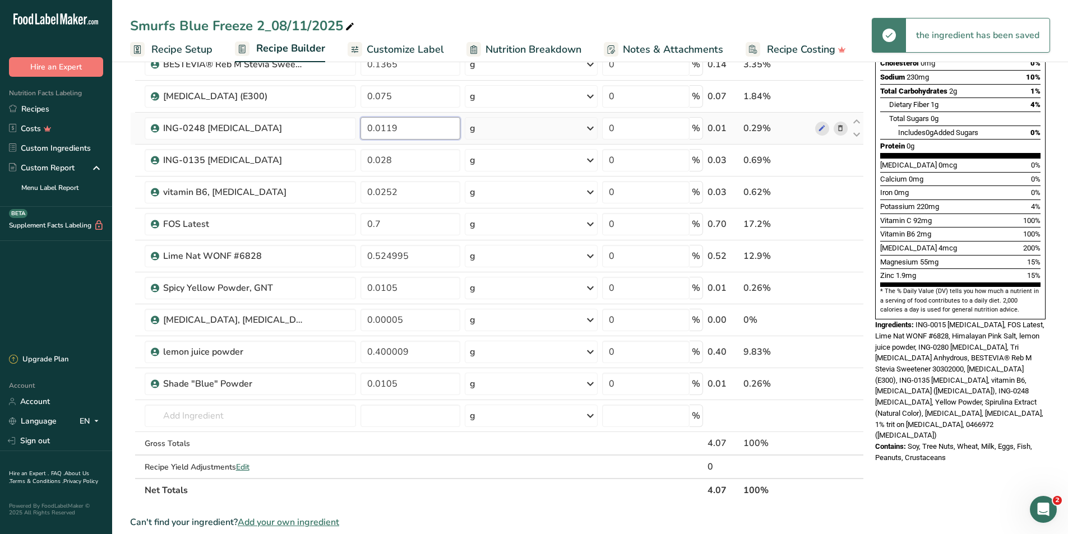
click at [423, 128] on input "0.0119" at bounding box center [411, 128] width 100 height 22
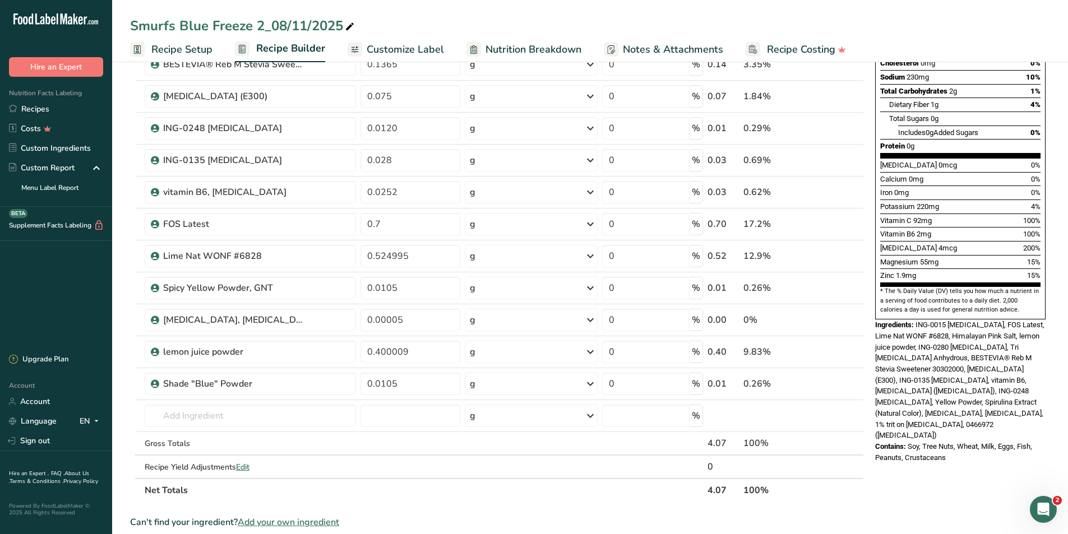
click at [909, 496] on div "* This label's values have been manually overridden Nutrition Facts About 1 Ser…" at bounding box center [960, 370] width 179 height 1037
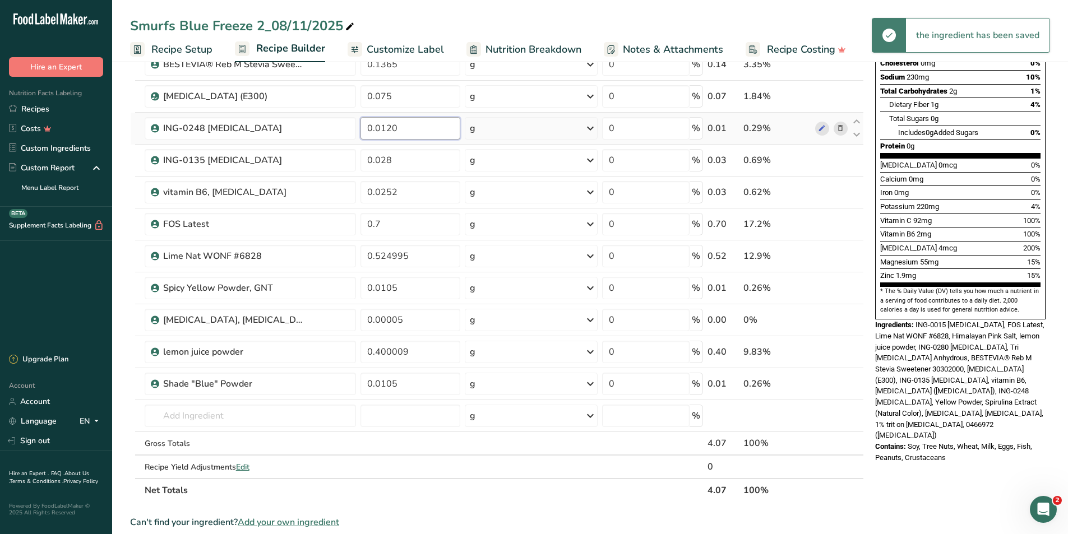
click at [405, 127] on input "0.0120" at bounding box center [411, 128] width 100 height 22
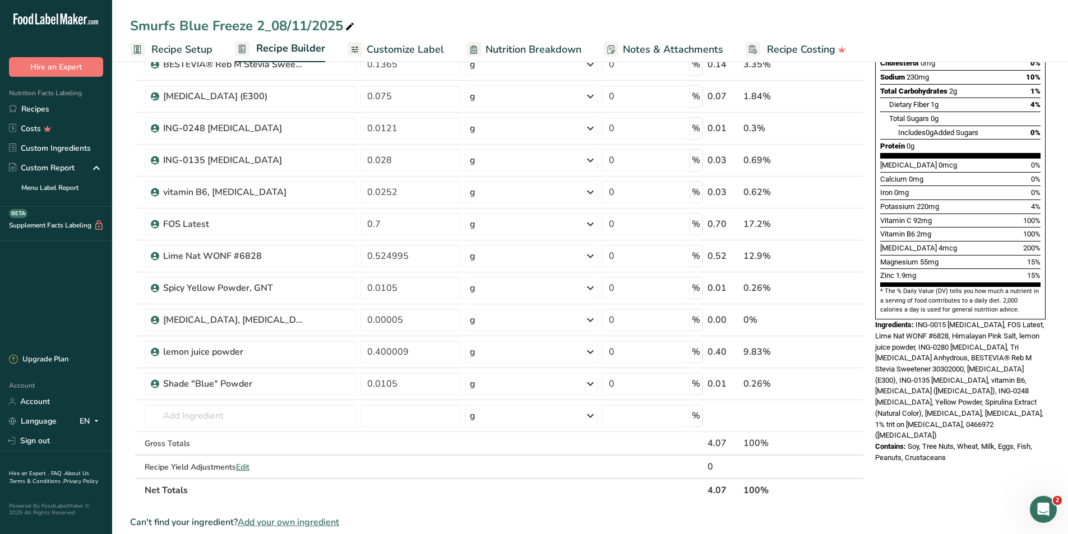
click at [929, 501] on div "* This label's values have been manually overridden Nutrition Facts About 1 Ser…" at bounding box center [960, 370] width 179 height 1037
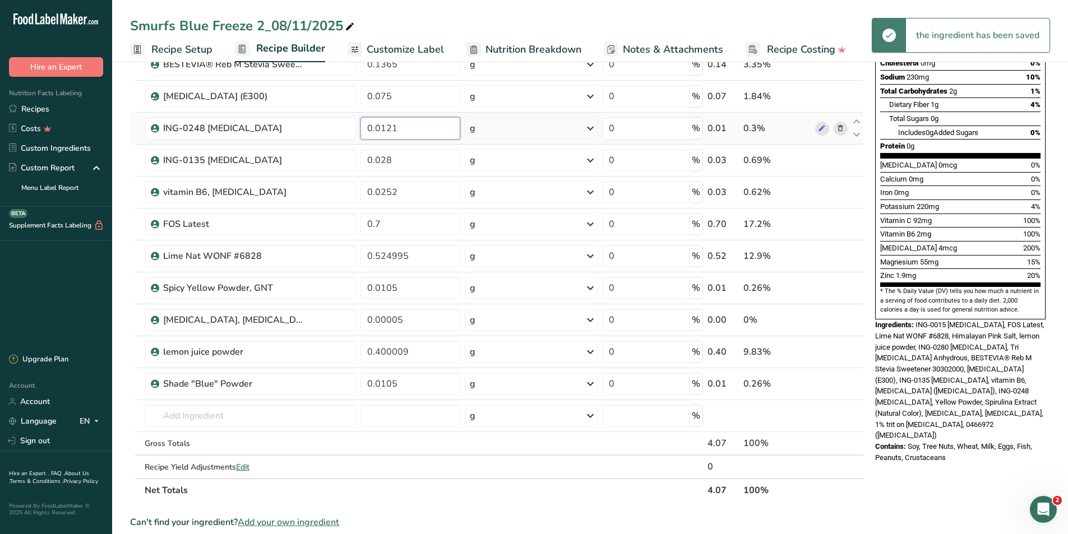
click at [396, 126] on input "0.0121" at bounding box center [411, 128] width 100 height 22
type input "0.0123"
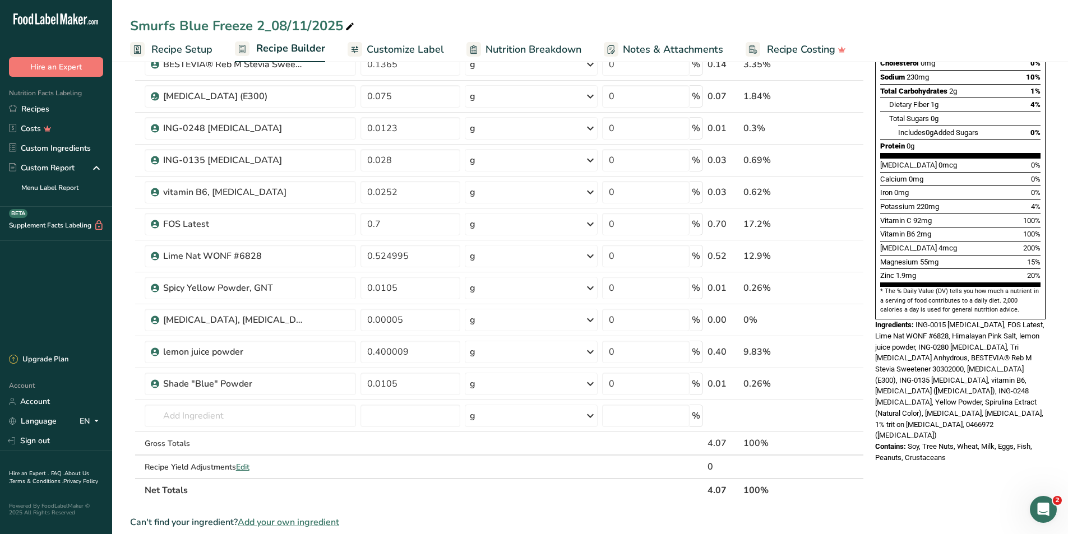
click at [930, 493] on div "* This label's values have been manually overridden Nutrition Facts About 1 Ser…" at bounding box center [960, 370] width 179 height 1037
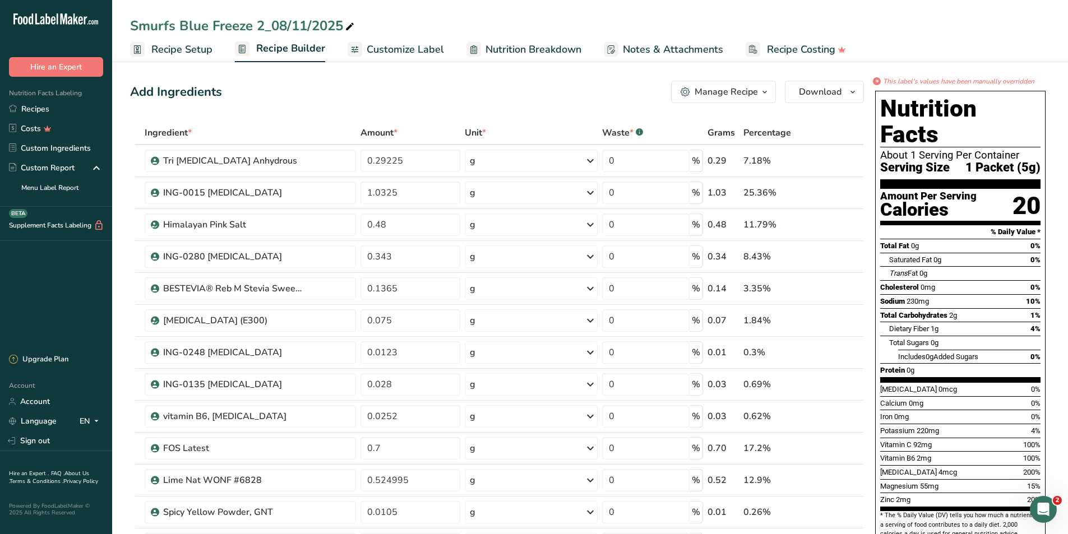
click at [526, 49] on span "Nutrition Breakdown" at bounding box center [534, 49] width 96 height 15
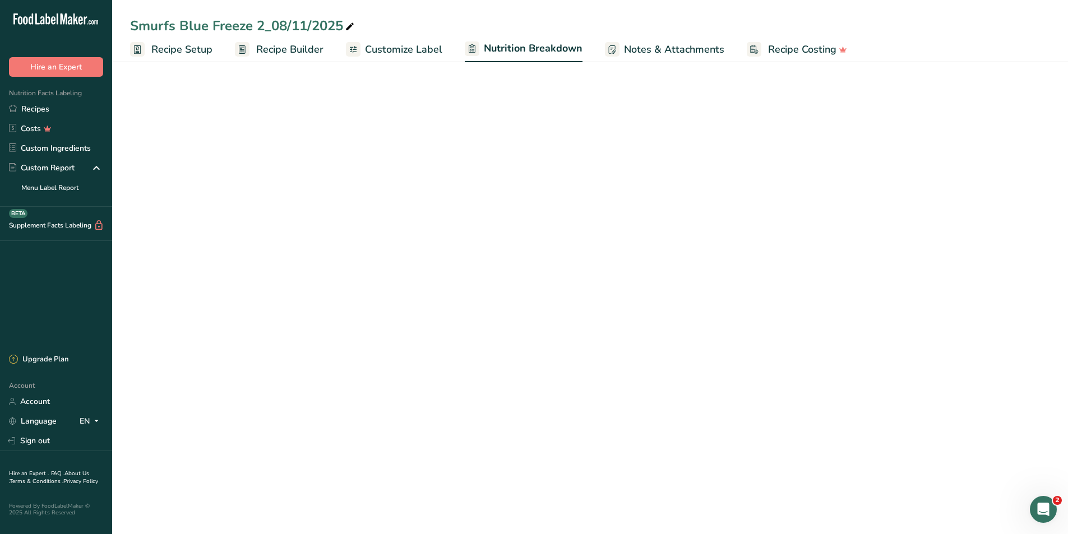
select select "Calories"
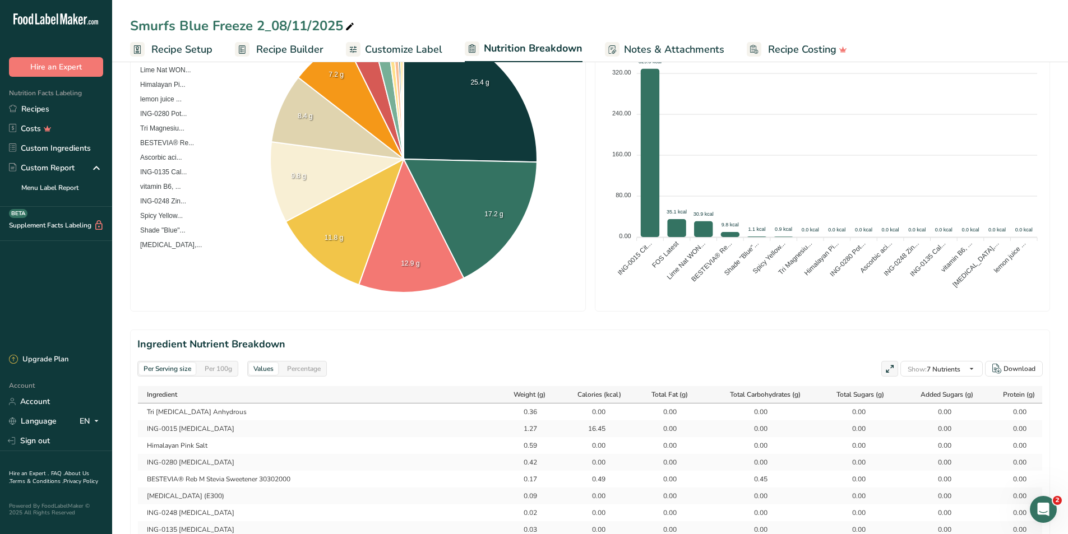
scroll to position [280, 0]
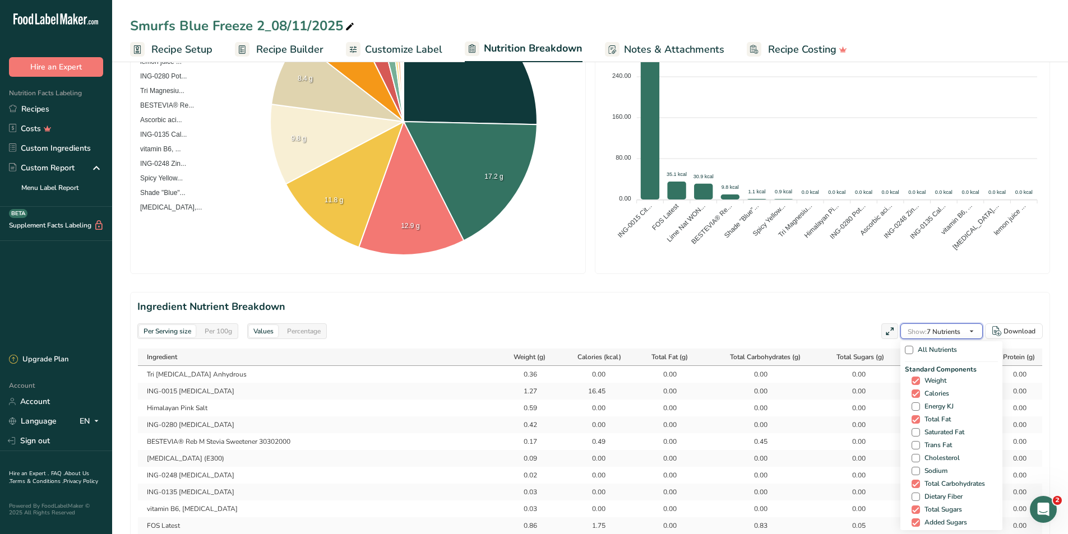
click at [954, 336] on span "Show: 7 Nutrients" at bounding box center [934, 331] width 53 height 13
click at [912, 433] on span at bounding box center [916, 432] width 8 height 8
click at [912, 433] on input "Saturated Fat" at bounding box center [915, 432] width 7 height 7
checkbox input "true"
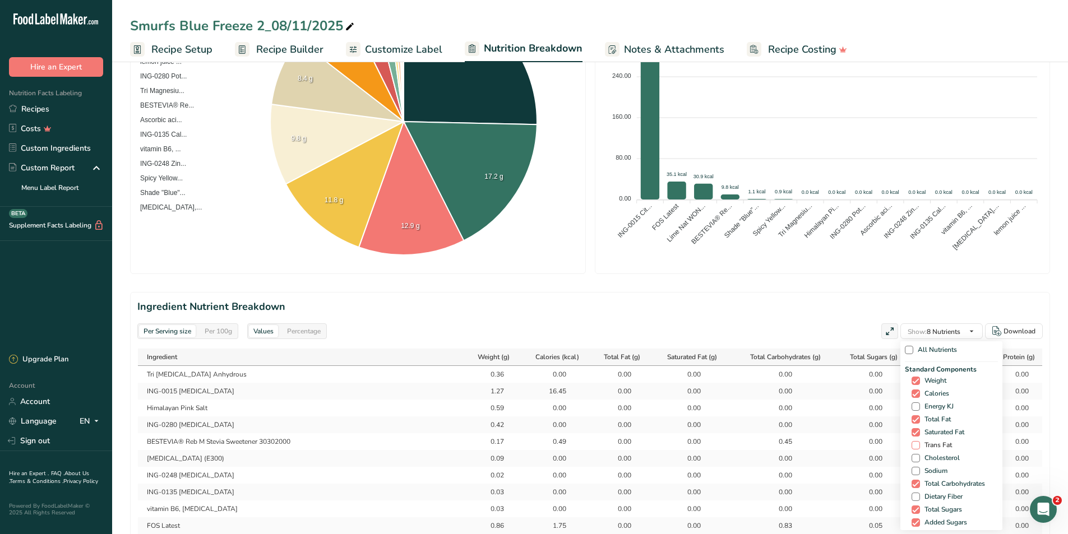
click at [912, 446] on span at bounding box center [916, 445] width 8 height 8
click at [912, 446] on input "Trans Fat" at bounding box center [915, 445] width 7 height 7
checkbox input "true"
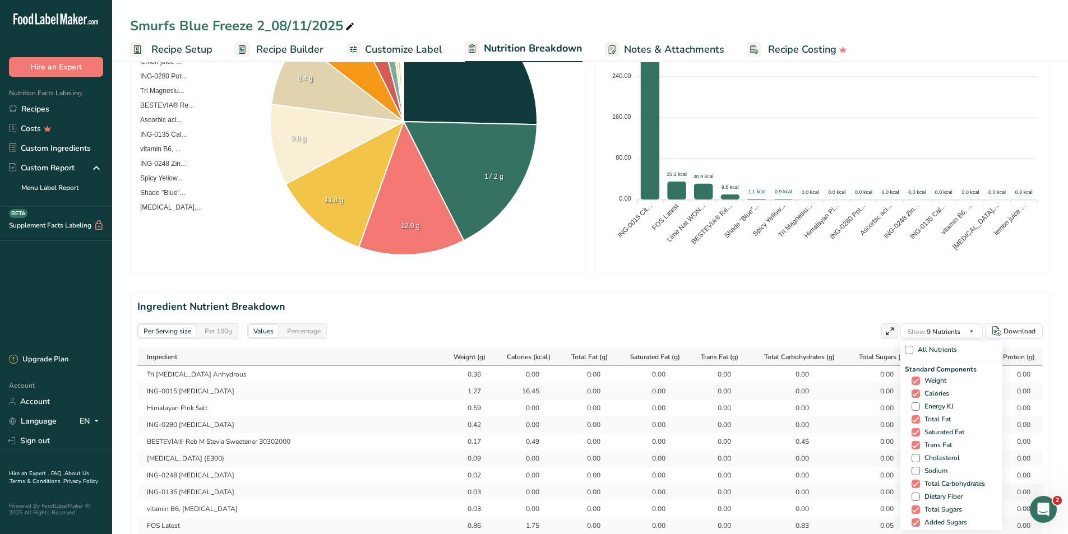
click at [914, 463] on div "Standard Components Weight Calories Energy KJ Total Fat Saturated Fat Trans Fat…" at bounding box center [951, 453] width 93 height 178
drag, startPoint x: 915, startPoint y: 470, endPoint x: 908, endPoint y: 460, distance: 12.6
click at [914, 470] on span at bounding box center [916, 471] width 8 height 8
click at [914, 470] on input "Sodium" at bounding box center [915, 471] width 7 height 7
checkbox input "true"
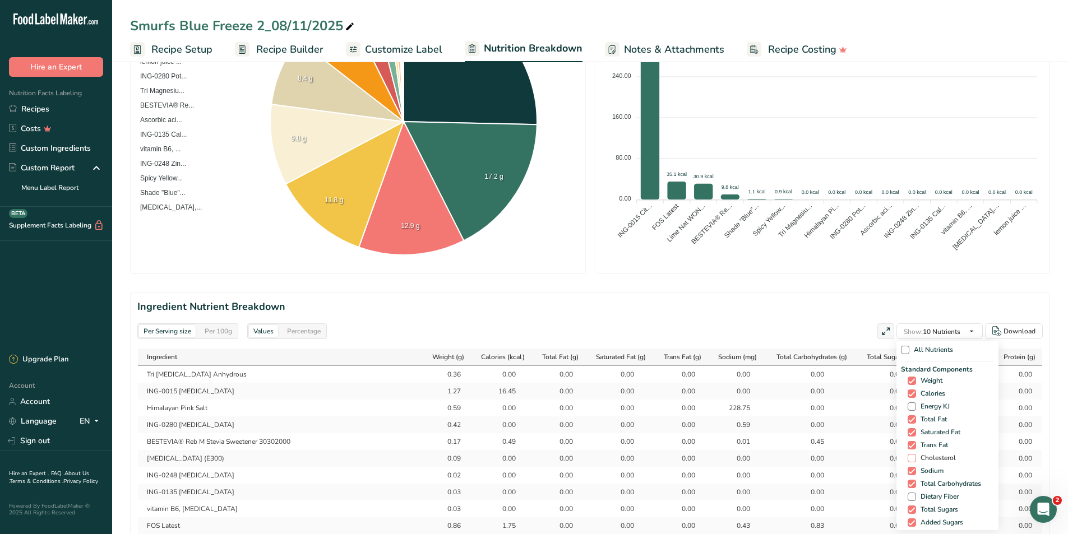
click at [909, 458] on span at bounding box center [912, 458] width 8 height 8
click at [909, 458] on input "Cholesterol" at bounding box center [911, 458] width 7 height 7
checkbox input "true"
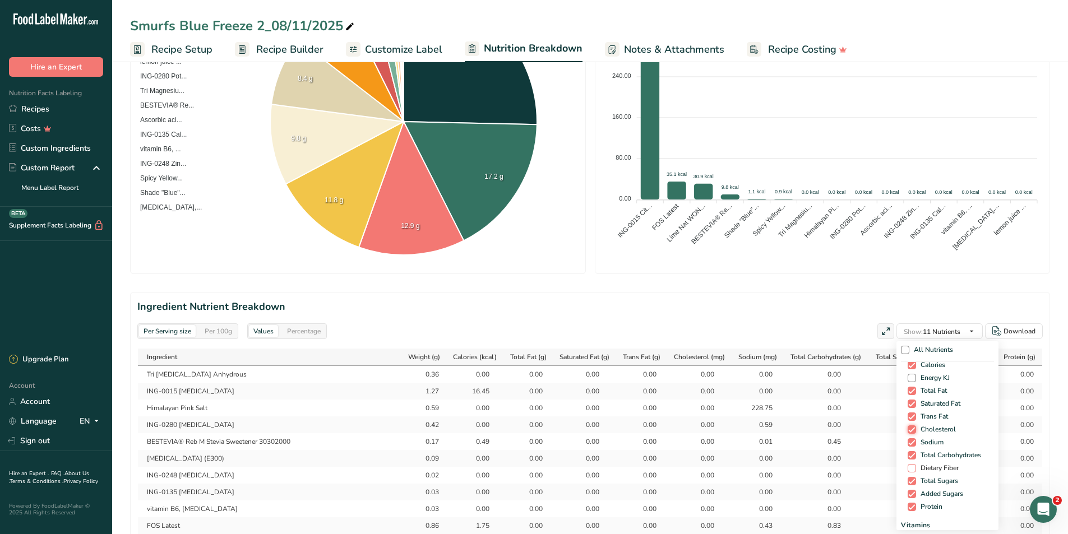
scroll to position [56, 0]
click at [908, 443] on span at bounding box center [912, 441] width 8 height 8
click at [908, 443] on input "Dietary Fiber" at bounding box center [911, 440] width 7 height 7
checkbox input "true"
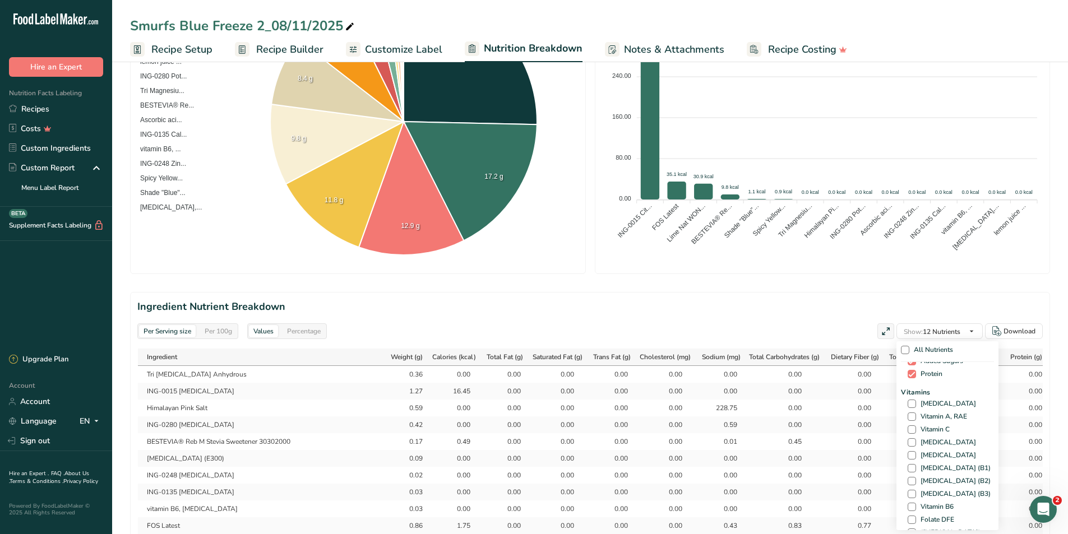
scroll to position [168, 0]
click at [908, 425] on span at bounding box center [912, 423] width 8 height 8
click at [908, 425] on input "Vitamin C" at bounding box center [911, 422] width 7 height 7
checkbox input "true"
click at [909, 398] on span at bounding box center [912, 397] width 8 height 8
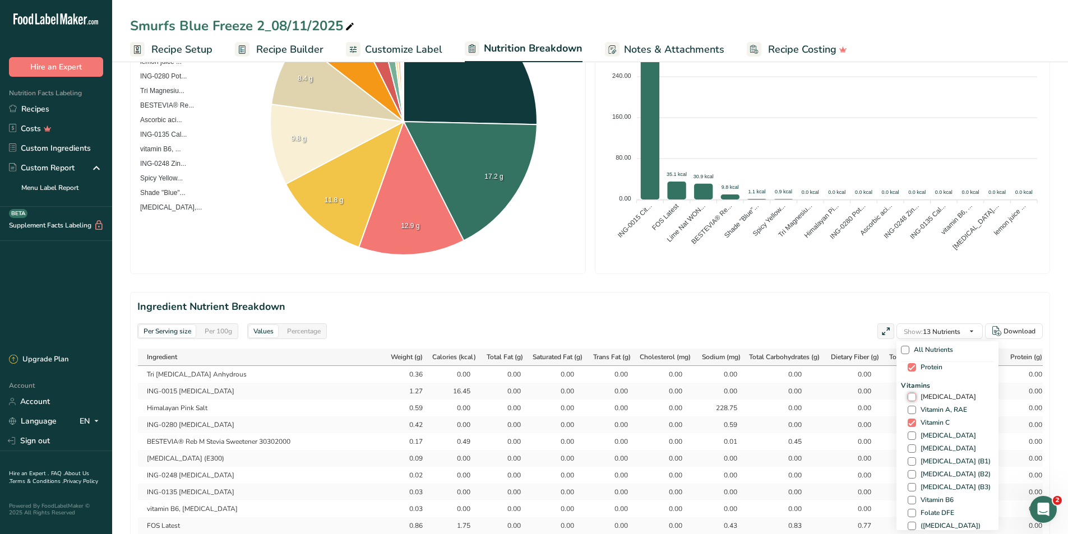
click at [909, 398] on input "[MEDICAL_DATA]" at bounding box center [911, 397] width 7 height 7
checkbox input "true"
click at [908, 445] on span at bounding box center [912, 444] width 8 height 8
click at [908, 445] on input "Vitamin B6" at bounding box center [911, 444] width 7 height 7
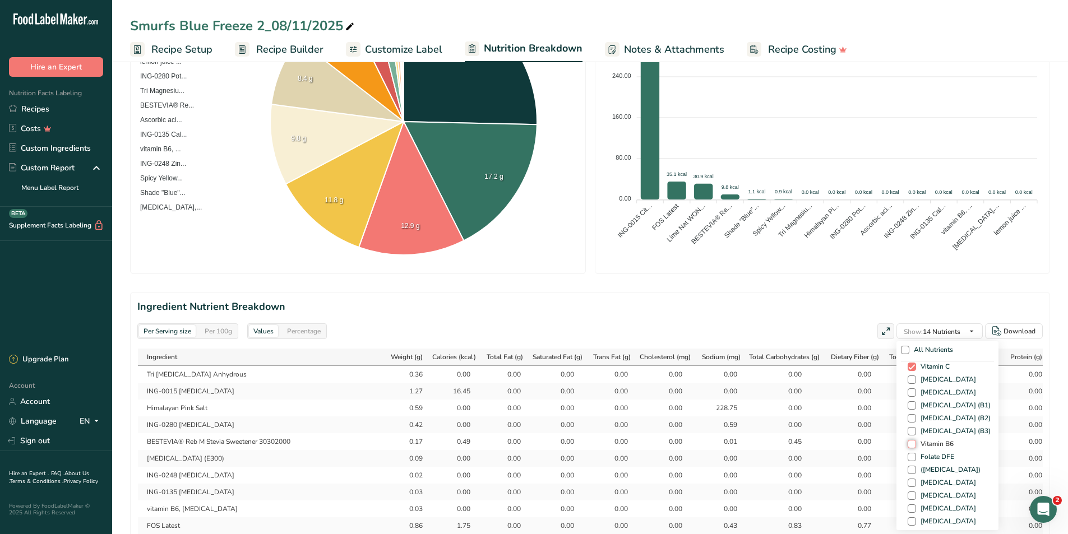
checkbox input "true"
click at [911, 484] on span at bounding box center [912, 483] width 8 height 8
click at [911, 484] on input "[MEDICAL_DATA]" at bounding box center [911, 482] width 7 height 7
checkbox input "true"
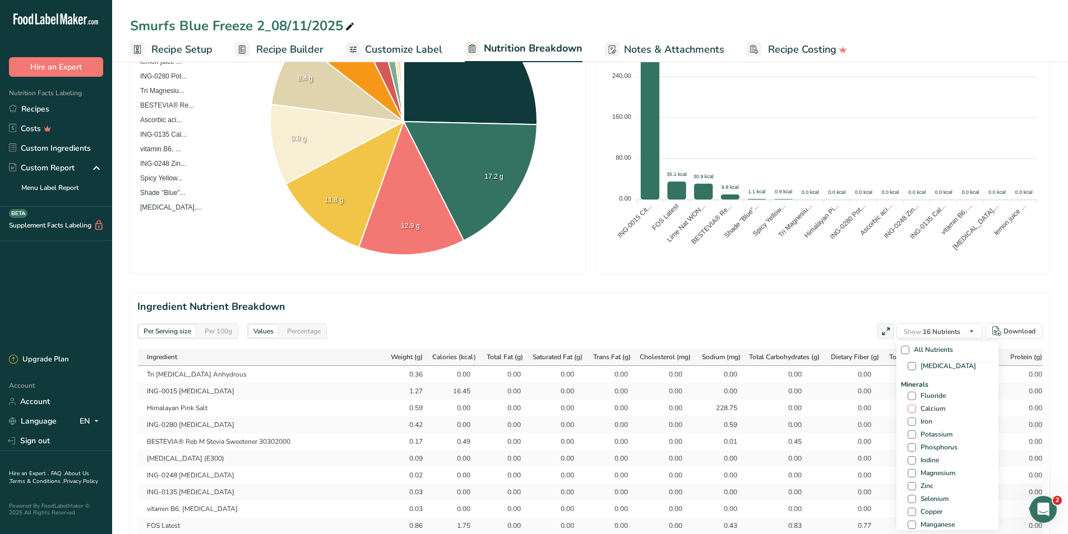
click at [908, 408] on span at bounding box center [912, 409] width 8 height 8
click at [908, 408] on input "Calcium" at bounding box center [911, 408] width 7 height 7
checkbox input "true"
click at [907, 430] on div "Minerals Fluoride Calcium Iron Potassium Phosphorus Iodine Magnesium Zinc Selen…" at bounding box center [947, 475] width 93 height 191
click at [908, 424] on span at bounding box center [912, 422] width 8 height 8
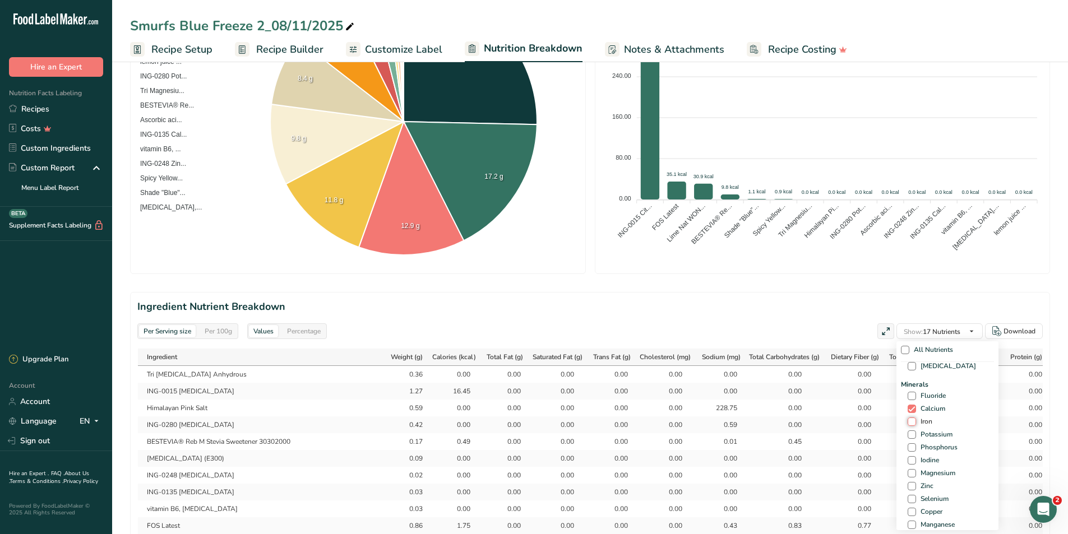
click at [908, 424] on input "Iron" at bounding box center [911, 421] width 7 height 7
checkbox input "true"
click at [908, 435] on span at bounding box center [912, 435] width 8 height 8
click at [908, 435] on input "Potassium" at bounding box center [911, 434] width 7 height 7
checkbox input "true"
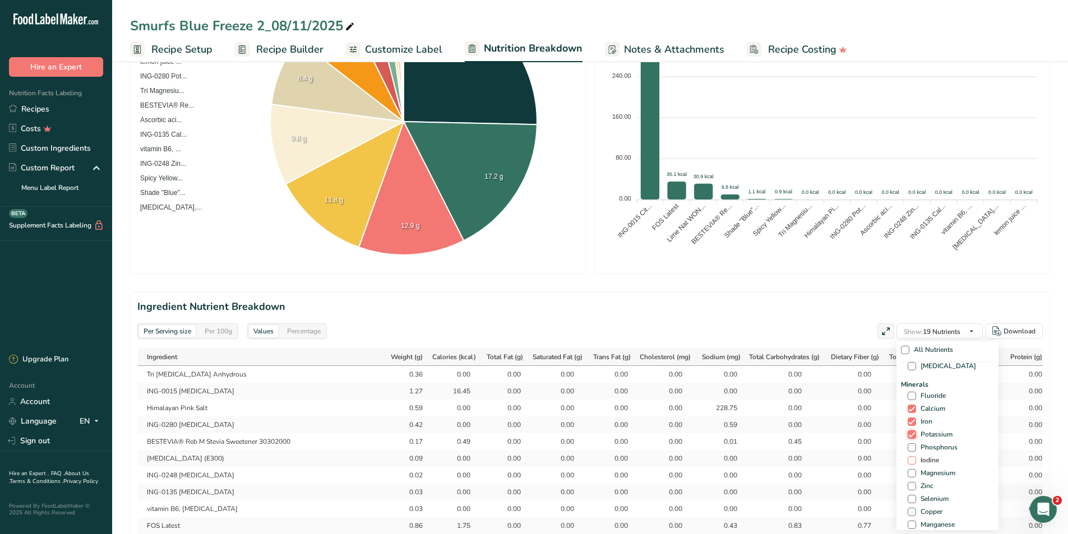
scroll to position [449, 0]
click at [908, 430] on span at bounding box center [912, 430] width 8 height 8
click at [908, 430] on input "Zinc" at bounding box center [911, 430] width 7 height 7
checkbox input "true"
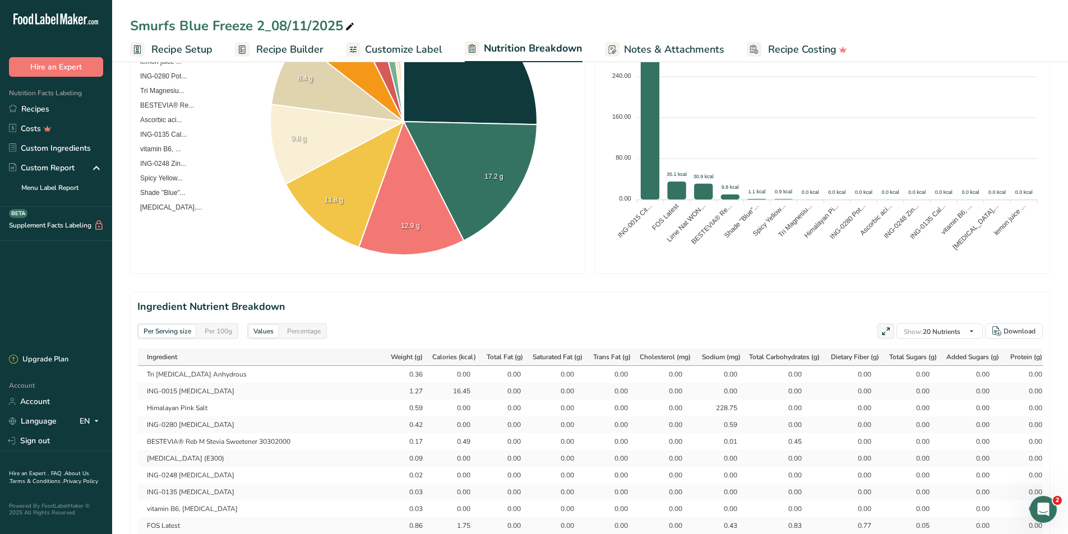
click at [810, 294] on section "Ingredient Nutrient Breakdown Per Serving size Per 100g Values Percentage Show:…" at bounding box center [590, 468] width 920 height 352
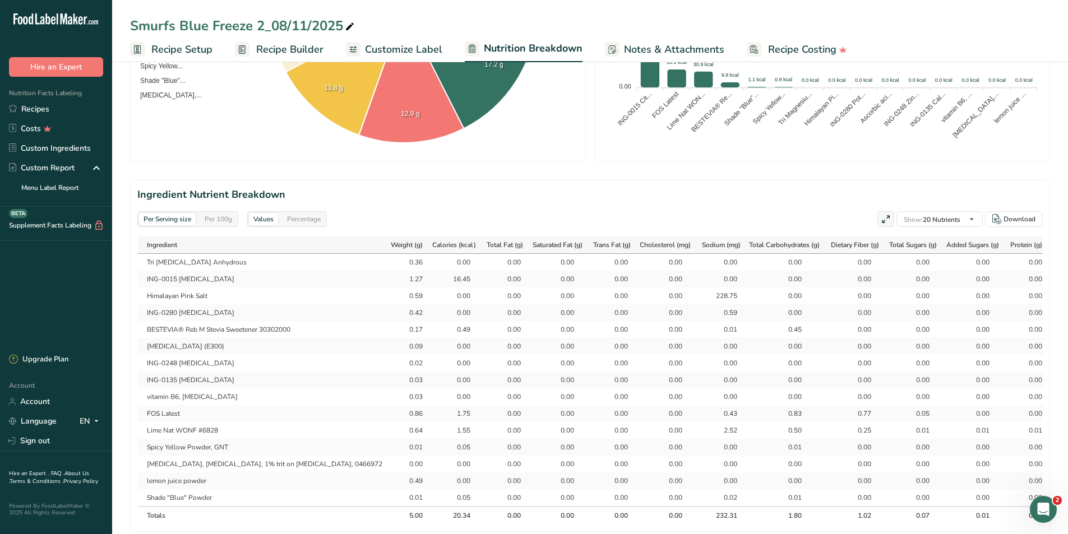
scroll to position [449, 0]
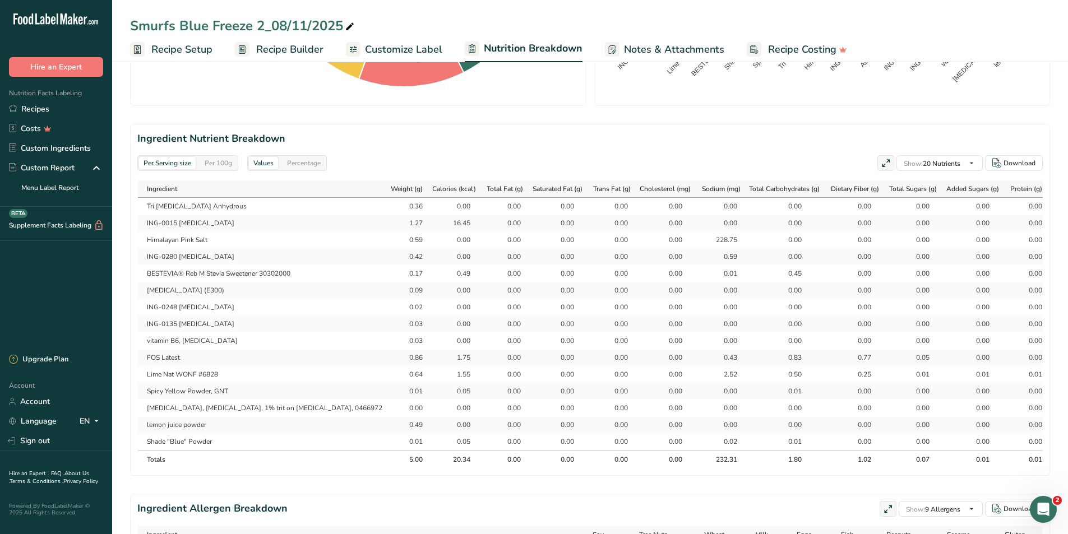
click at [222, 167] on div "Per 100g" at bounding box center [218, 163] width 36 height 12
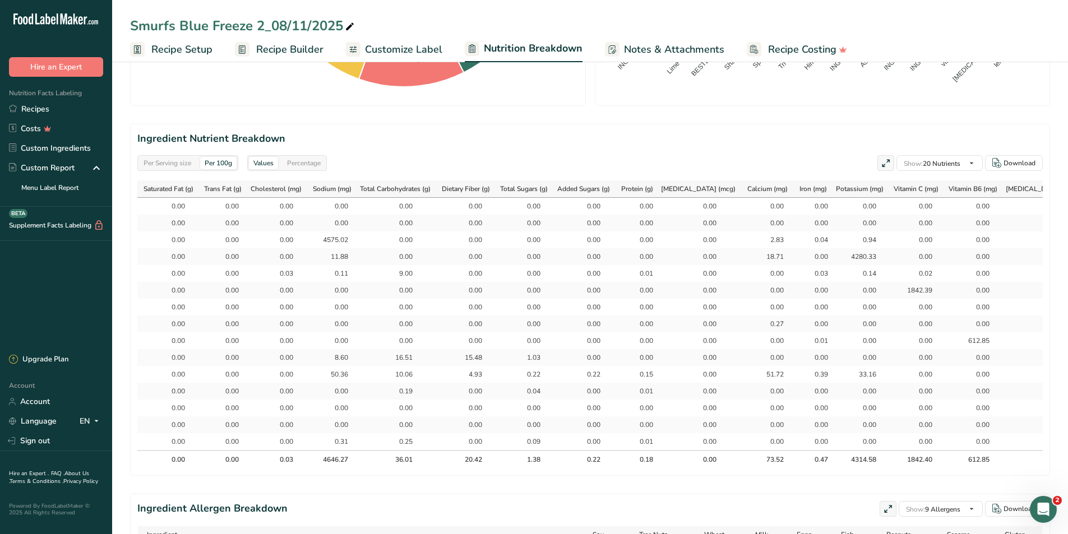
scroll to position [0, 393]
click at [156, 162] on div "Per Serving size" at bounding box center [167, 163] width 57 height 12
click at [224, 165] on div "Per 100g" at bounding box center [218, 163] width 36 height 12
click at [165, 160] on div "Per Serving size" at bounding box center [167, 163] width 57 height 12
click at [219, 161] on div "Per 100g" at bounding box center [218, 163] width 36 height 12
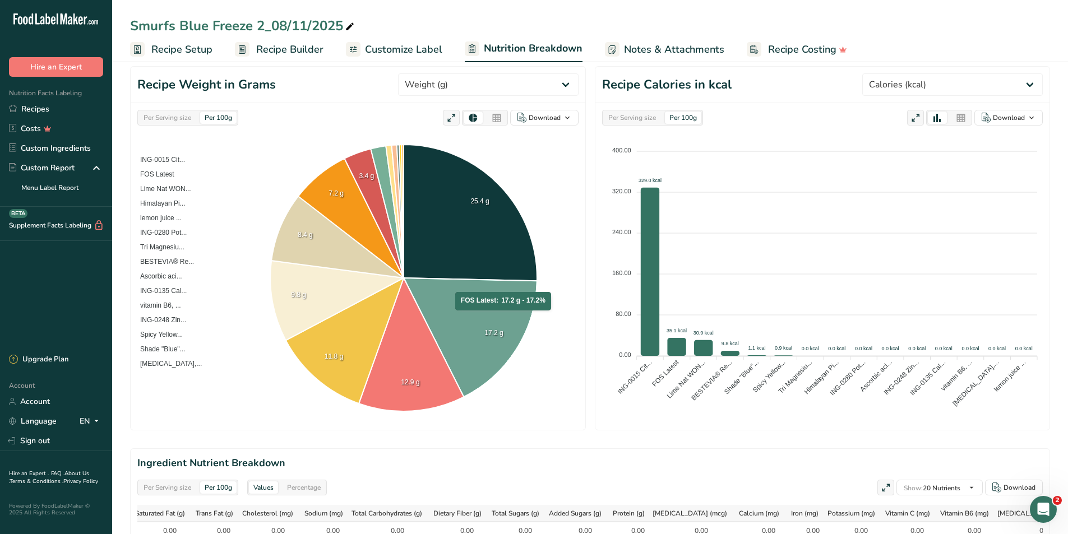
scroll to position [112, 0]
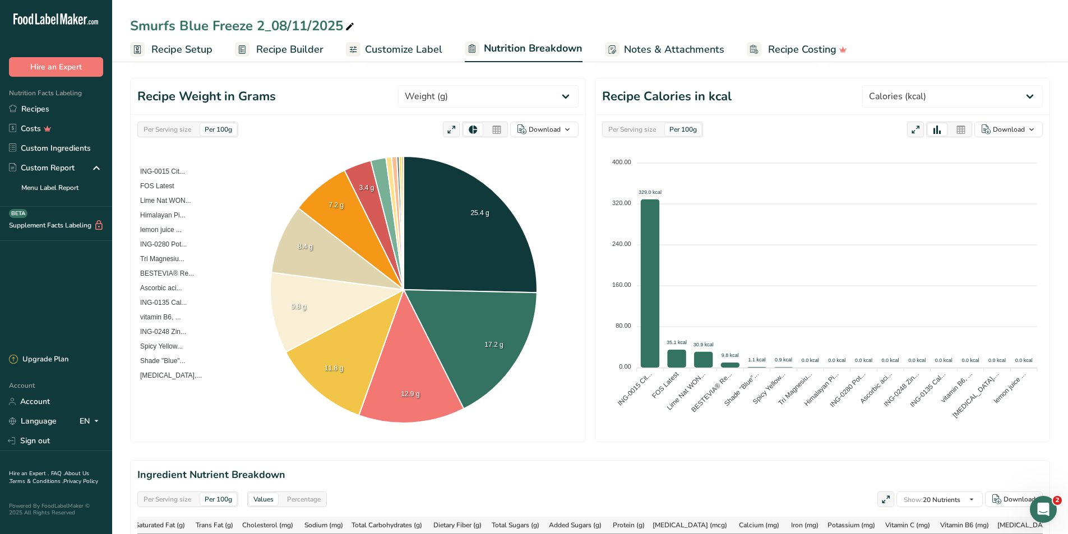
click at [376, 48] on span "Customize Label" at bounding box center [403, 49] width 77 height 15
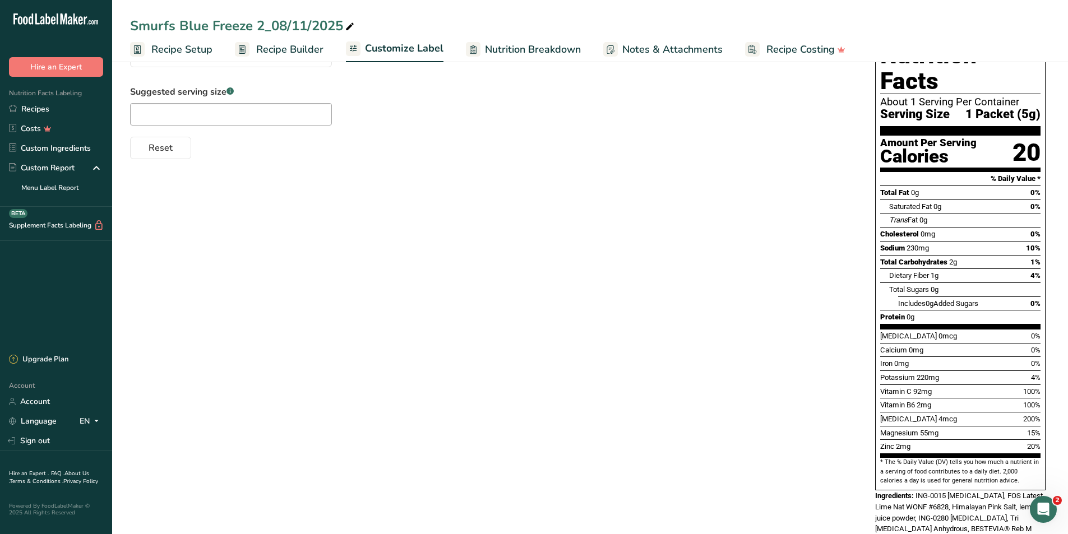
click at [534, 49] on span "Nutrition Breakdown" at bounding box center [533, 49] width 96 height 15
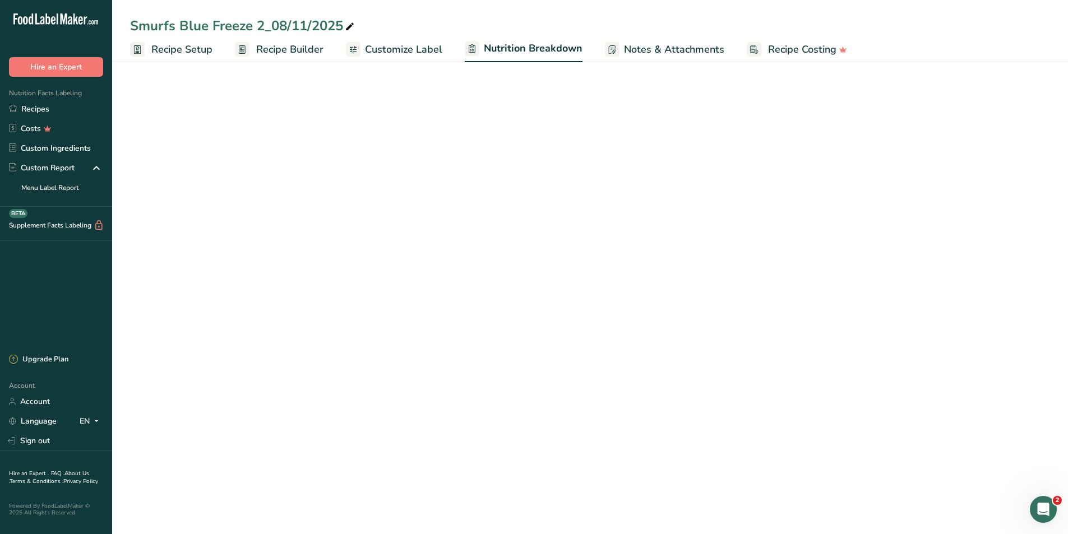
select select "Calories"
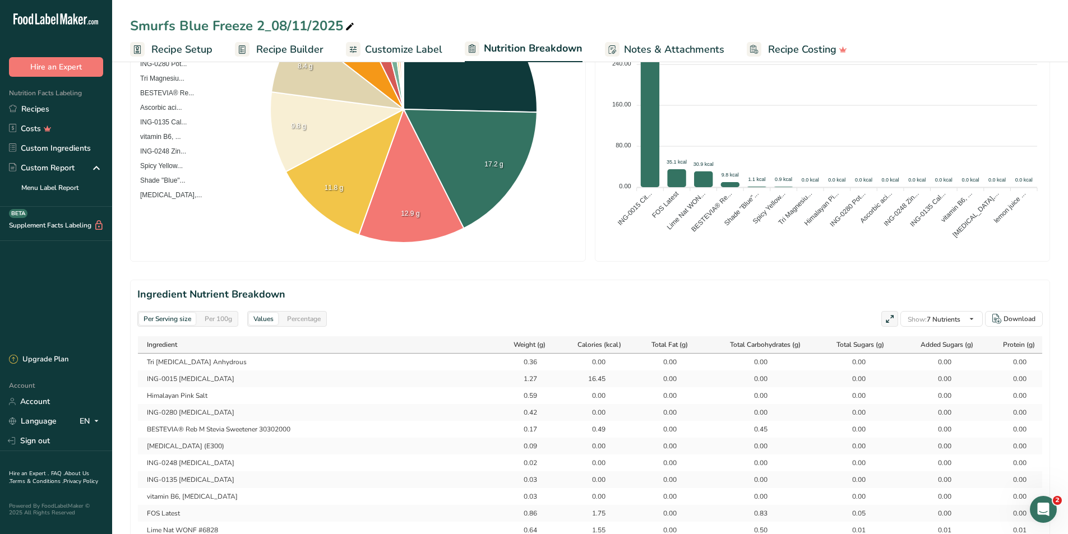
scroll to position [336, 0]
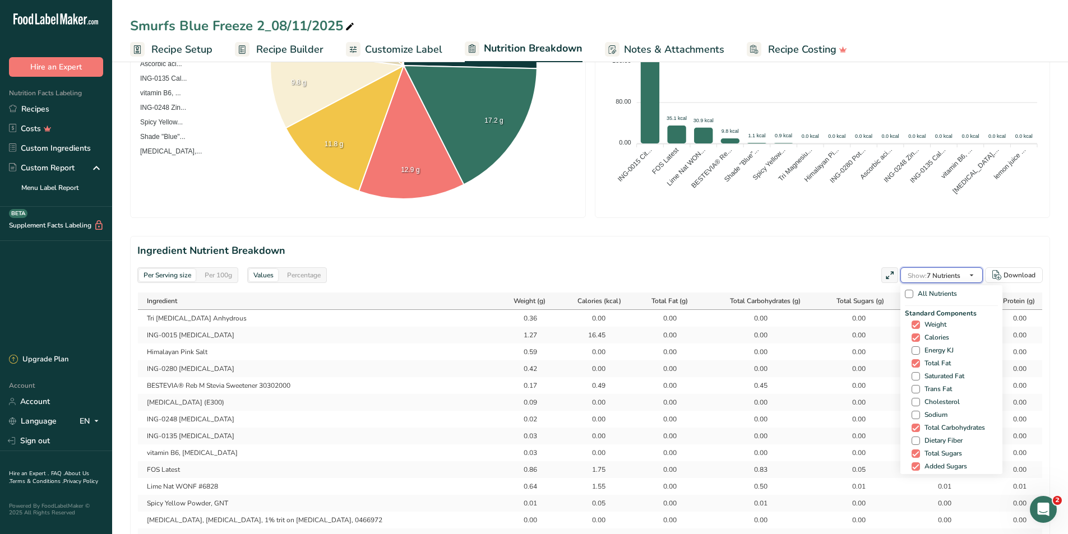
click at [964, 272] on button "Show: 7 Nutrients" at bounding box center [942, 275] width 82 height 16
click at [913, 370] on span at bounding box center [916, 371] width 8 height 8
click at [913, 370] on input "[MEDICAL_DATA]" at bounding box center [915, 370] width 7 height 7
checkbox input "true"
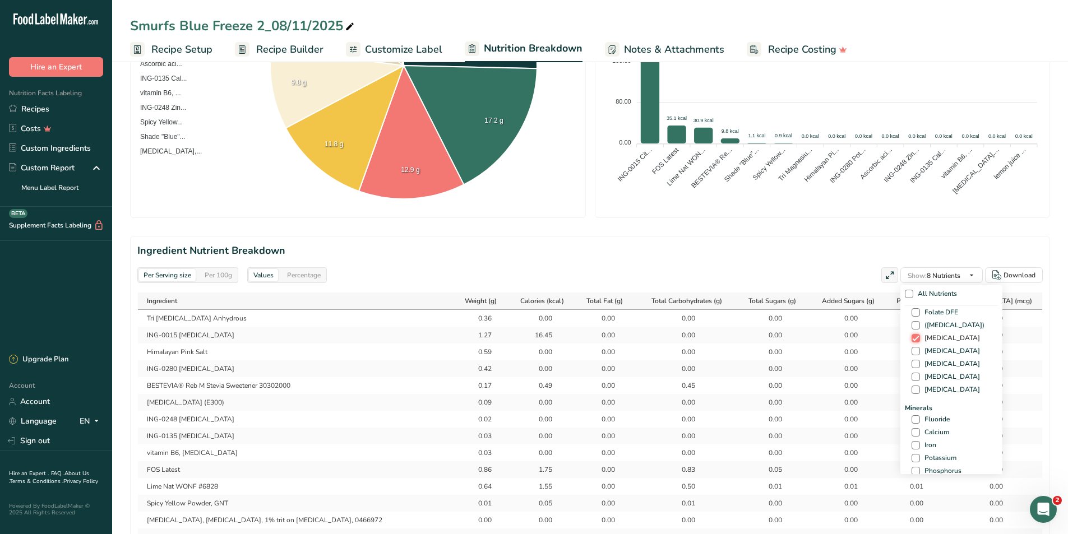
scroll to position [393, 0]
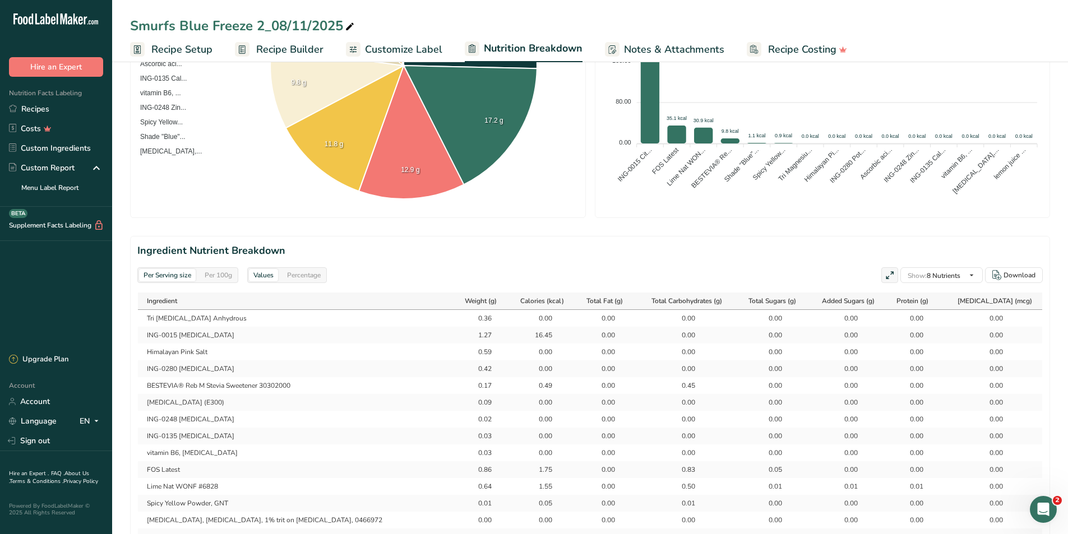
drag, startPoint x: 784, startPoint y: 246, endPoint x: 804, endPoint y: 256, distance: 22.3
click at [784, 246] on h2 "Ingredient Nutrient Breakdown" at bounding box center [590, 250] width 906 height 15
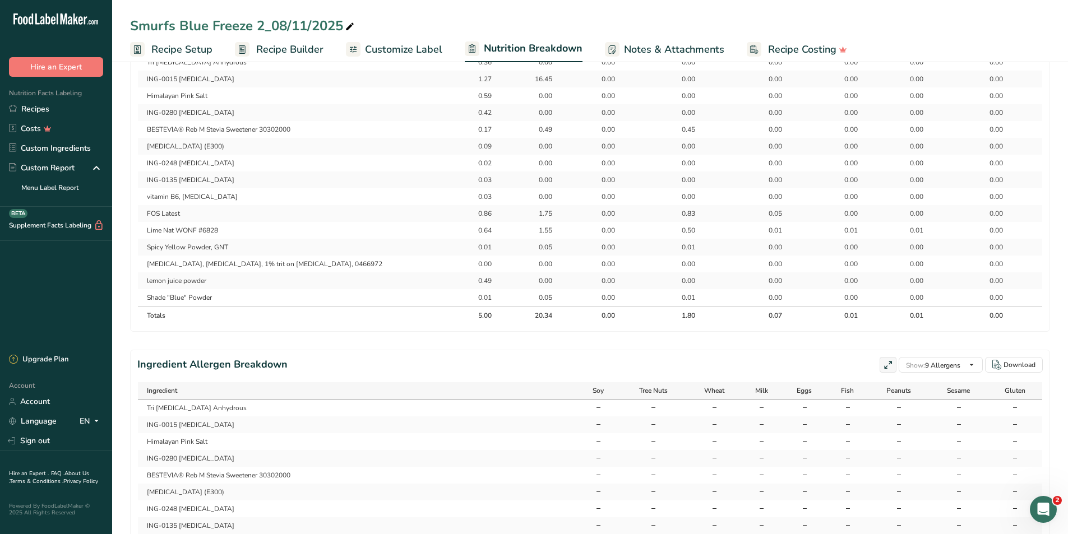
scroll to position [537, 0]
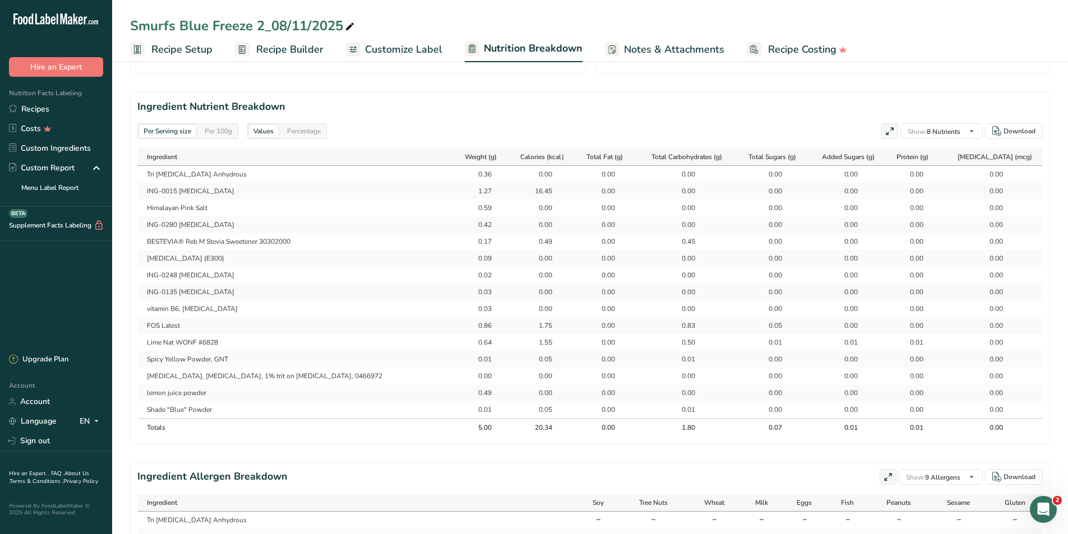
click at [417, 48] on span "Customize Label" at bounding box center [403, 49] width 77 height 15
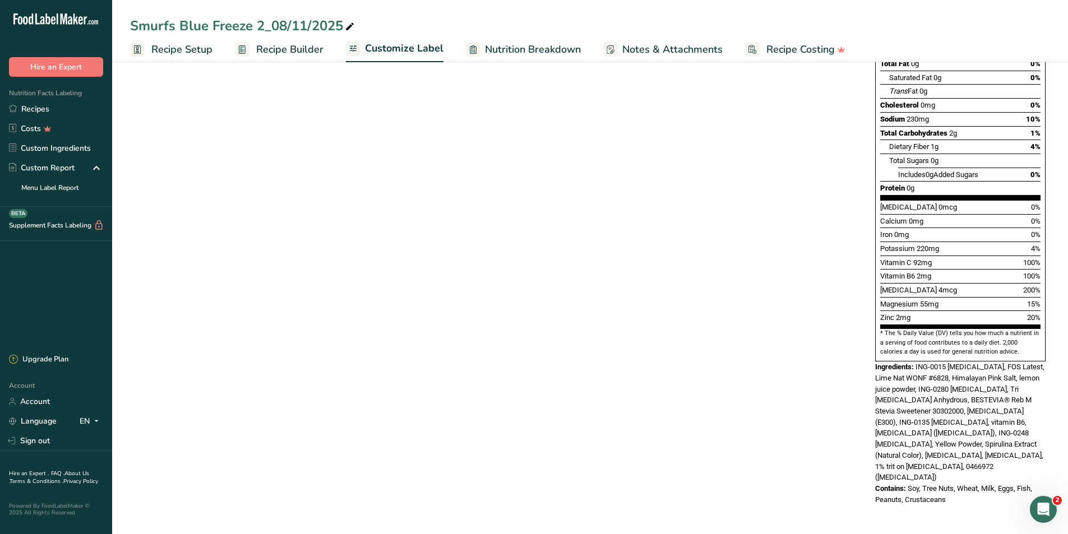
scroll to position [205, 0]
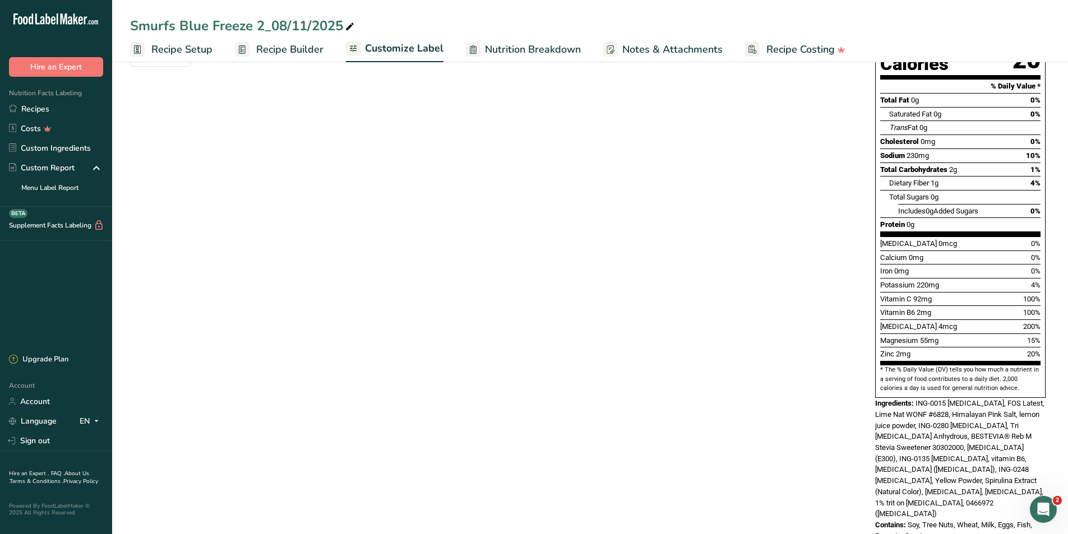
click at [667, 260] on div "Choose your label style Standard FDA label USA (FDA) Standard FDA label Tabular…" at bounding box center [590, 243] width 920 height 619
click at [286, 47] on span "Recipe Builder" at bounding box center [289, 49] width 67 height 15
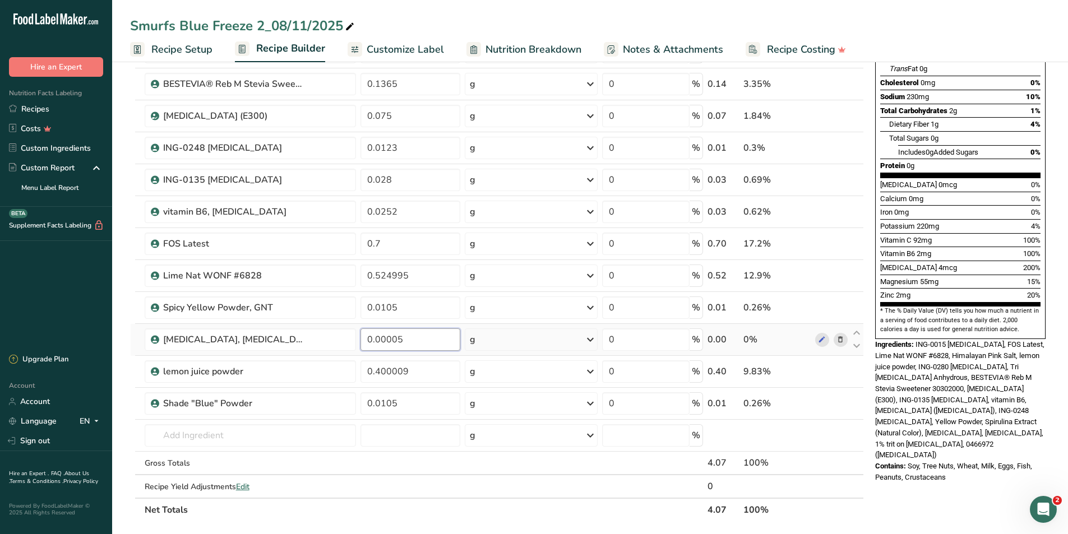
click at [398, 345] on input "0.00005" at bounding box center [411, 340] width 100 height 22
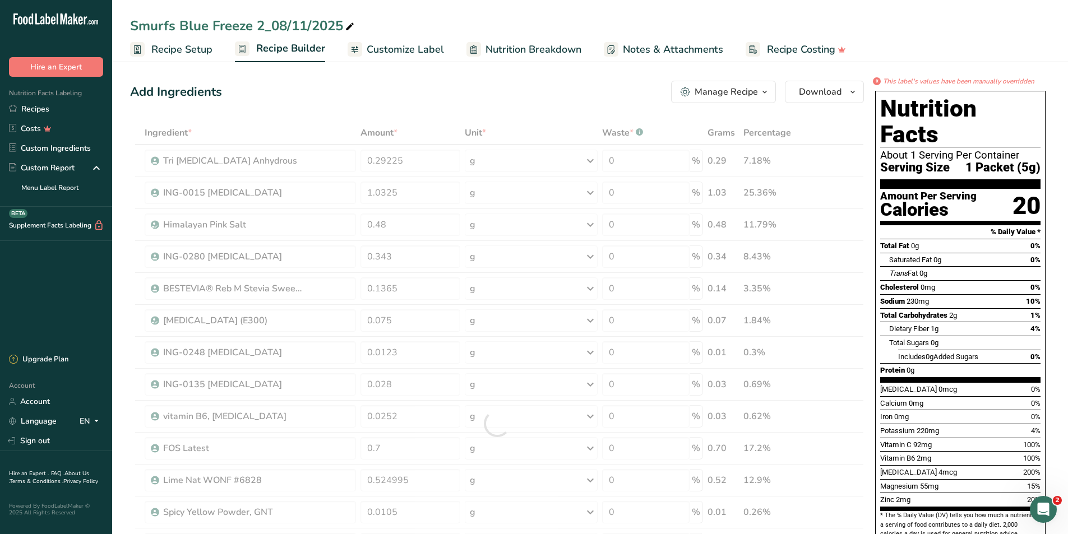
click at [554, 48] on span "Nutrition Breakdown" at bounding box center [534, 49] width 96 height 15
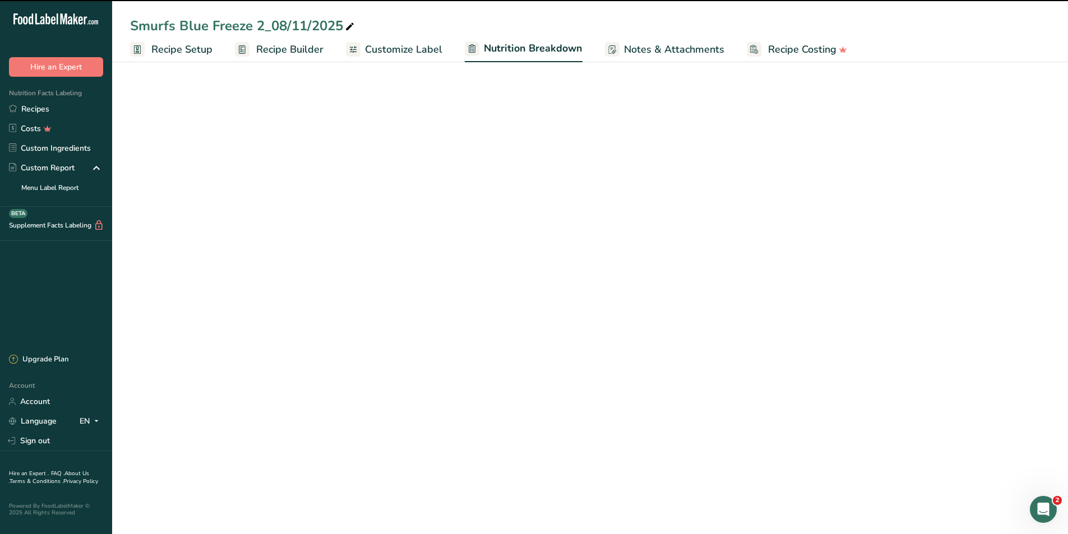
select select "Calories"
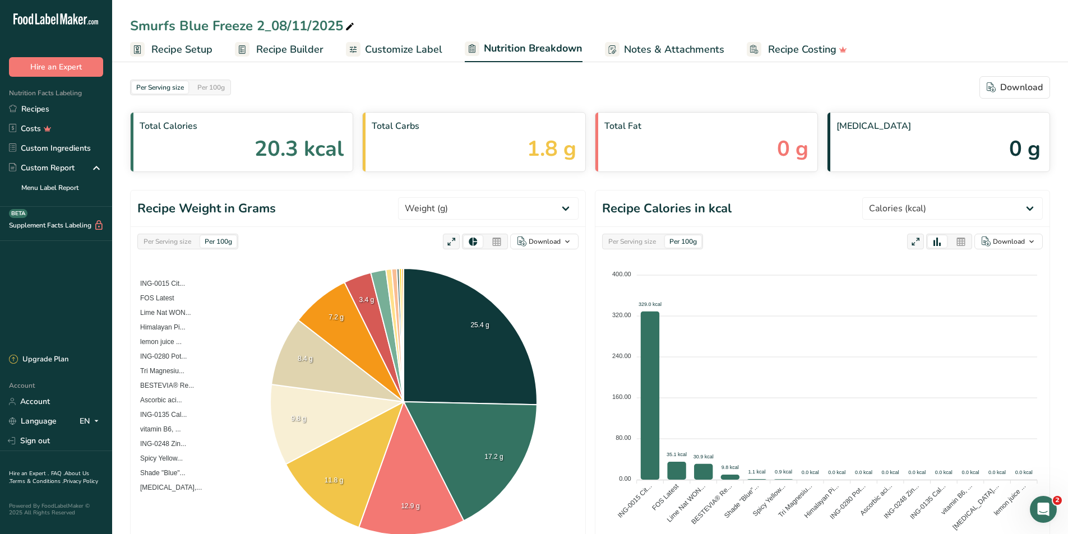
click at [396, 49] on span "Customize Label" at bounding box center [403, 49] width 77 height 15
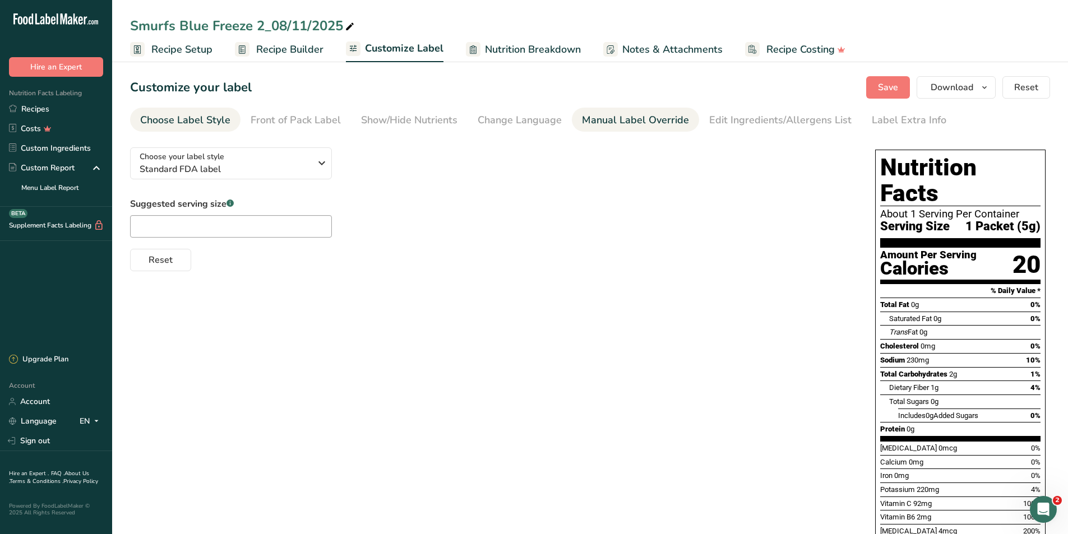
click at [636, 124] on div "Manual Label Override" at bounding box center [635, 120] width 107 height 15
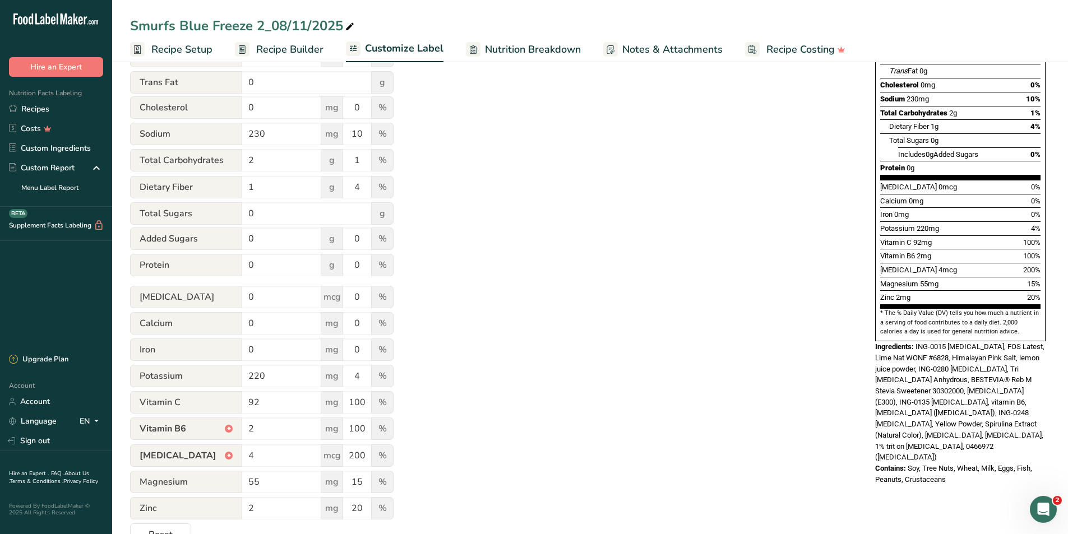
scroll to position [280, 0]
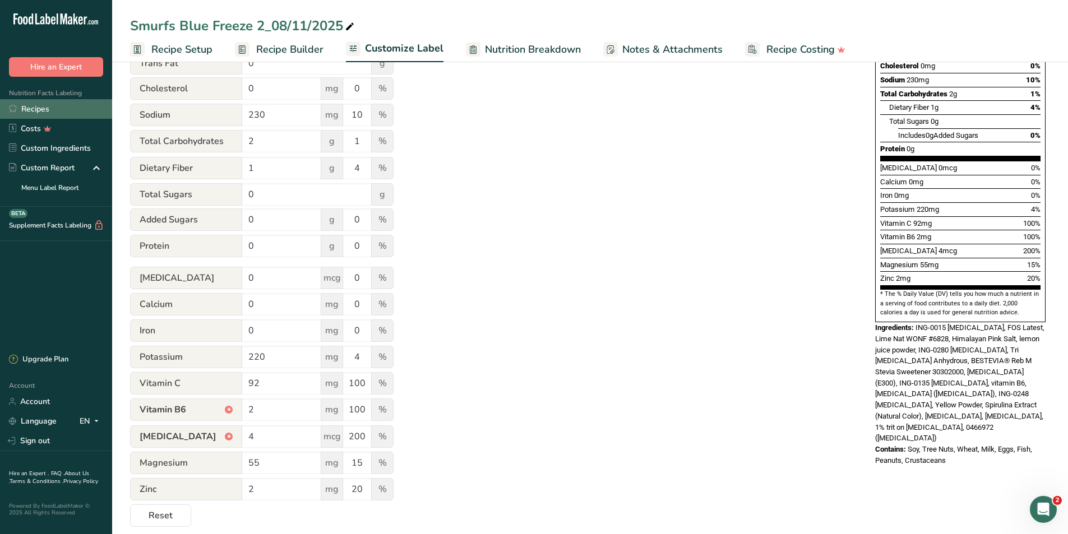
click at [39, 109] on link "Recipes" at bounding box center [56, 109] width 112 height 20
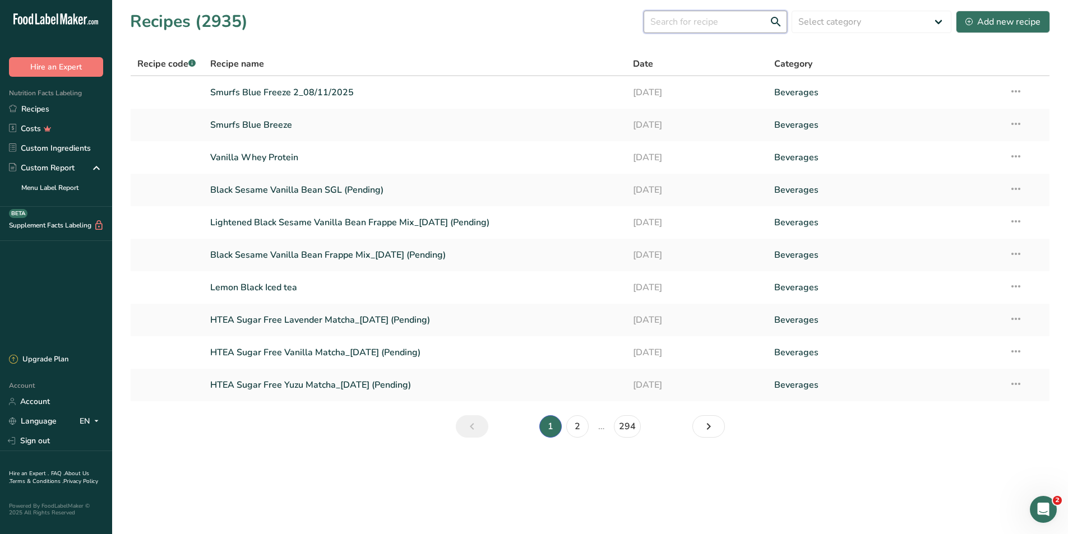
click at [700, 26] on input "text" at bounding box center [716, 22] width 144 height 22
type input "hydration"
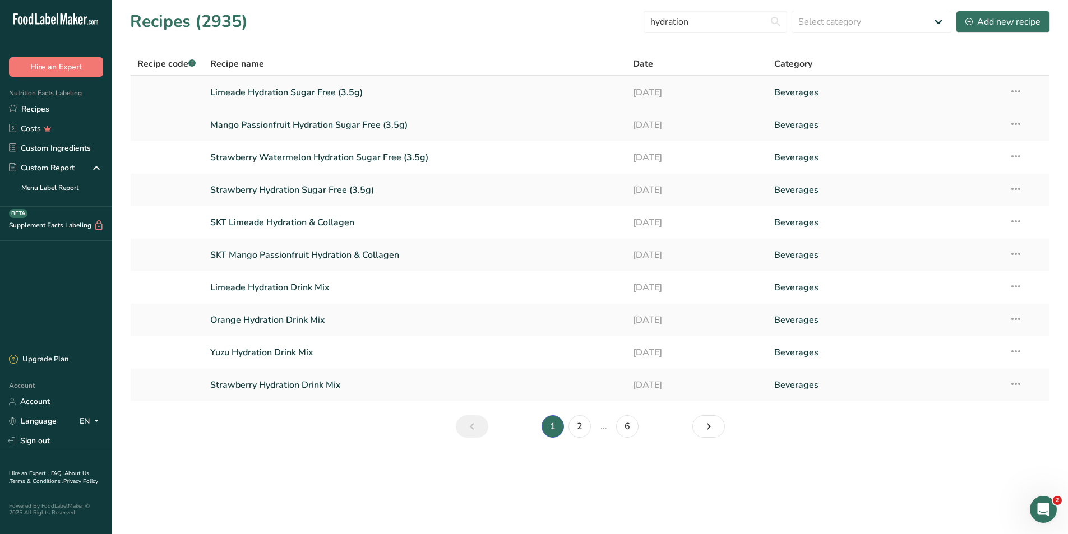
click at [322, 93] on link "Limeade Hydration Sugar Free (3.5g)" at bounding box center [415, 93] width 410 height 24
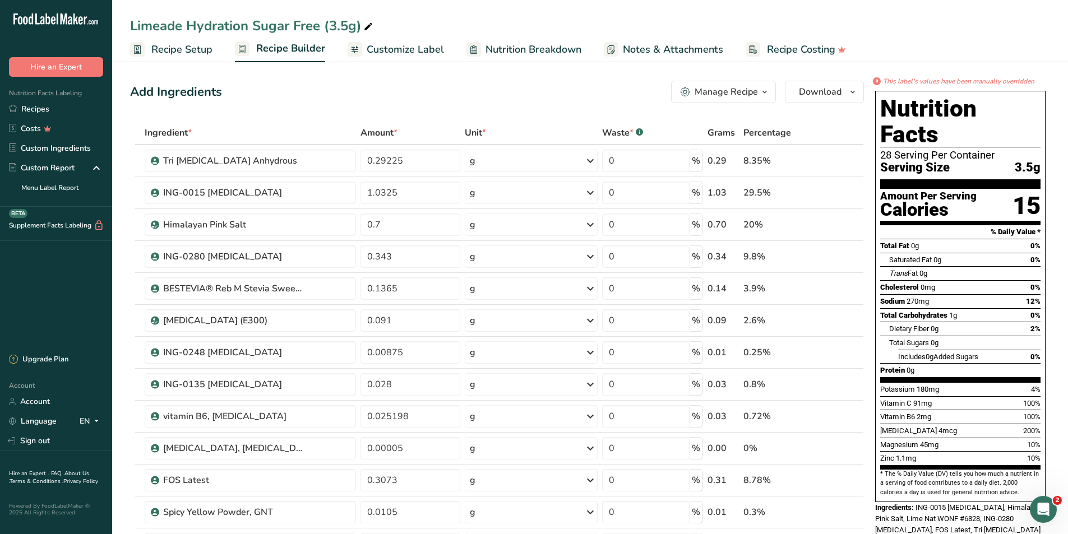
click at [518, 49] on span "Nutrition Breakdown" at bounding box center [534, 49] width 96 height 15
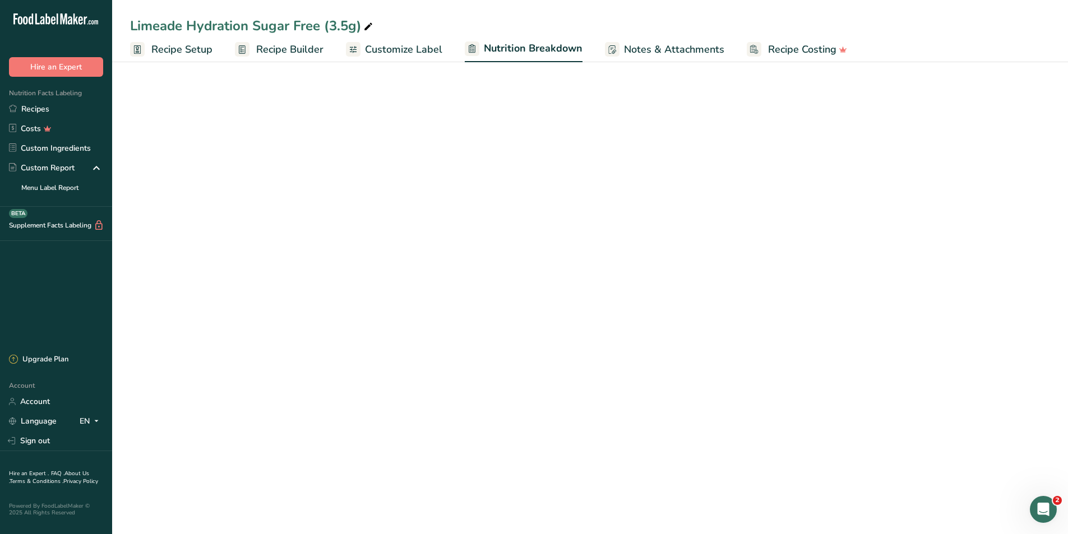
select select "Calories"
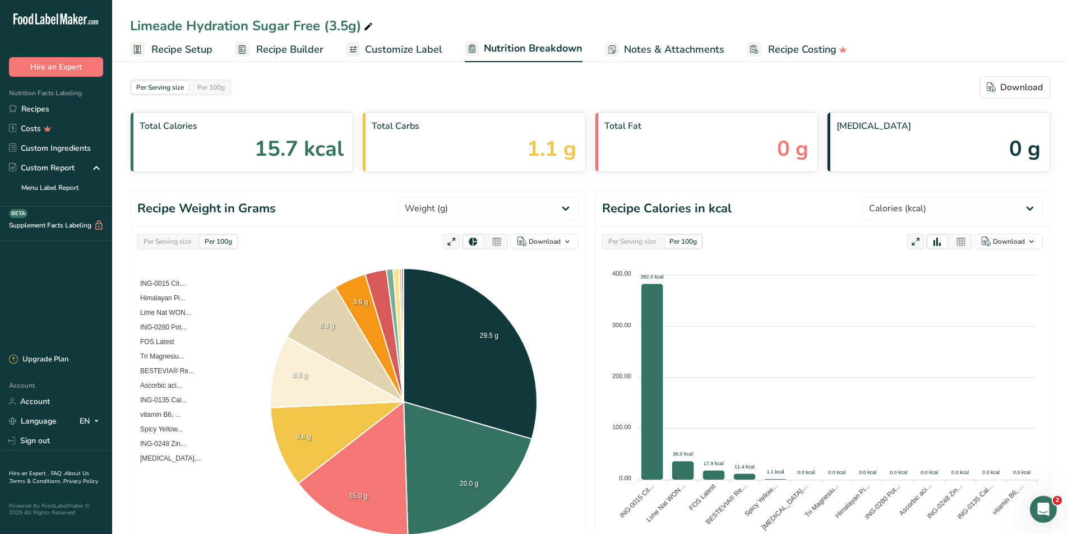
click at [420, 47] on span "Customize Label" at bounding box center [403, 49] width 77 height 15
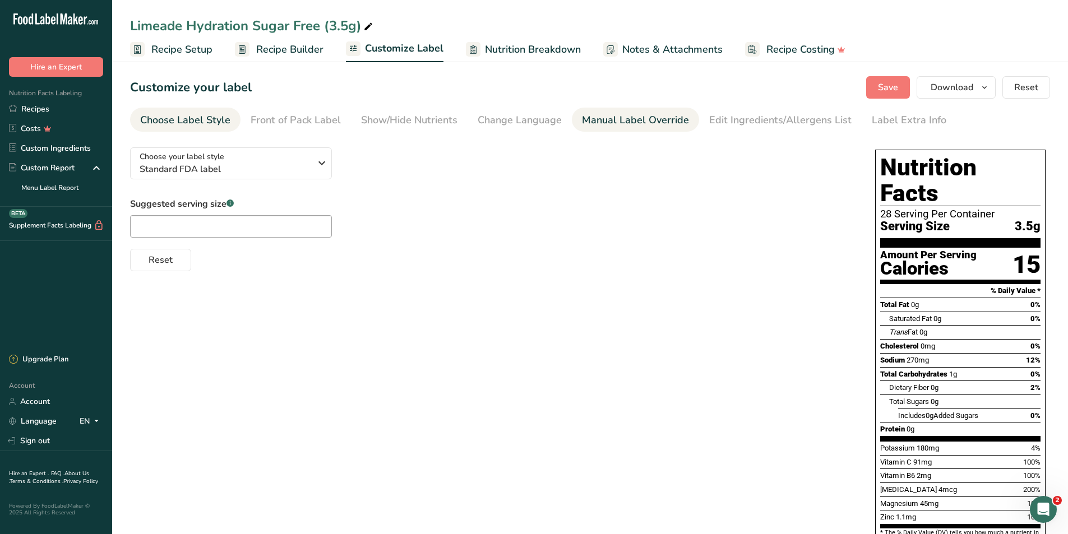
click at [652, 124] on div "Manual Label Override" at bounding box center [635, 120] width 107 height 15
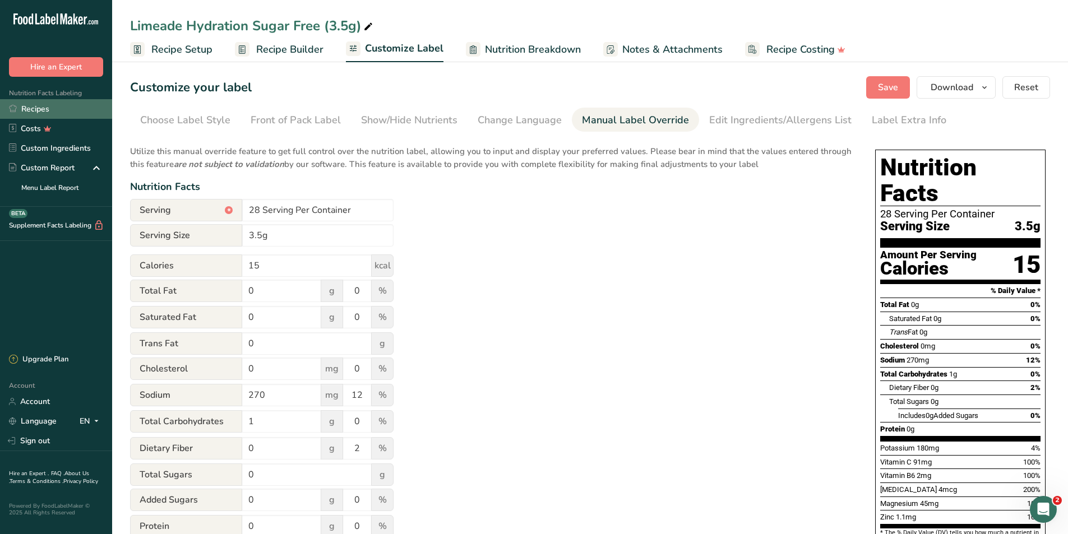
click at [33, 109] on link "Recipes" at bounding box center [56, 109] width 112 height 20
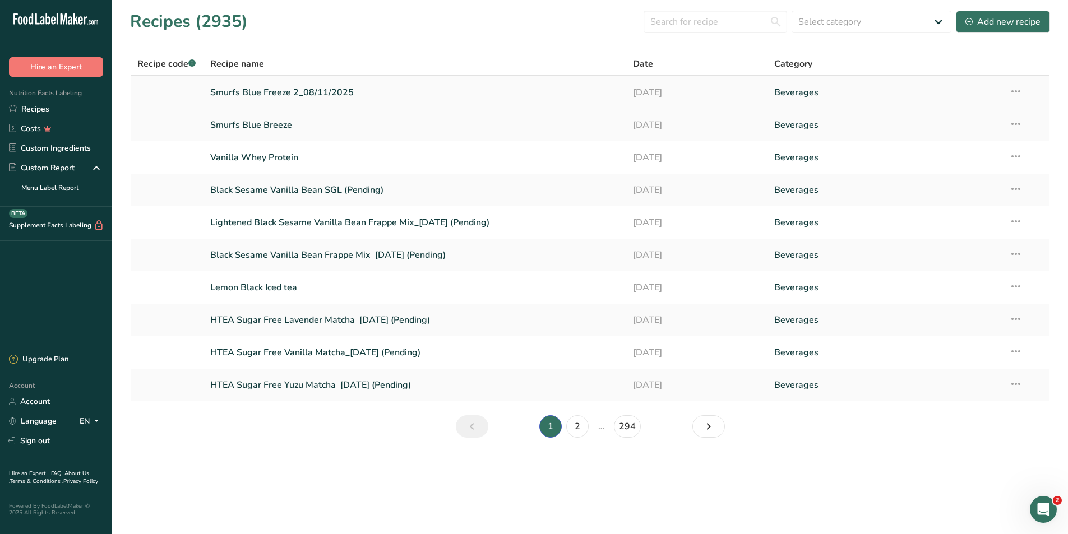
click at [333, 93] on link "Smurfs Blue Freeze 2_08/11/2025" at bounding box center [415, 93] width 410 height 24
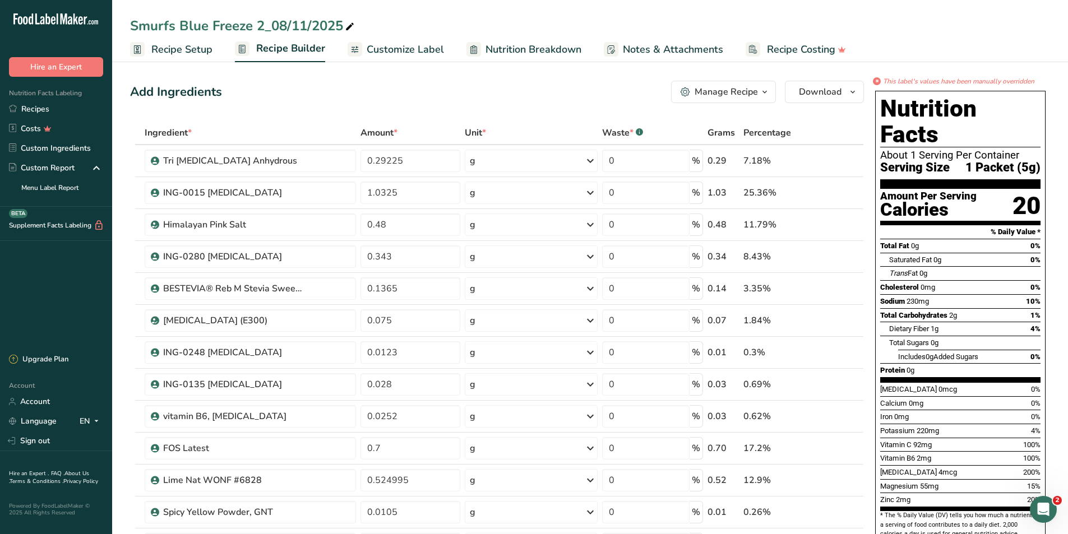
click at [554, 44] on span "Nutrition Breakdown" at bounding box center [534, 49] width 96 height 15
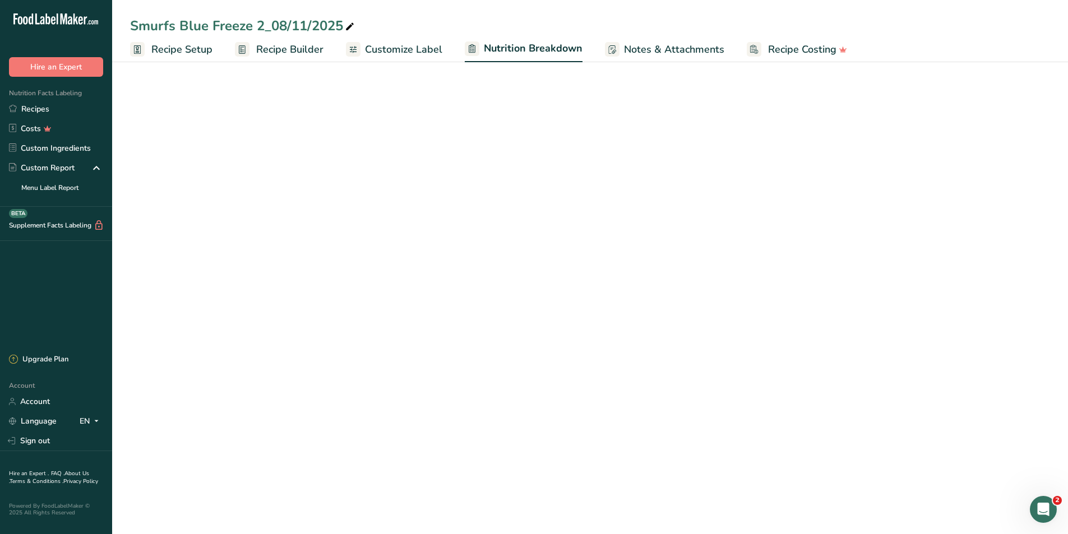
select select "Calories"
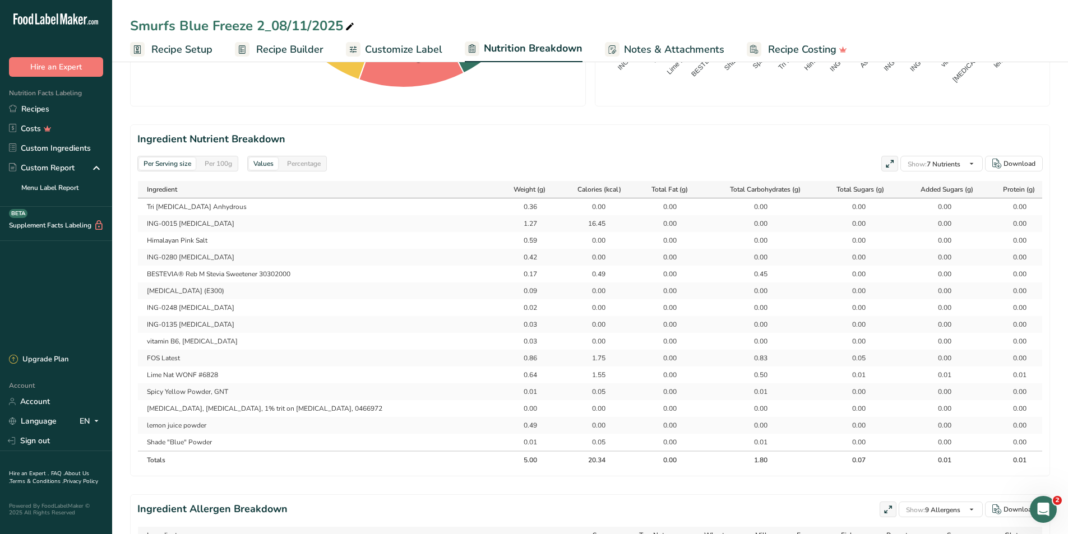
scroll to position [449, 0]
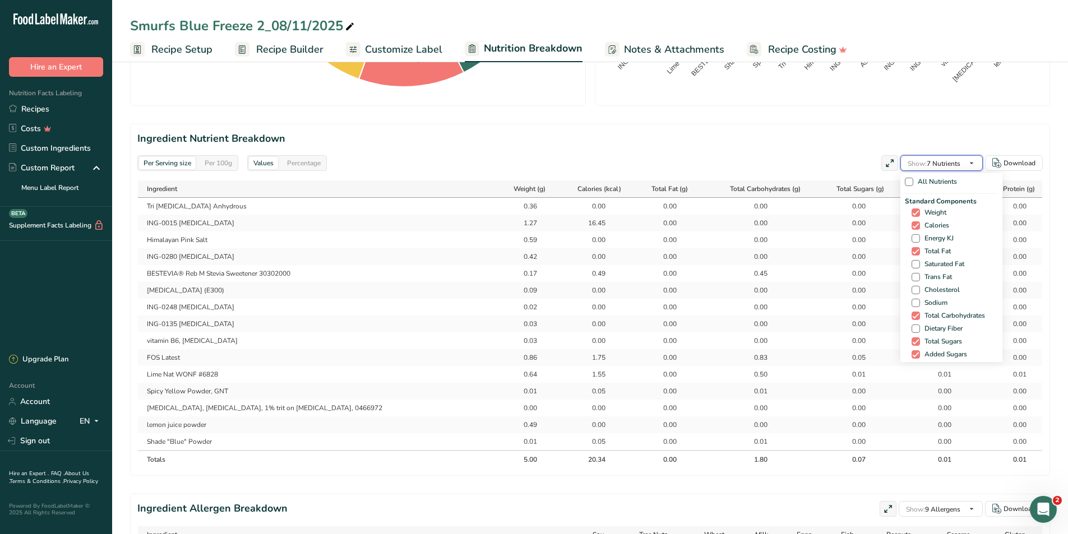
click at [972, 159] on icon "button" at bounding box center [971, 163] width 9 height 14
click at [920, 278] on span "Vitamin B6" at bounding box center [939, 276] width 38 height 8
click at [917, 278] on input "Vitamin B6" at bounding box center [915, 276] width 7 height 7
checkbox input "true"
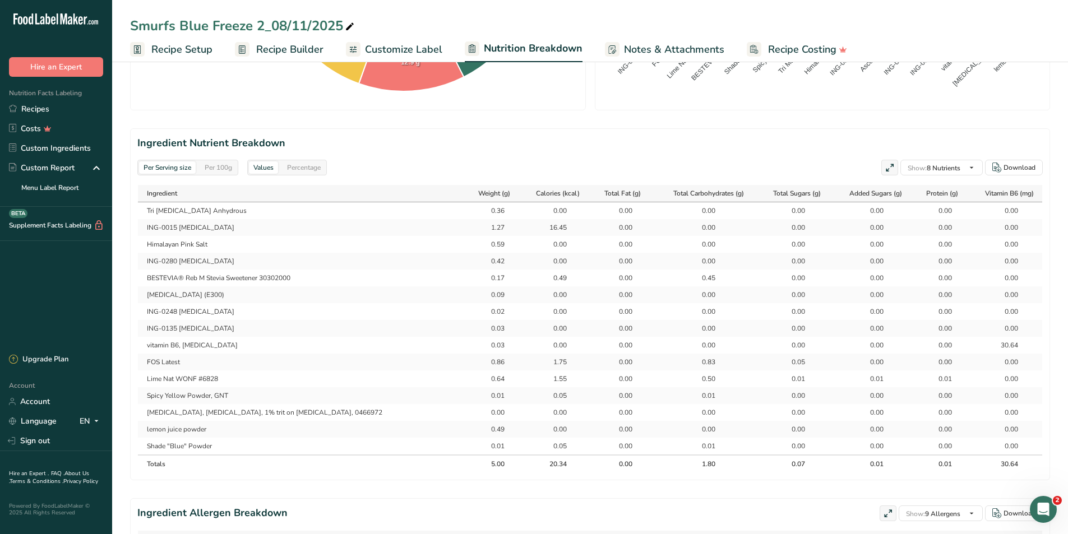
scroll to position [449, 0]
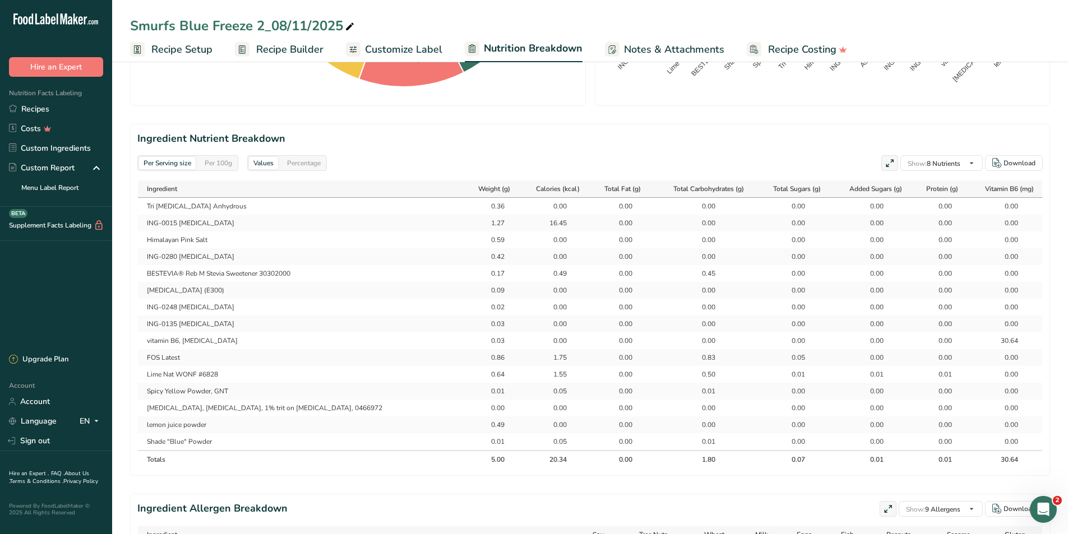
click at [215, 164] on div "Per 100g" at bounding box center [218, 163] width 36 height 12
click at [181, 162] on div "Per Serving size" at bounding box center [167, 163] width 57 height 12
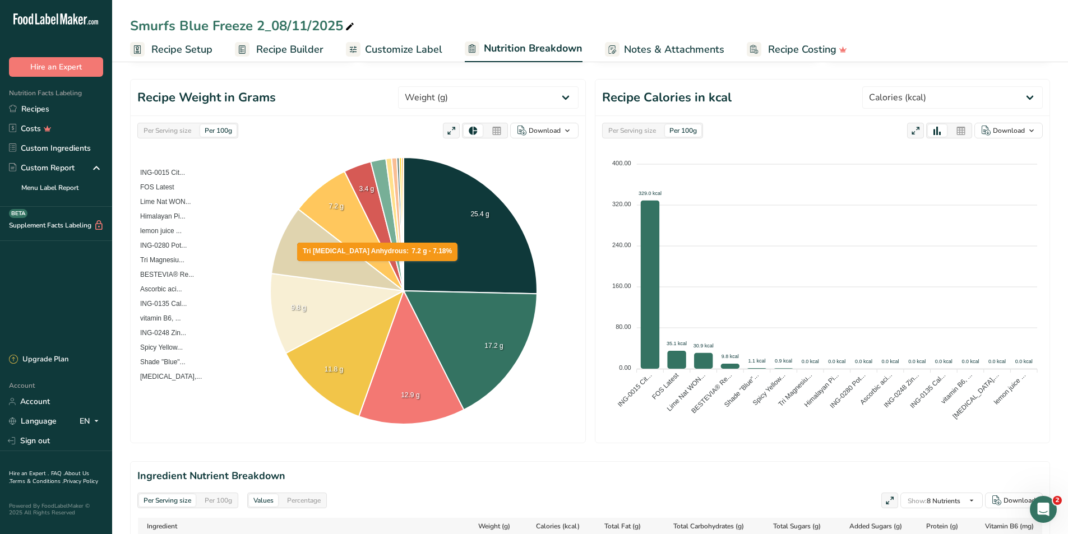
scroll to position [0, 0]
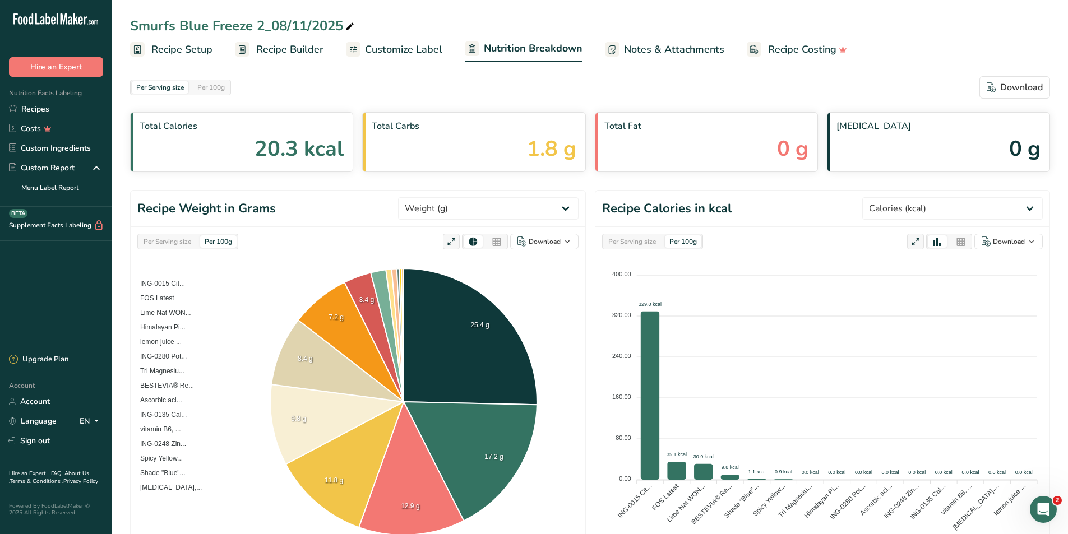
click at [417, 47] on span "Customize Label" at bounding box center [403, 49] width 77 height 15
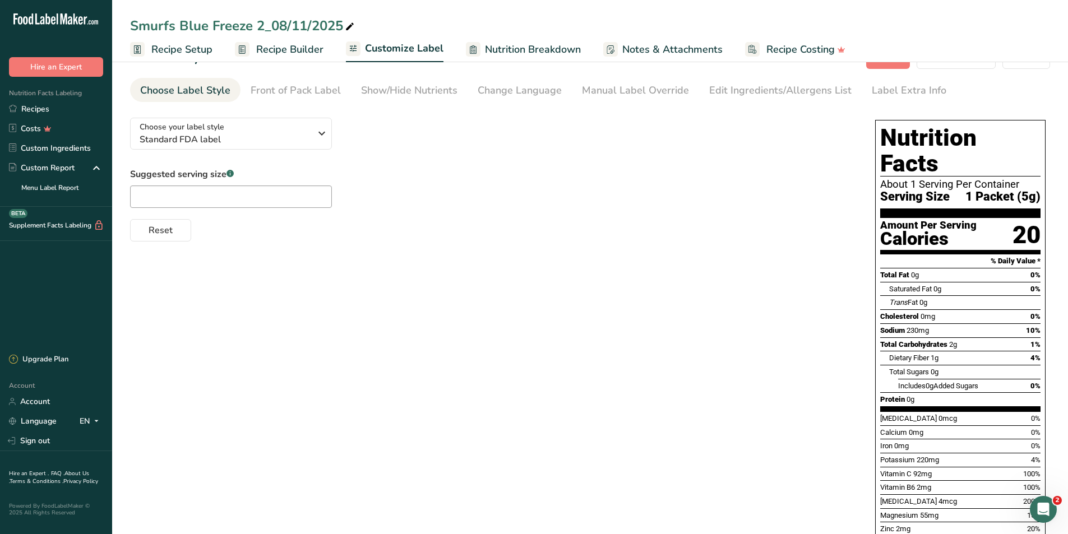
scroll to position [56, 0]
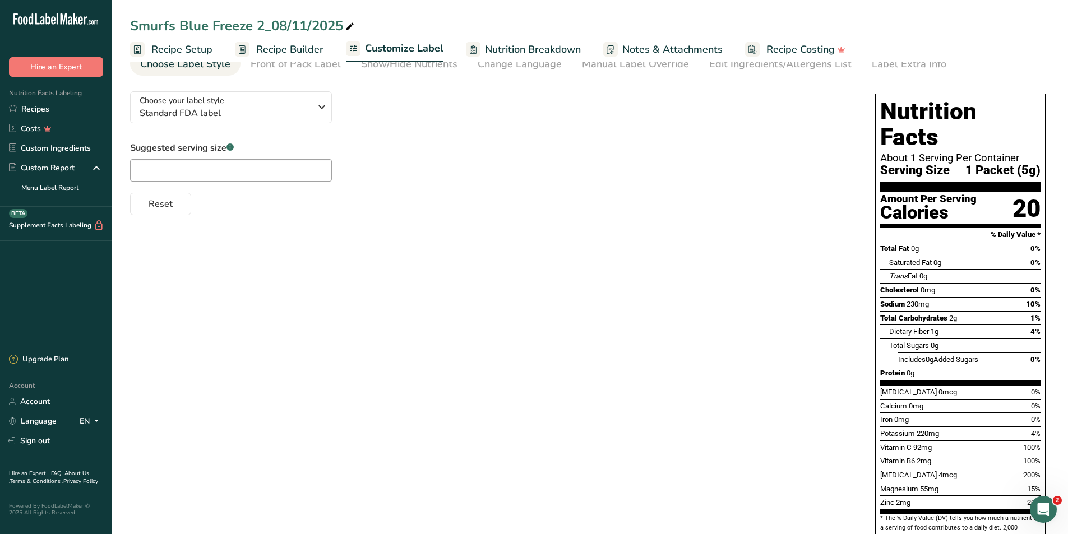
click at [564, 45] on span "Nutrition Breakdown" at bounding box center [533, 49] width 96 height 15
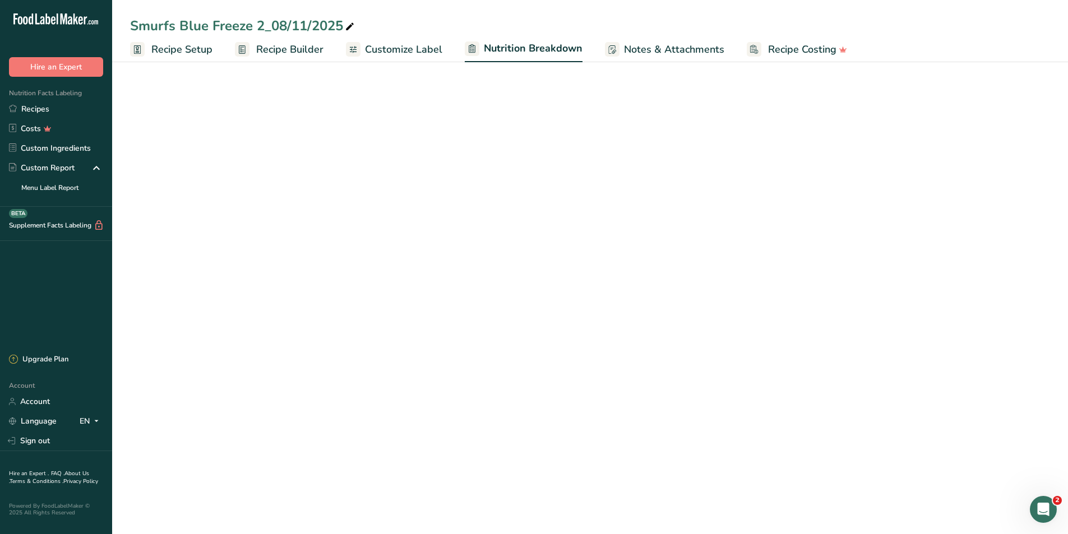
select select "Calories"
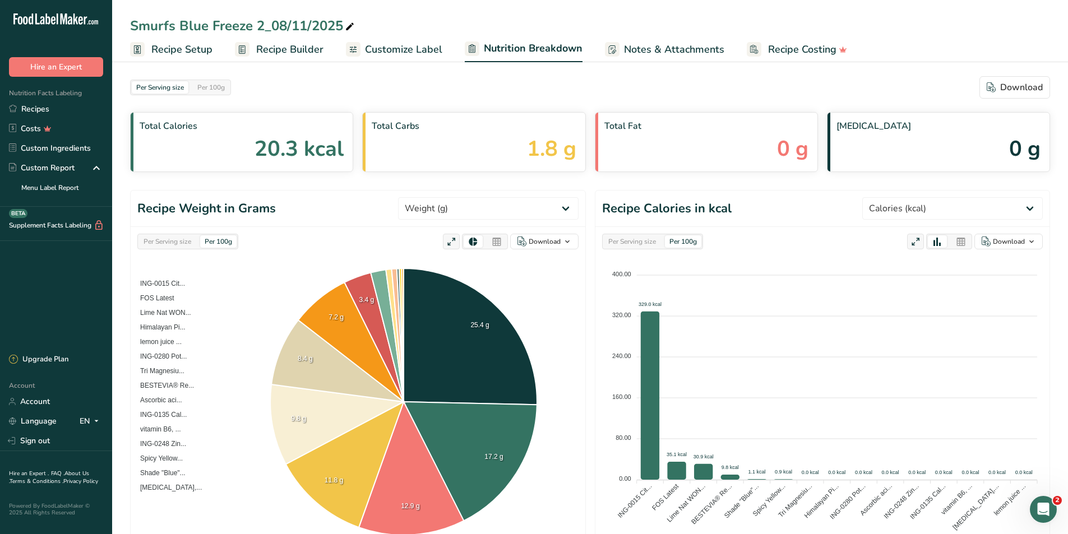
click at [416, 56] on span "Customize Label" at bounding box center [403, 49] width 77 height 15
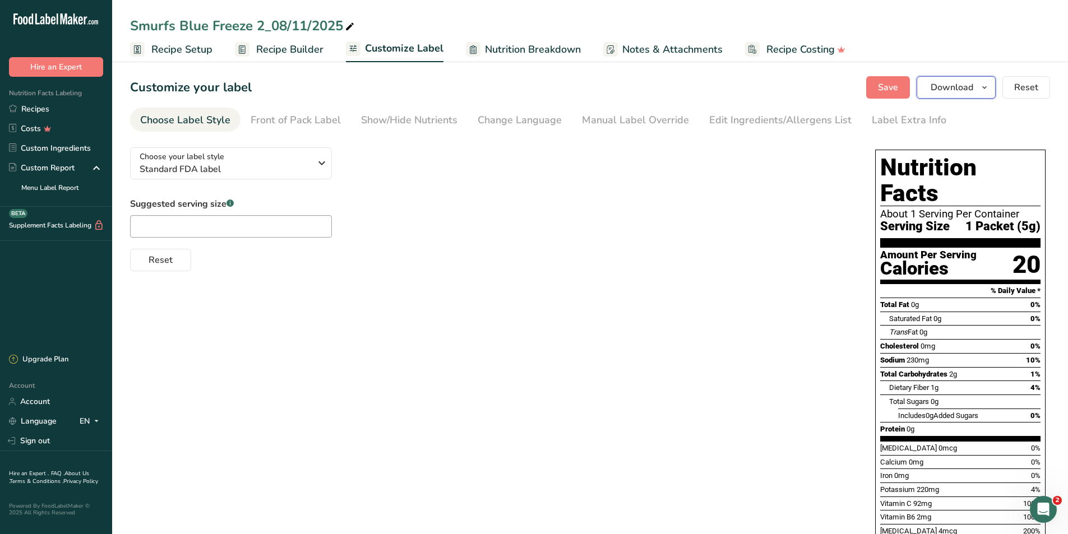
click at [952, 84] on span "Download" at bounding box center [952, 87] width 43 height 13
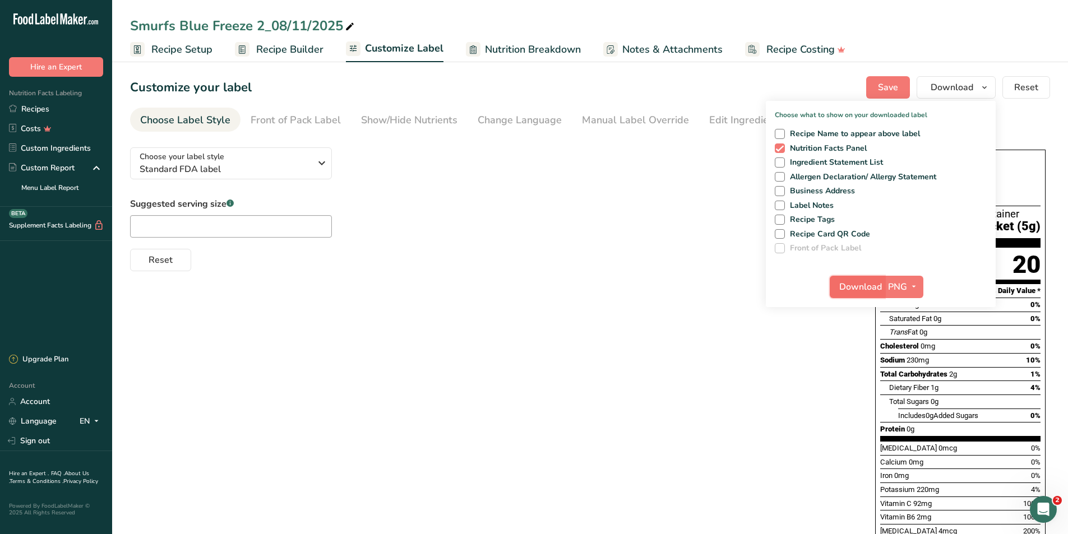
click at [868, 287] on span "Download" at bounding box center [860, 286] width 43 height 13
click at [668, 342] on div "Choose your label style Standard FDA label USA (FDA) Standard FDA label Tabular…" at bounding box center [590, 447] width 920 height 619
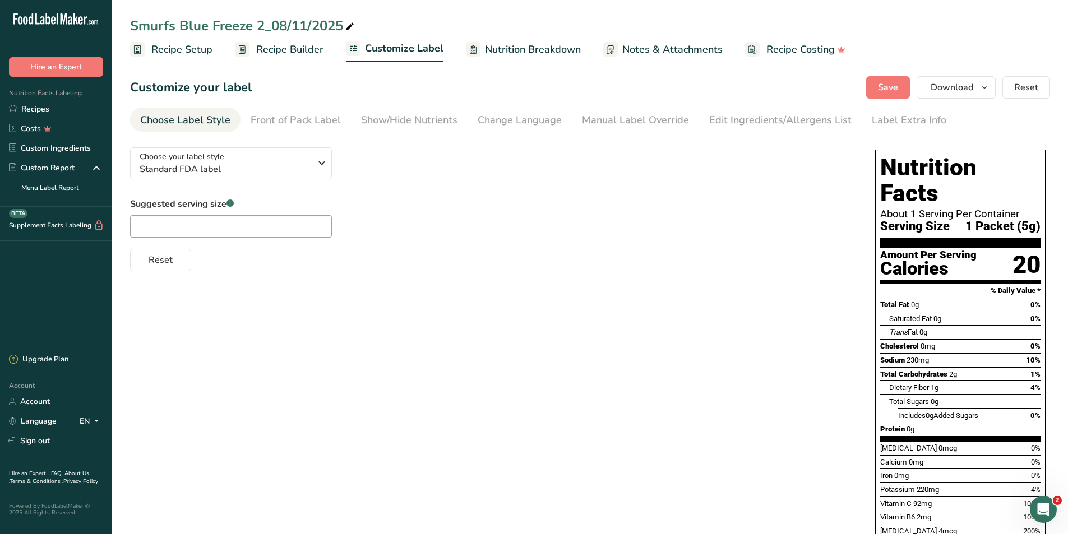
click at [290, 47] on span "Recipe Builder" at bounding box center [289, 49] width 67 height 15
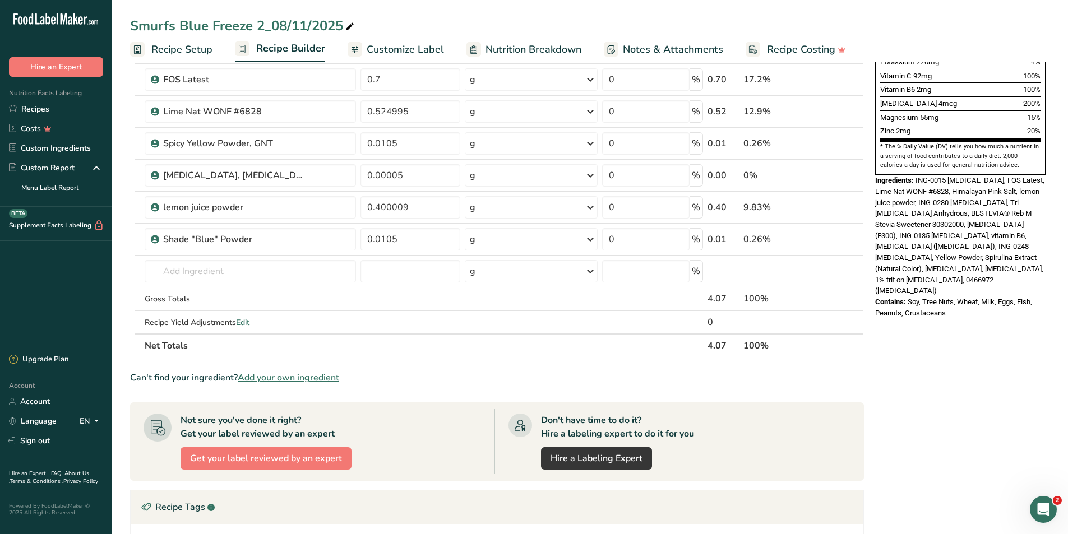
scroll to position [505, 0]
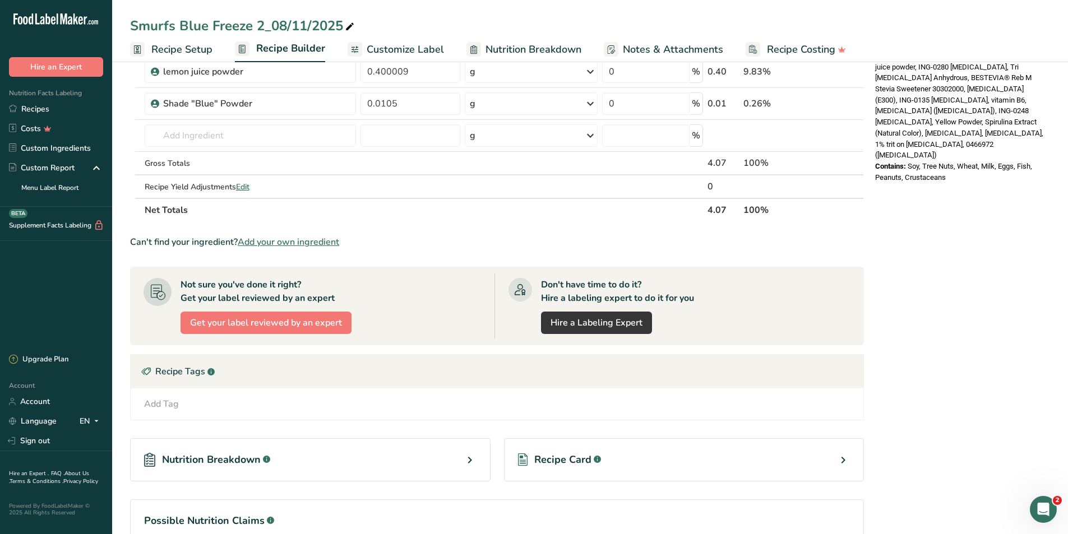
click at [622, 239] on div "Can't find your ingredient? Add your own ingredient" at bounding box center [497, 242] width 734 height 13
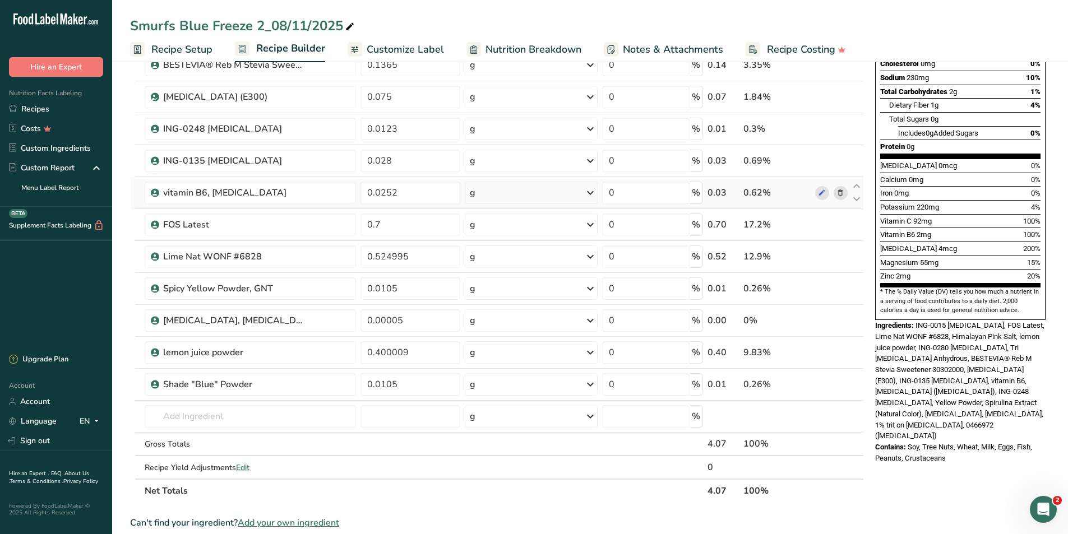
scroll to position [224, 0]
click at [388, 223] on input "0.7" at bounding box center [411, 224] width 100 height 22
click at [920, 505] on div "* This label's values have been manually overridden Nutrition Facts About 1 Ser…" at bounding box center [960, 370] width 179 height 1037
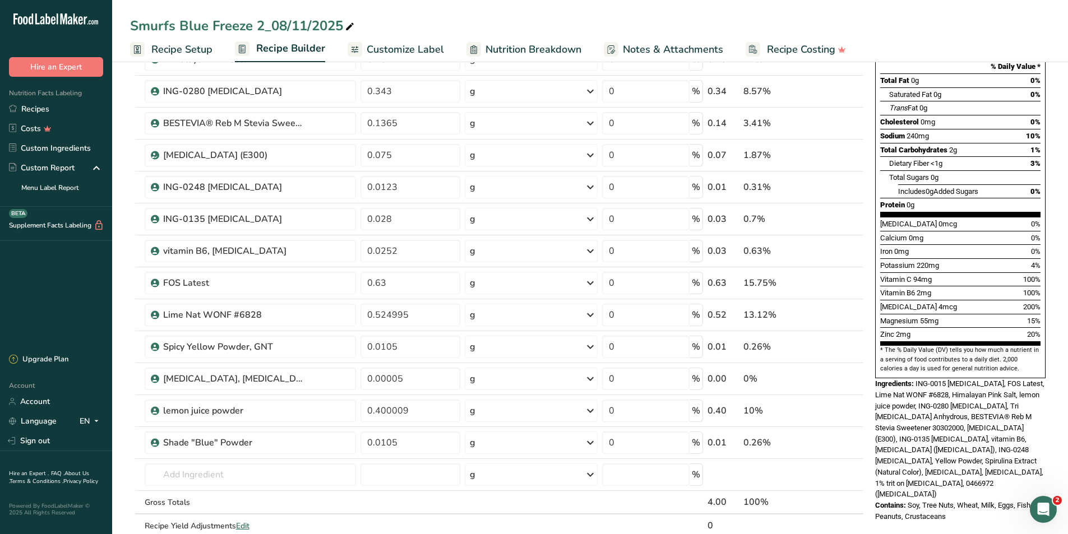
scroll to position [168, 0]
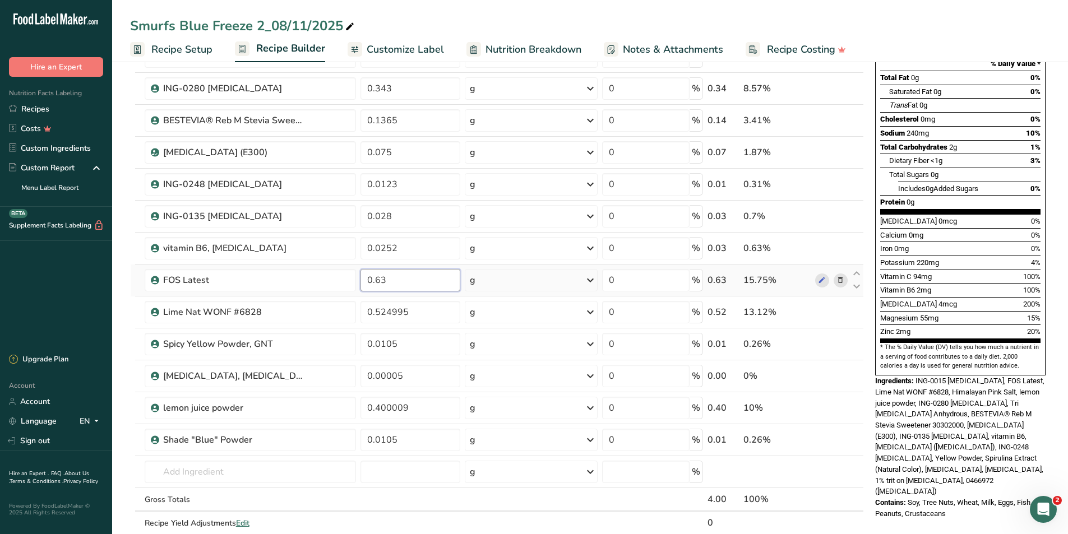
click at [398, 281] on input "0.63" at bounding box center [411, 280] width 100 height 22
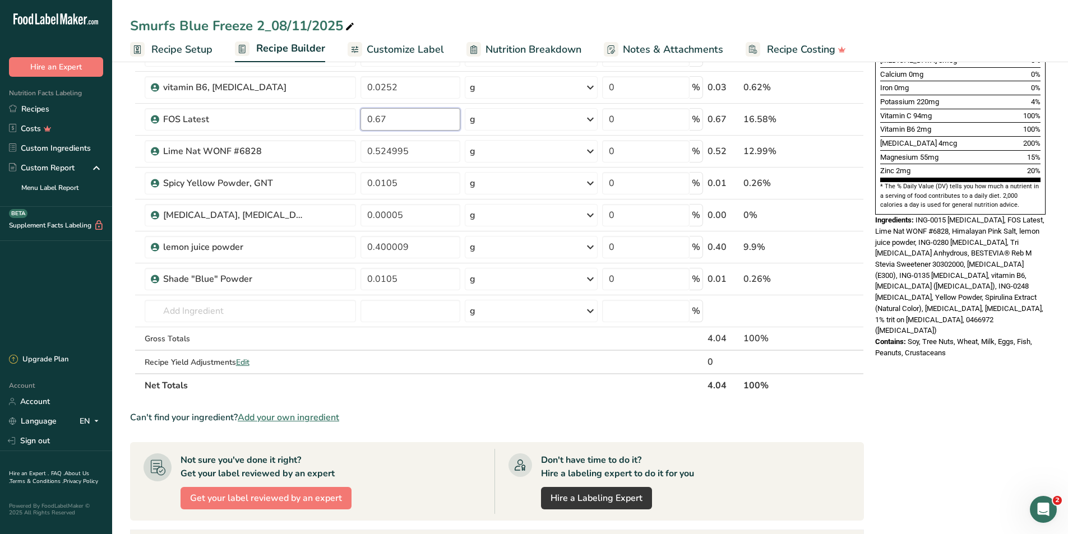
scroll to position [336, 0]
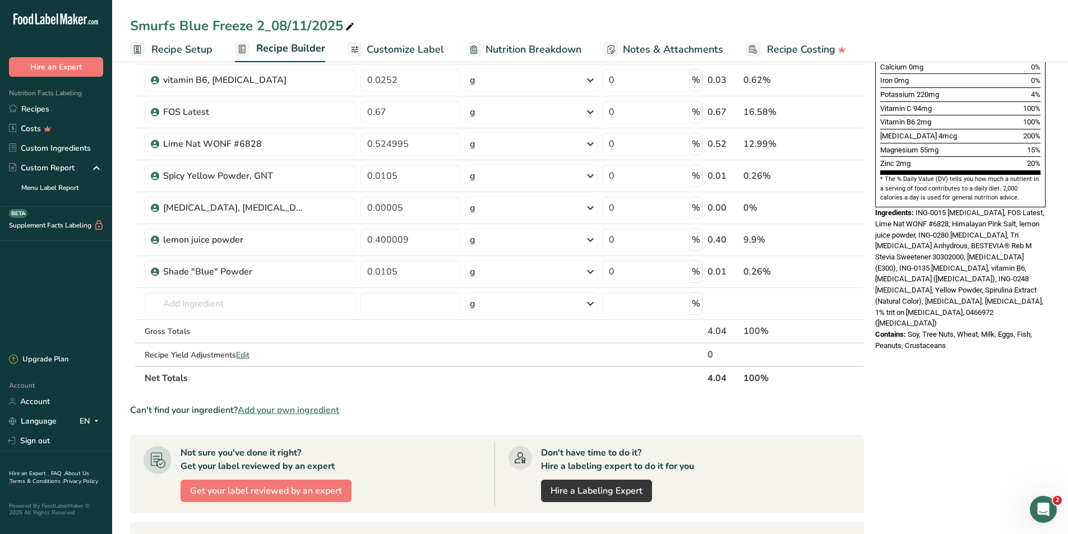
click at [889, 401] on div "* This label's values have been manually overridden Nutrition Facts About 1 Ser…" at bounding box center [960, 258] width 179 height 1037
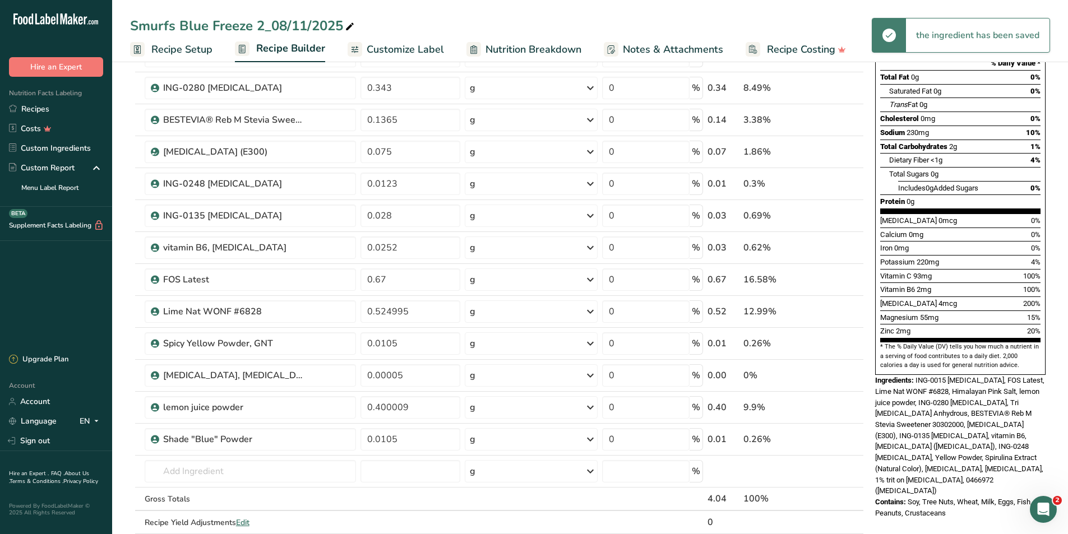
scroll to position [168, 0]
click at [405, 280] on input "0.67" at bounding box center [411, 280] width 100 height 22
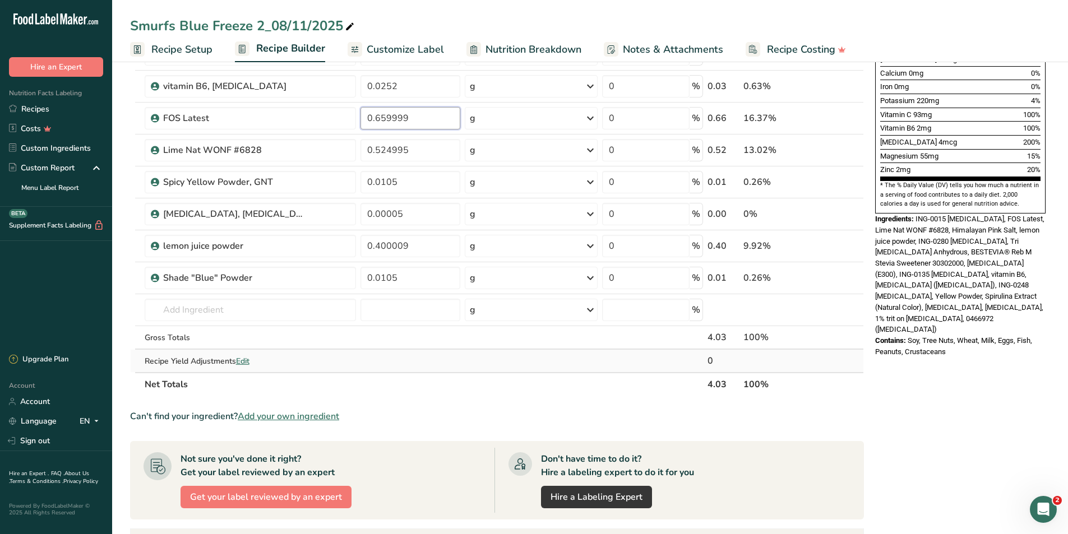
scroll to position [336, 0]
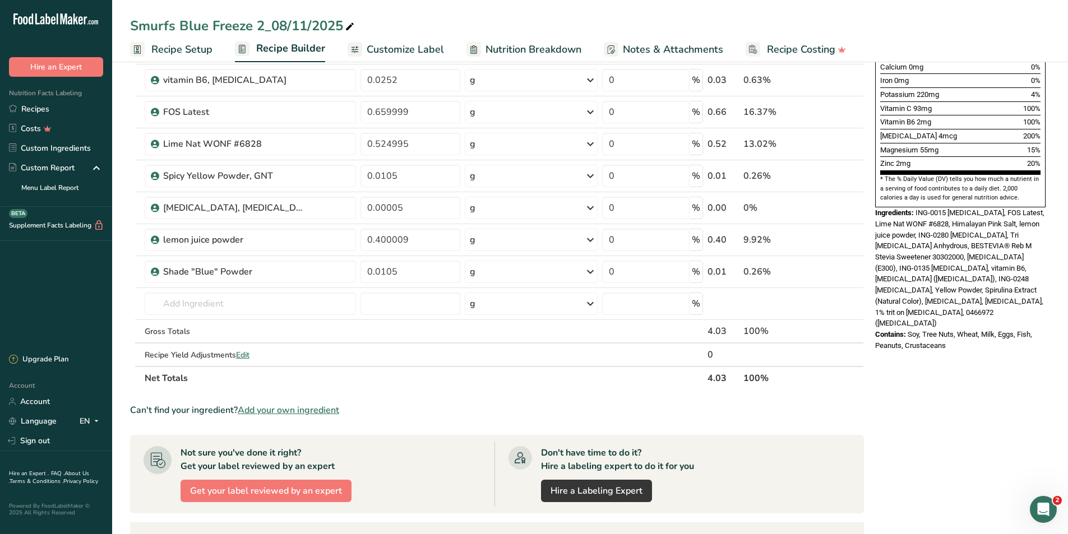
click at [865, 395] on div "Add Ingredients Manage Recipe Delete Recipe Duplicate Recipe Scale Recipe Save …" at bounding box center [500, 258] width 741 height 1037
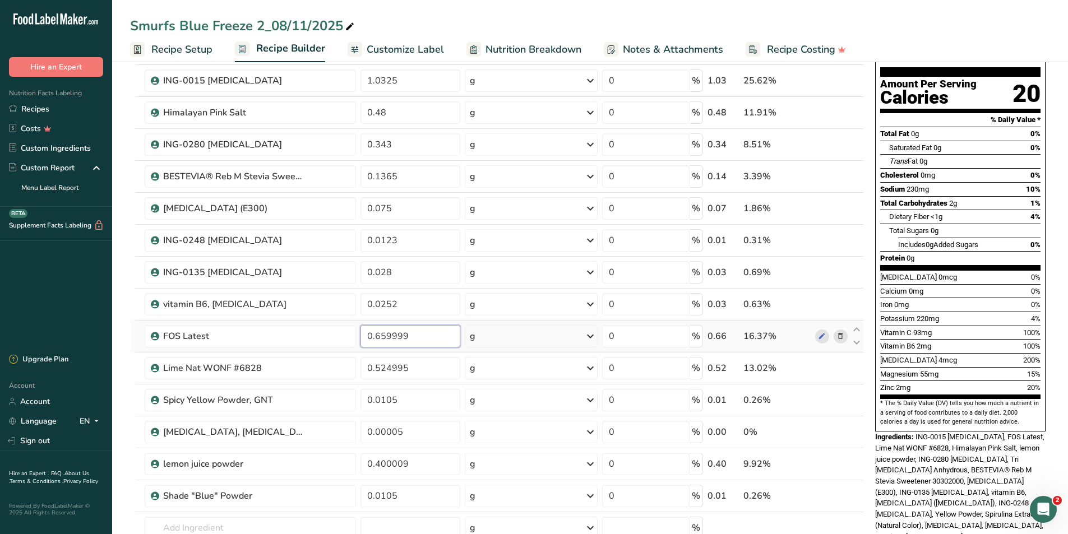
click at [414, 336] on input "0.659999" at bounding box center [411, 336] width 100 height 22
click at [430, 339] on input "0.659999" at bounding box center [411, 336] width 100 height 22
drag, startPoint x: 428, startPoint y: 339, endPoint x: 381, endPoint y: 339, distance: 47.1
click at [381, 339] on input "0.659999" at bounding box center [411, 336] width 100 height 22
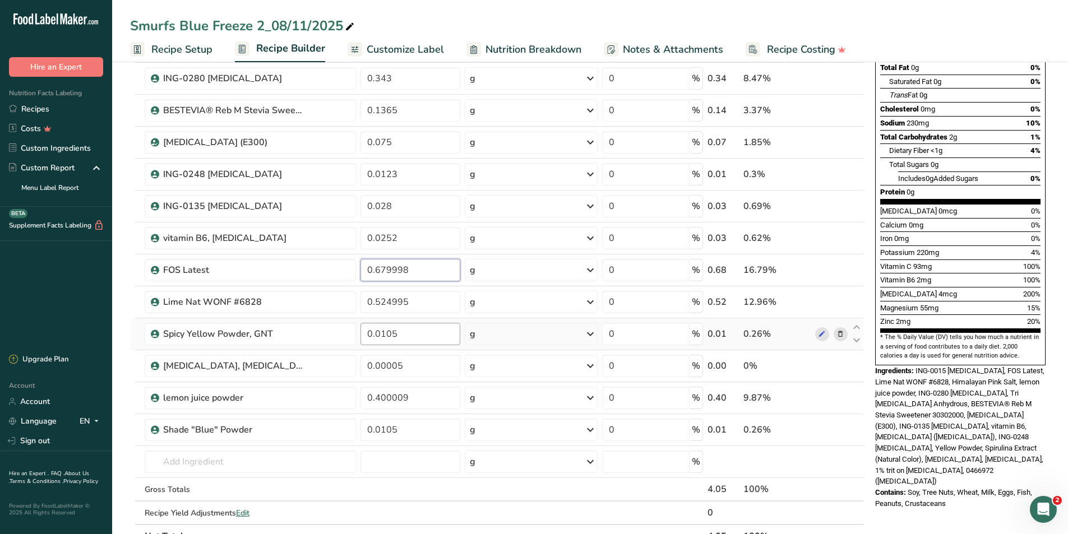
scroll to position [280, 0]
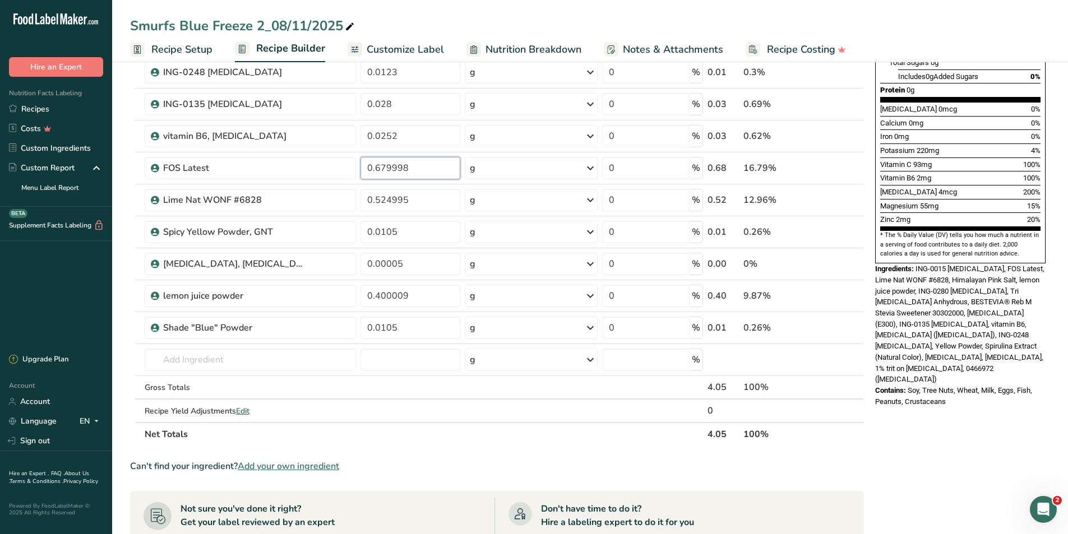
type input "0.679998"
click at [806, 474] on section "Ingredient * Amount * Unit * Waste * .a-a{fill:#347362;}.b-a{fill:#fff;} Grams …" at bounding box center [497, 328] width 734 height 975
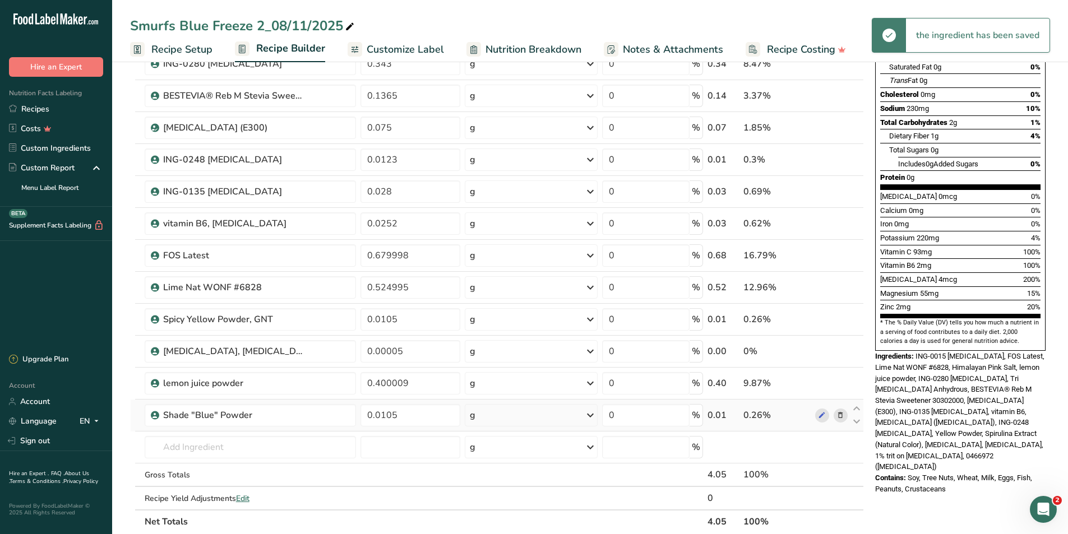
scroll to position [168, 0]
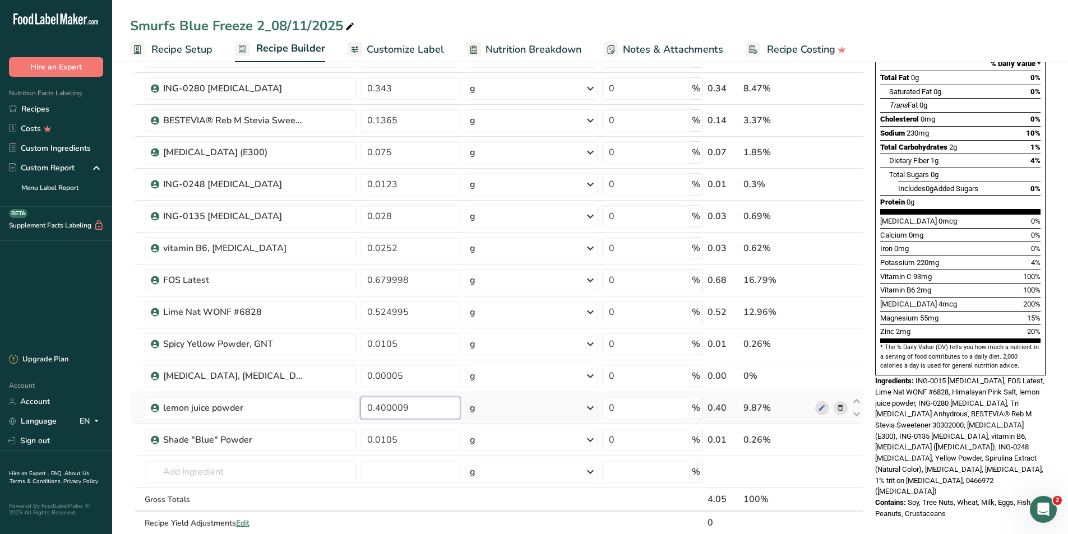
click at [417, 408] on input "0.400009" at bounding box center [411, 408] width 100 height 22
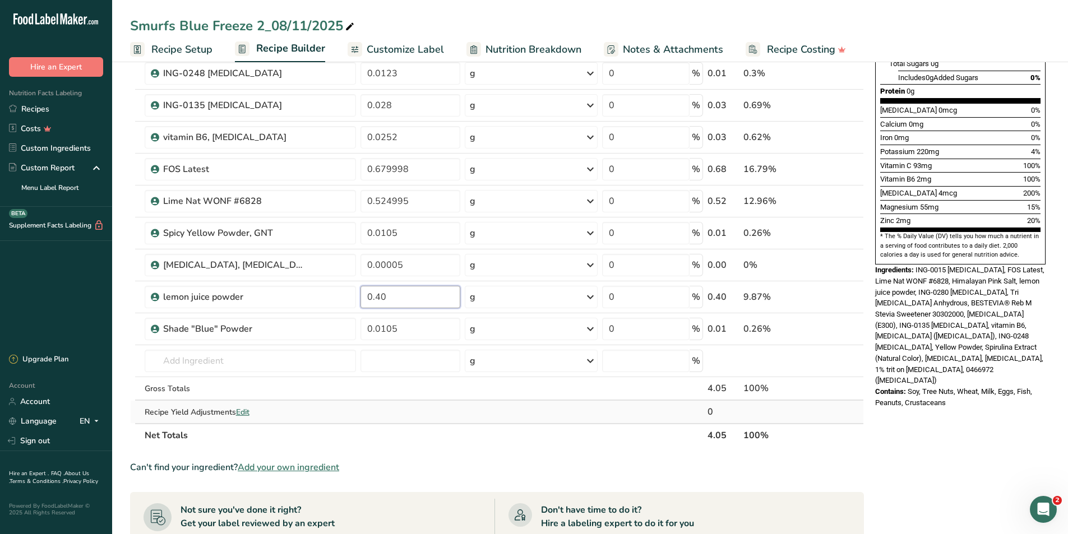
scroll to position [280, 0]
type input "0.40"
click at [932, 464] on div "* This label's values have been manually overridden Nutrition Facts About 1 Ser…" at bounding box center [960, 314] width 179 height 1037
click at [840, 232] on icon at bounding box center [841, 233] width 8 height 12
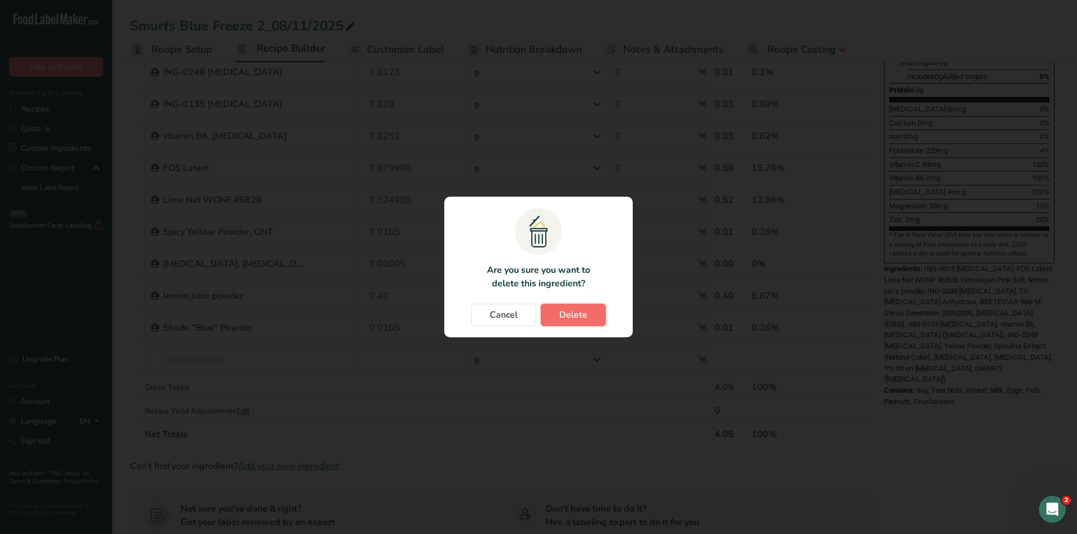
click at [565, 317] on span "Delete" at bounding box center [573, 314] width 28 height 13
type input "0.00005"
type input "0.4"
type input "0.0105"
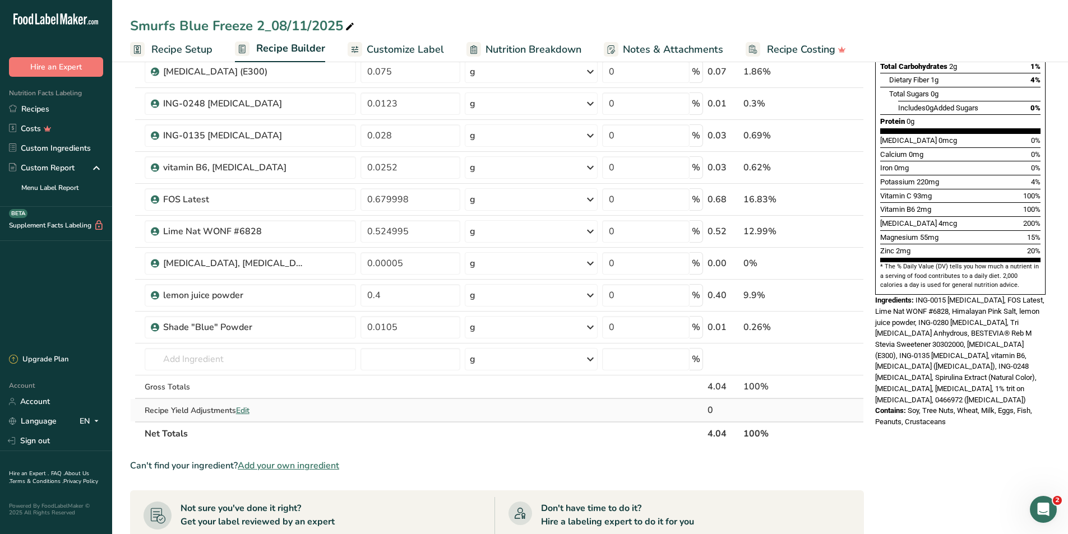
scroll to position [224, 0]
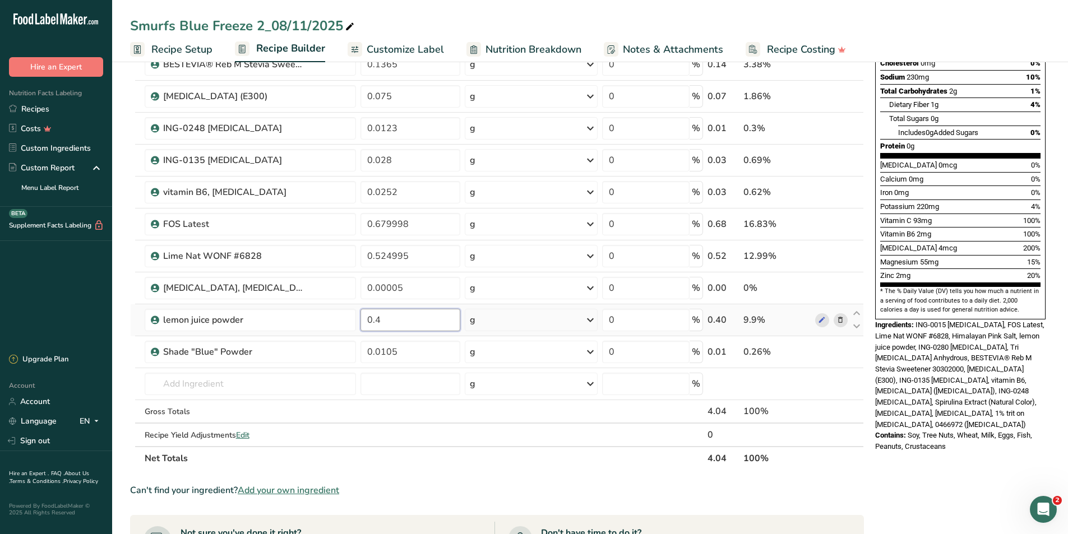
click at [398, 322] on input "0.4" at bounding box center [411, 320] width 100 height 22
type input "0.36"
click at [544, 485] on div "Can't find your ingredient? Add your own ingredient" at bounding box center [497, 490] width 734 height 13
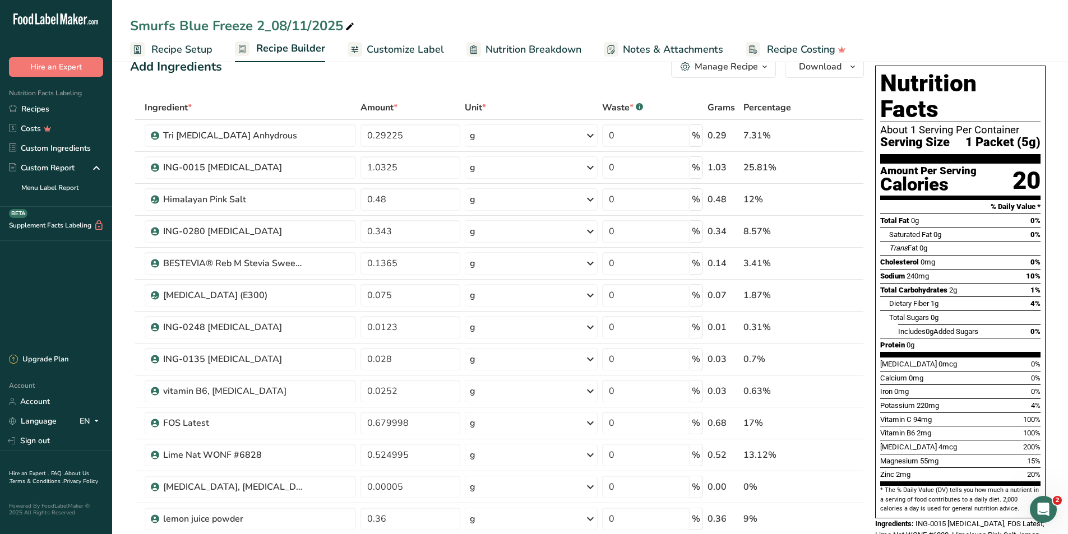
scroll to position [0, 0]
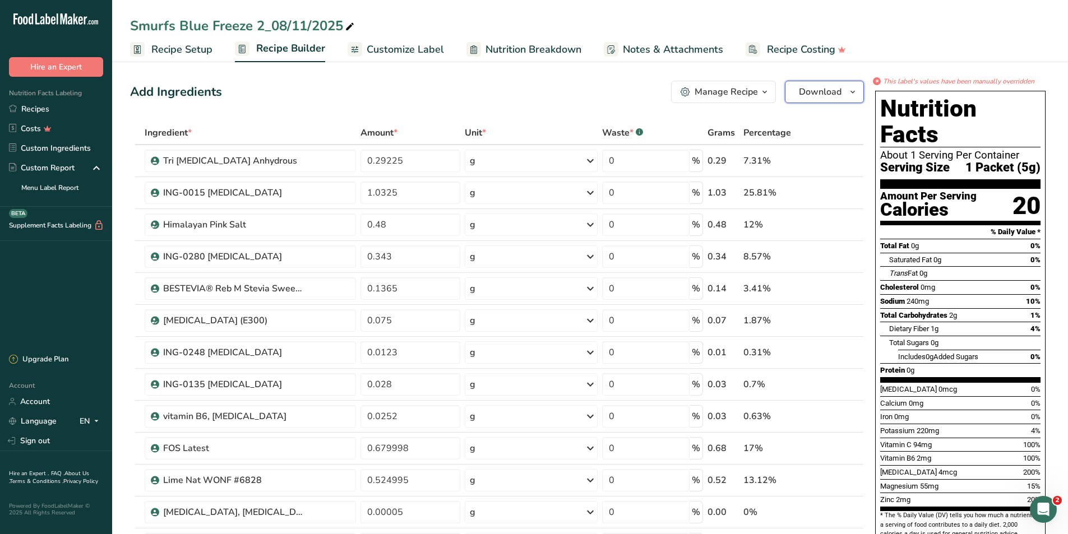
click at [821, 85] on span "Download" at bounding box center [820, 91] width 43 height 13
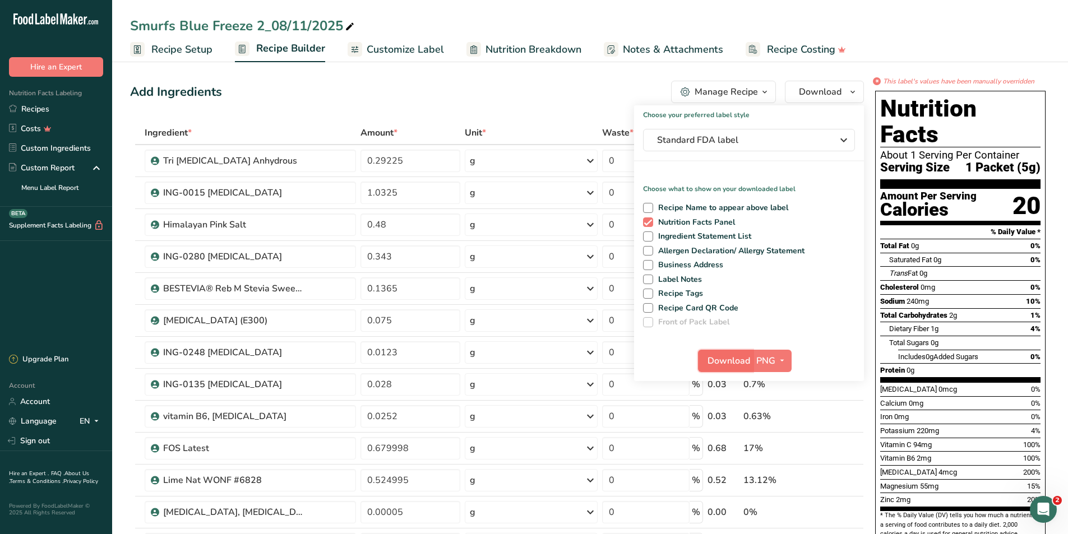
click at [735, 358] on span "Download" at bounding box center [729, 360] width 43 height 13
click at [643, 10] on div "Smurfs Blue Freeze 2_08/11/2025 Recipe Setup Recipe Builder Customize Label Nut…" at bounding box center [590, 31] width 956 height 62
